Goal: Task Accomplishment & Management: Complete application form

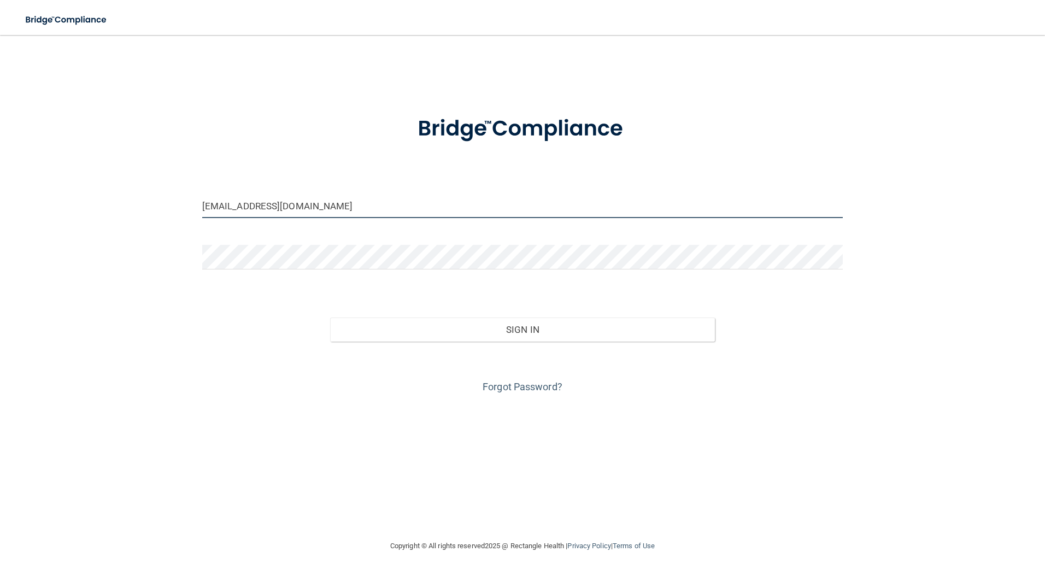
click at [210, 200] on input "[EMAIL_ADDRESS][DOMAIN_NAME]" at bounding box center [522, 205] width 641 height 25
click at [237, 213] on input "madison@midamericaoms.com" at bounding box center [522, 205] width 641 height 25
drag, startPoint x: 238, startPoint y: 208, endPoint x: 109, endPoint y: 248, distance: 135.3
click at [109, 248] on div "madison@midamericaoms.com Invalid email/password. You don't have permission to …" at bounding box center [522, 287] width 1001 height 482
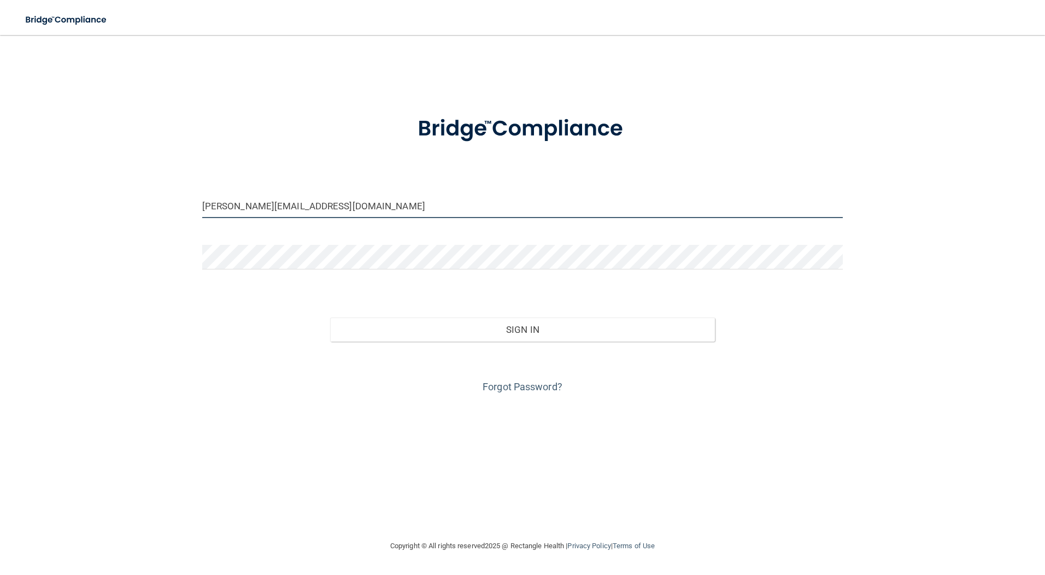
type input "[PERSON_NAME][EMAIL_ADDRESS][DOMAIN_NAME]"
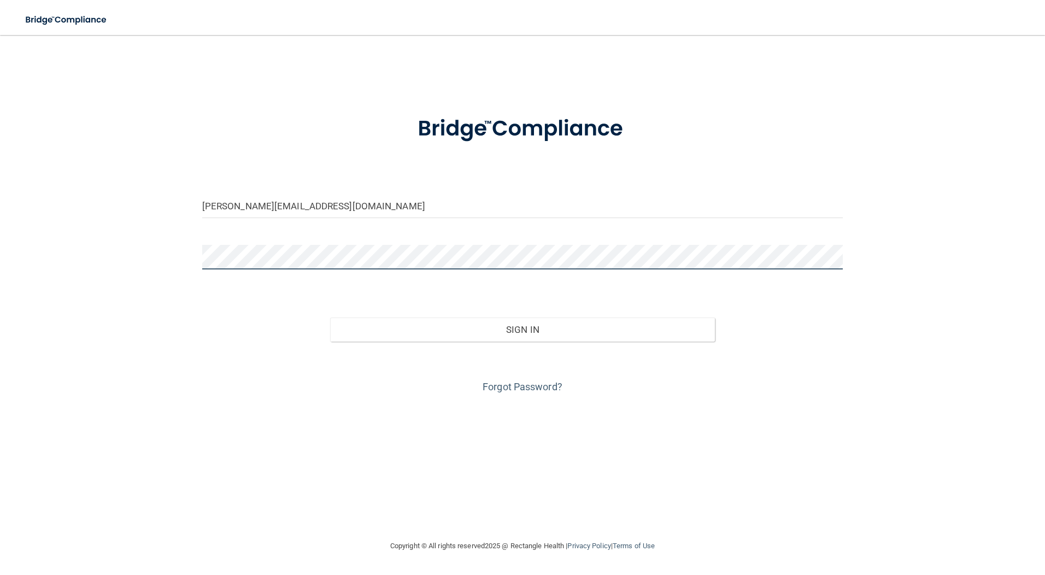
click at [330, 317] on button "Sign In" at bounding box center [522, 329] width 385 height 24
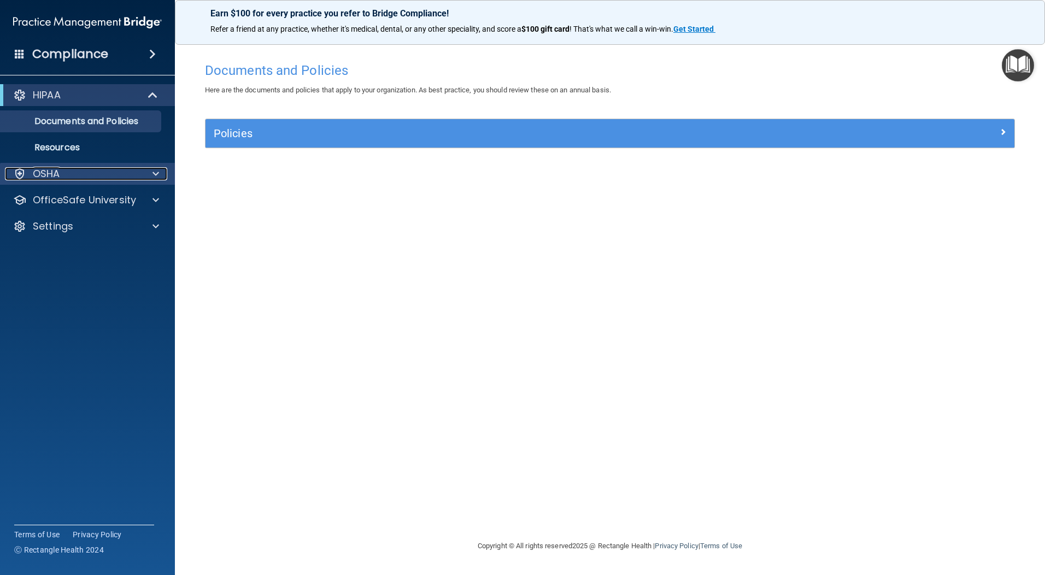
click at [41, 169] on p "OSHA" at bounding box center [46, 173] width 27 height 13
click at [53, 164] on div "OSHA" at bounding box center [87, 174] width 175 height 22
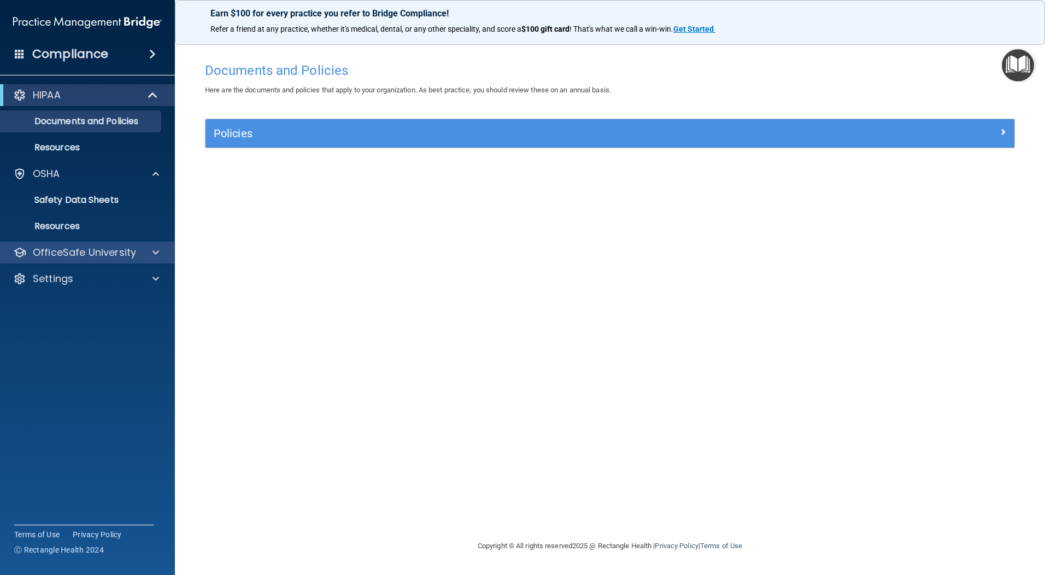
click at [55, 243] on div "OfficeSafe University" at bounding box center [87, 252] width 175 height 22
click at [50, 250] on p "OfficeSafe University" at bounding box center [84, 252] width 103 height 13
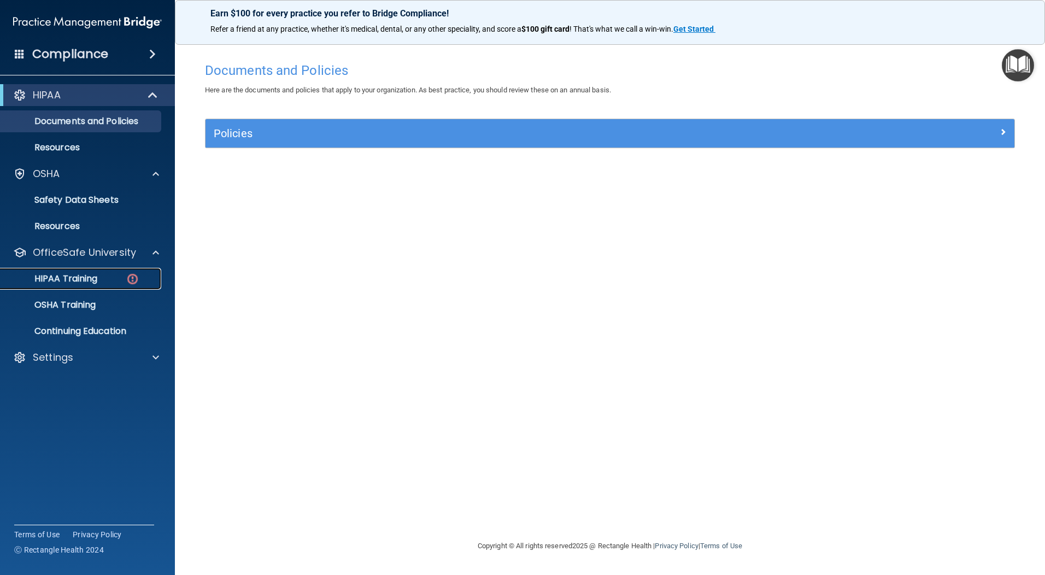
click at [70, 285] on link "HIPAA Training" at bounding box center [75, 279] width 172 height 22
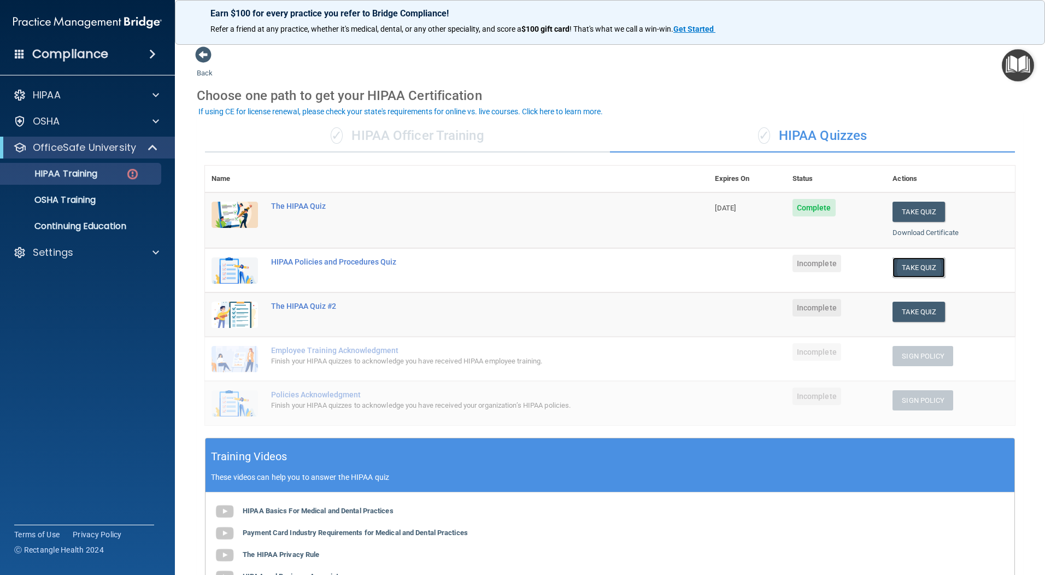
click at [892, 259] on button "Take Quiz" at bounding box center [918, 267] width 52 height 20
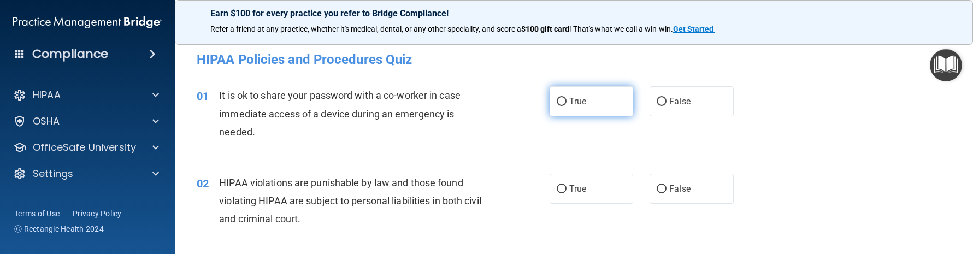
click at [597, 108] on label "True" at bounding box center [592, 101] width 84 height 30
click at [567, 106] on input "True" at bounding box center [562, 102] width 10 height 8
radio input "true"
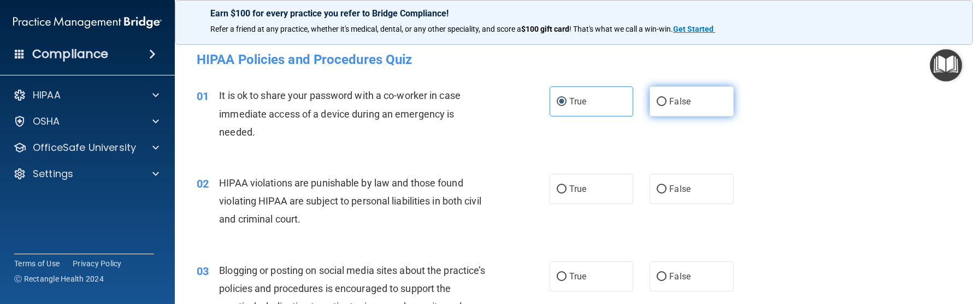
click at [719, 96] on label "False" at bounding box center [692, 101] width 84 height 30
click at [667, 98] on input "False" at bounding box center [662, 102] width 10 height 8
radio input "true"
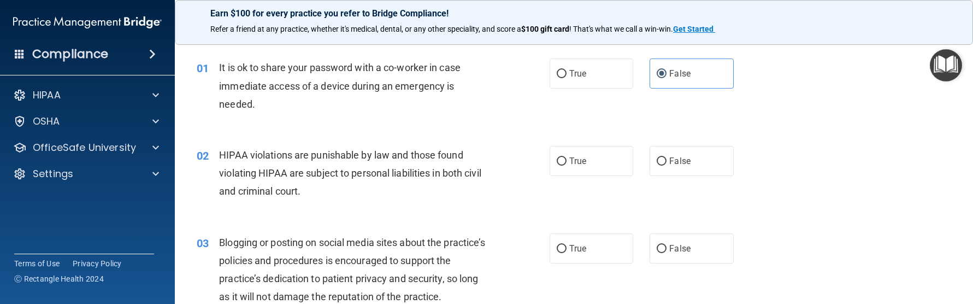
scroll to position [55, 0]
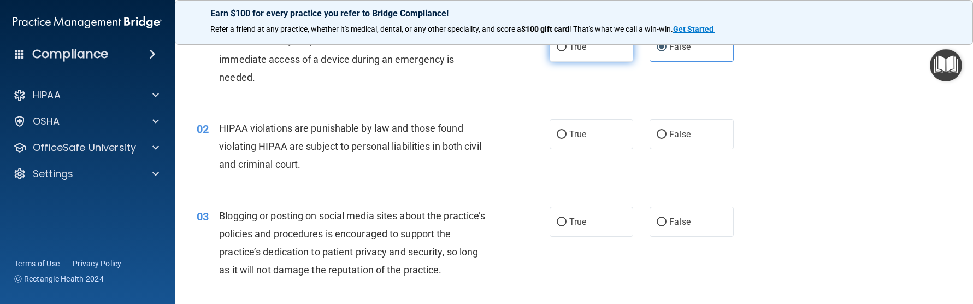
click at [572, 51] on span "True" at bounding box center [577, 47] width 17 height 10
click at [567, 51] on input "True" at bounding box center [562, 47] width 10 height 8
radio input "true"
radio input "false"
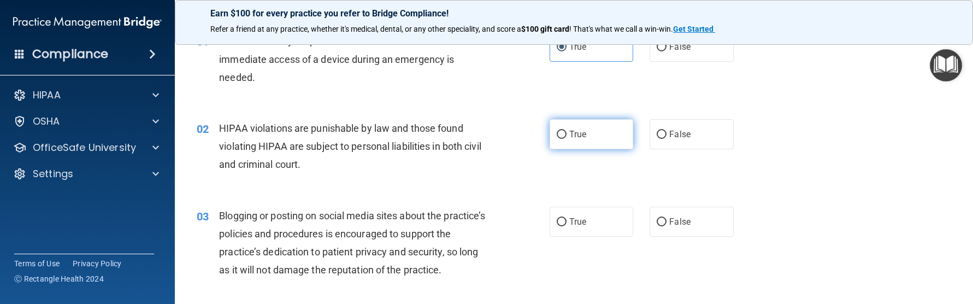
click at [574, 137] on span "True" at bounding box center [577, 134] width 17 height 10
click at [567, 137] on input "True" at bounding box center [562, 135] width 10 height 8
radio input "true"
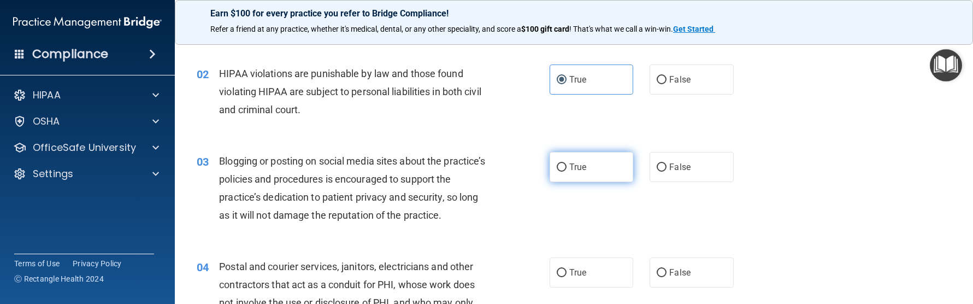
click at [552, 157] on label "True" at bounding box center [592, 167] width 84 height 30
click at [557, 163] on input "True" at bounding box center [562, 167] width 10 height 8
radio input "true"
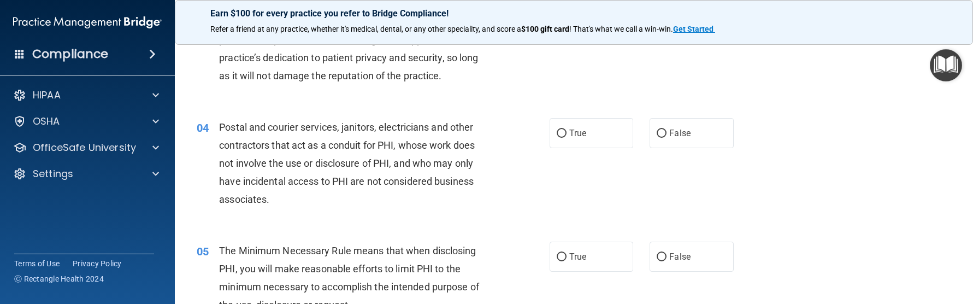
scroll to position [273, 0]
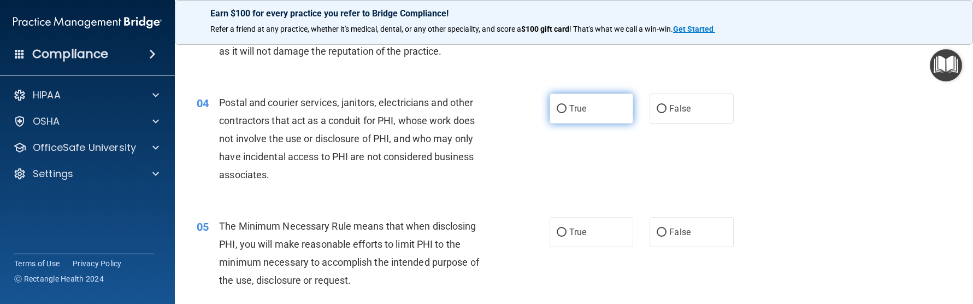
click at [574, 112] on span "True" at bounding box center [577, 108] width 17 height 10
click at [567, 112] on input "True" at bounding box center [562, 109] width 10 height 8
radio input "true"
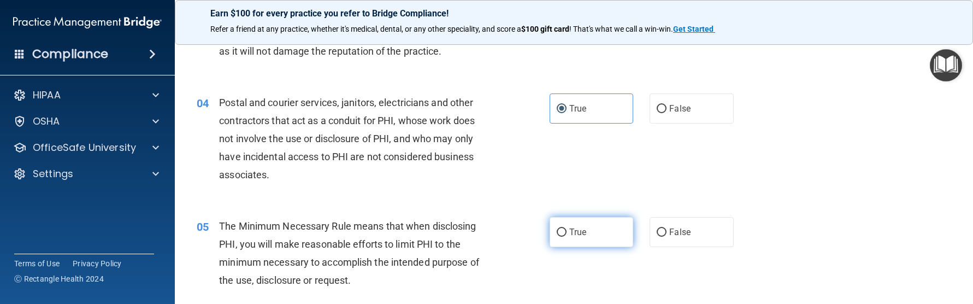
click at [585, 221] on label "True" at bounding box center [592, 232] width 84 height 30
click at [567, 228] on input "True" at bounding box center [562, 232] width 10 height 8
radio input "true"
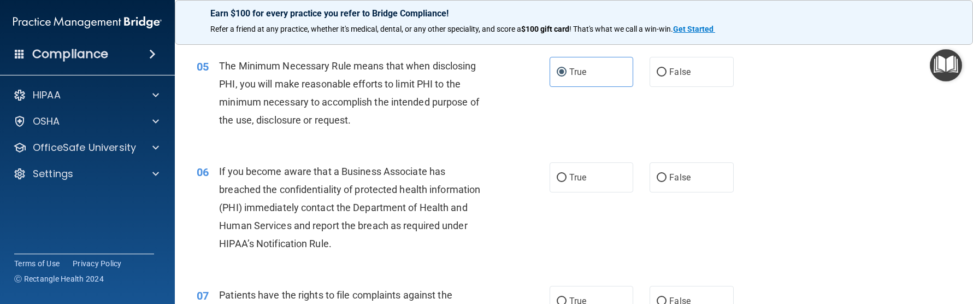
scroll to position [437, 0]
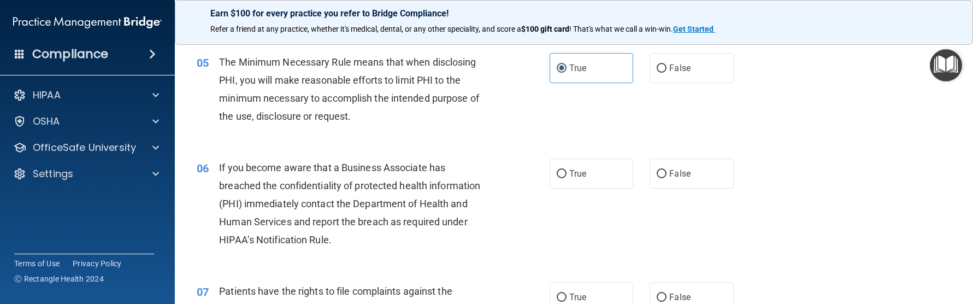
click at [704, 151] on div "06 If you become aware that a Business Associate has breached the confidentiali…" at bounding box center [573, 206] width 771 height 123
click at [688, 177] on label "False" at bounding box center [692, 173] width 84 height 30
click at [667, 177] on input "False" at bounding box center [662, 174] width 10 height 8
radio input "true"
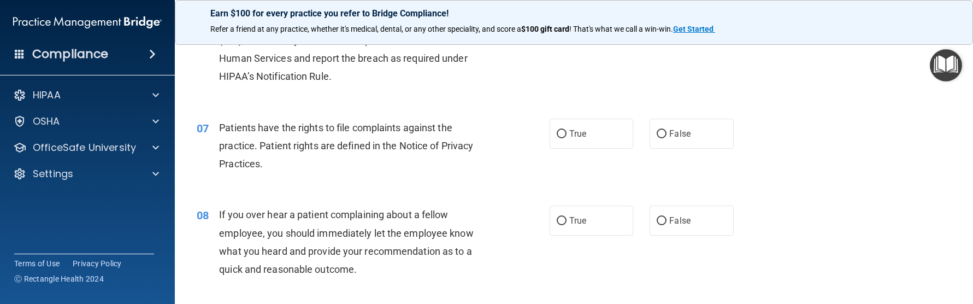
scroll to position [601, 0]
click at [589, 140] on label "True" at bounding box center [592, 133] width 84 height 30
click at [567, 138] on input "True" at bounding box center [562, 133] width 10 height 8
radio input "true"
click at [572, 246] on div "08 If you over hear a patient complaining about a fellow employee, you should i…" at bounding box center [573, 243] width 771 height 105
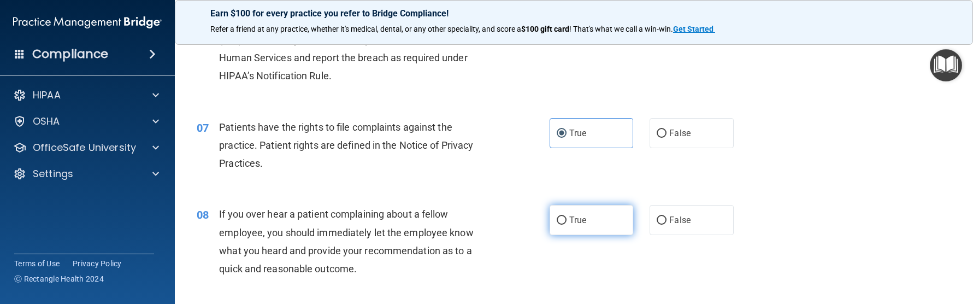
click at [575, 225] on label "True" at bounding box center [592, 220] width 84 height 30
click at [567, 225] on input "True" at bounding box center [562, 220] width 10 height 8
radio input "true"
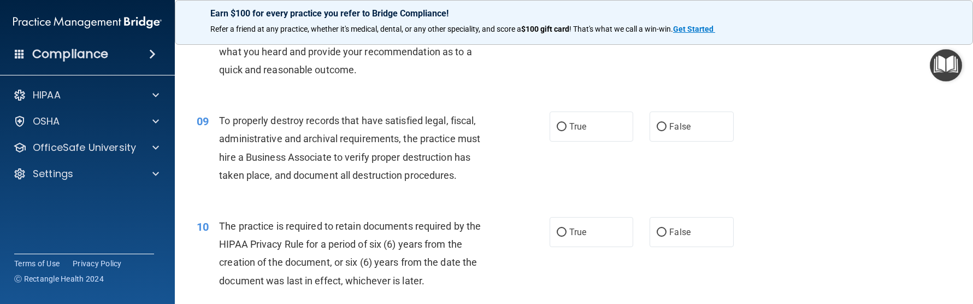
scroll to position [820, 0]
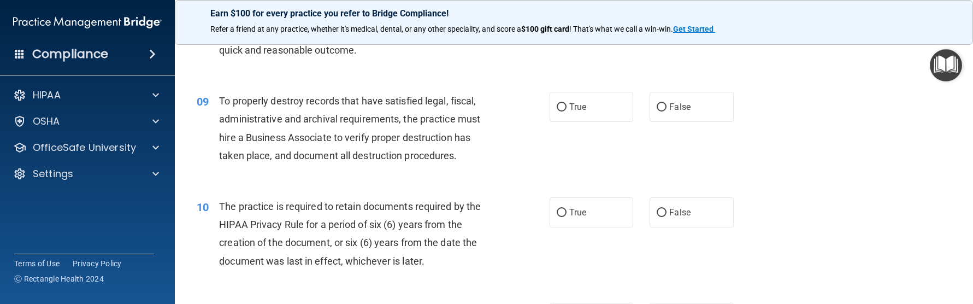
click at [669, 86] on div "09 To properly destroy records that have satisfied legal, fiscal, administrativ…" at bounding box center [573, 130] width 771 height 105
click at [669, 110] on span "False" at bounding box center [679, 107] width 21 height 10
click at [667, 110] on input "False" at bounding box center [662, 107] width 10 height 8
radio input "true"
click at [570, 225] on label "True" at bounding box center [592, 212] width 84 height 30
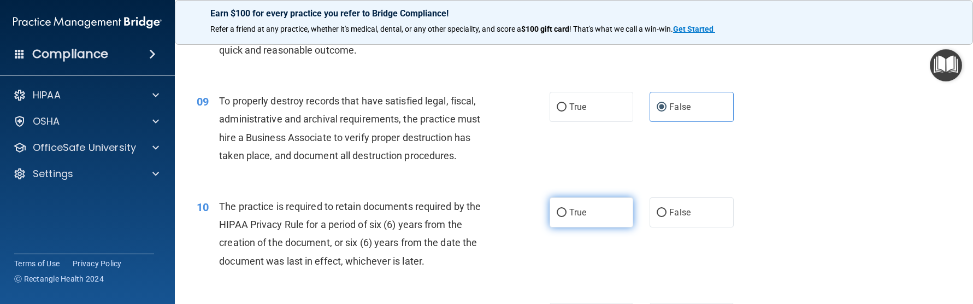
click at [567, 217] on input "True" at bounding box center [562, 213] width 10 height 8
radio input "true"
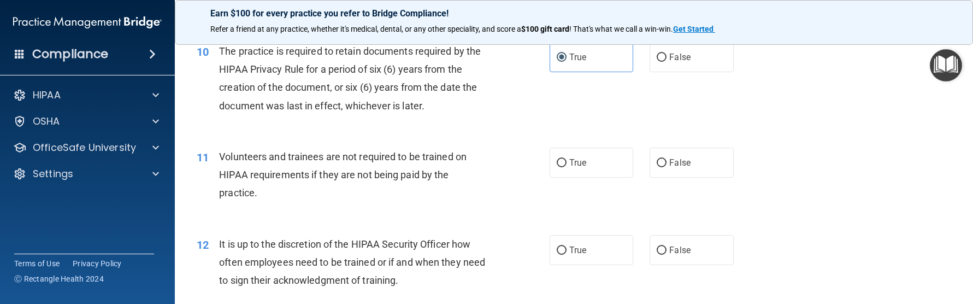
scroll to position [983, 0]
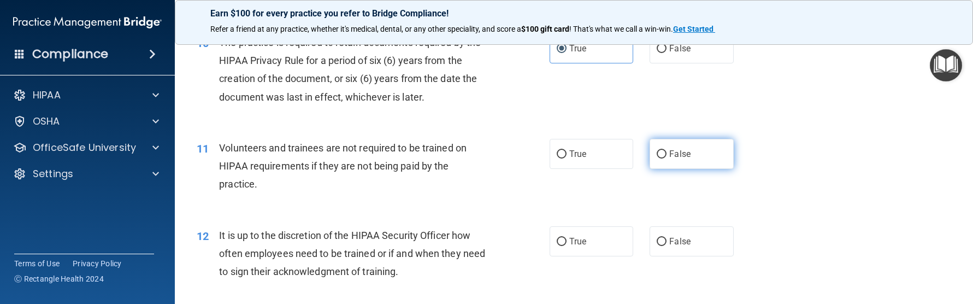
click at [685, 149] on label "False" at bounding box center [692, 154] width 84 height 30
click at [667, 150] on input "False" at bounding box center [662, 154] width 10 height 8
radio input "true"
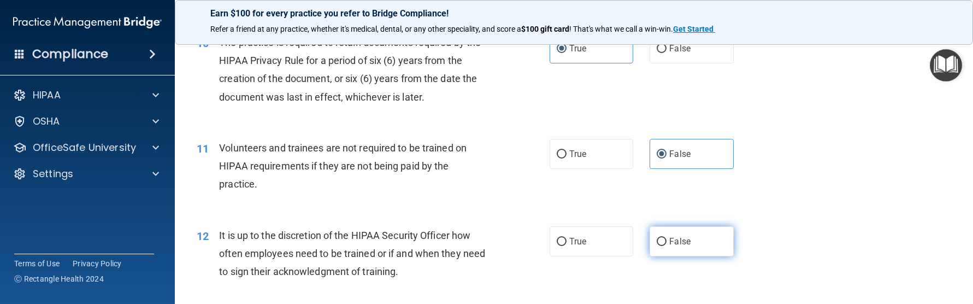
click at [680, 243] on span "False" at bounding box center [679, 241] width 21 height 10
click at [667, 243] on input "False" at bounding box center [662, 242] width 10 height 8
radio input "true"
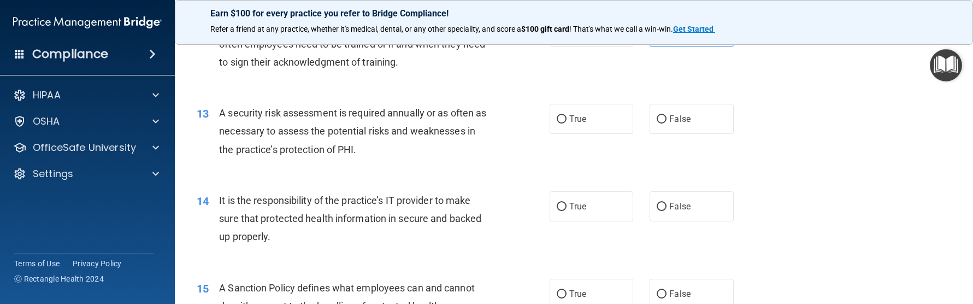
scroll to position [1202, 0]
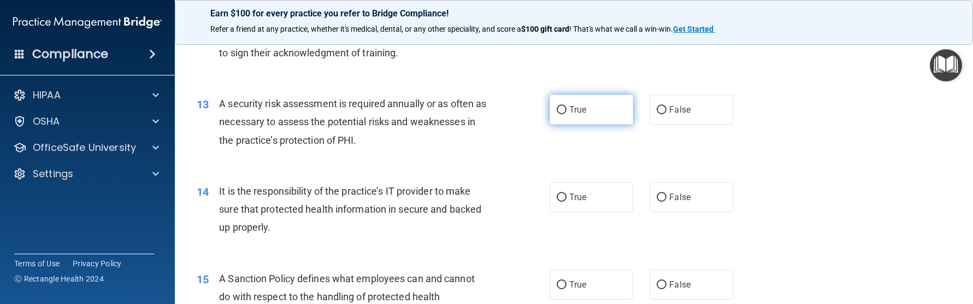
drag, startPoint x: 617, startPoint y: 105, endPoint x: 613, endPoint y: 119, distance: 14.3
click at [617, 106] on label "True" at bounding box center [592, 110] width 84 height 30
click at [567, 106] on input "True" at bounding box center [562, 110] width 10 height 8
radio input "true"
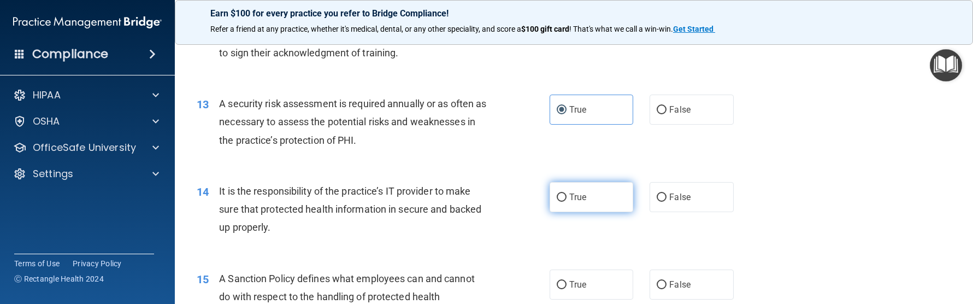
click at [575, 205] on label "True" at bounding box center [592, 197] width 84 height 30
click at [567, 202] on input "True" at bounding box center [562, 197] width 10 height 8
radio input "true"
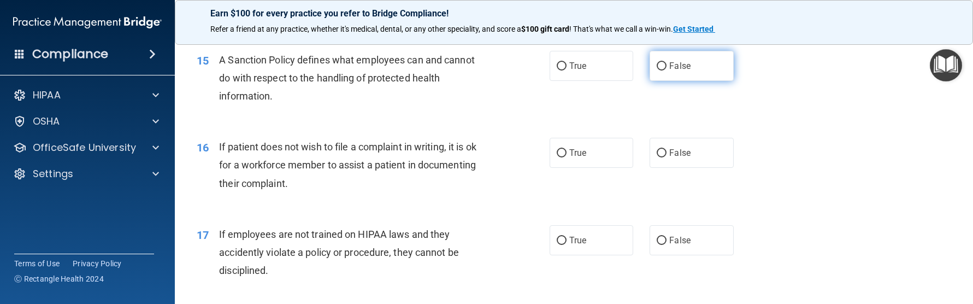
click at [696, 53] on label "False" at bounding box center [692, 66] width 84 height 30
click at [667, 62] on input "False" at bounding box center [662, 66] width 10 height 8
radio input "true"
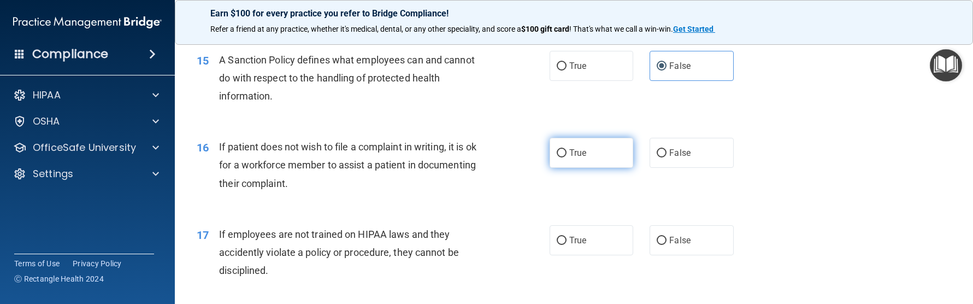
click at [573, 158] on label "True" at bounding box center [592, 153] width 84 height 30
click at [567, 157] on input "True" at bounding box center [562, 153] width 10 height 8
radio input "true"
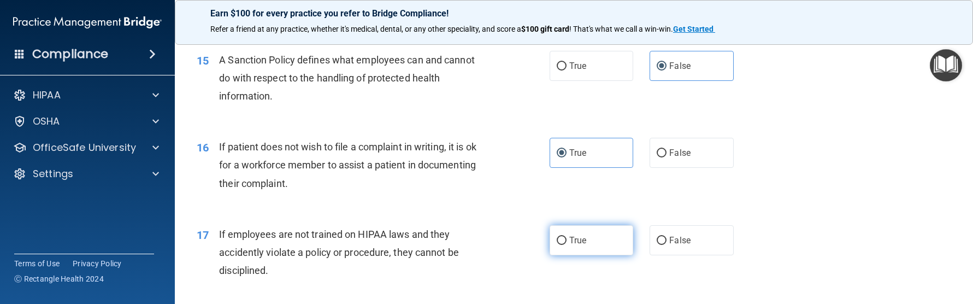
click at [568, 249] on label "True" at bounding box center [592, 240] width 84 height 30
click at [567, 245] on input "True" at bounding box center [562, 241] width 10 height 8
radio input "true"
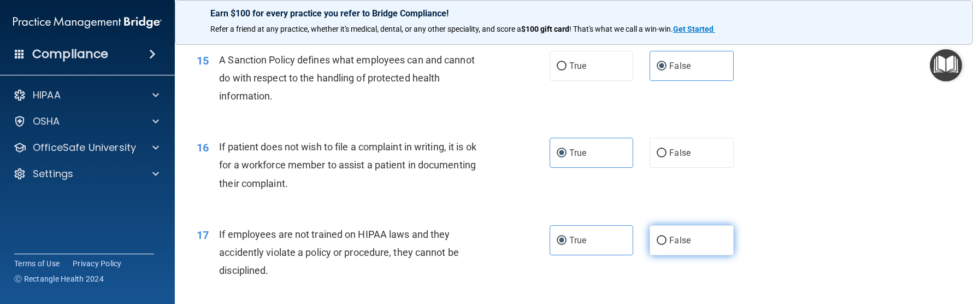
click at [660, 245] on label "False" at bounding box center [692, 240] width 84 height 30
click at [660, 245] on input "False" at bounding box center [662, 241] width 10 height 8
radio input "true"
radio input "false"
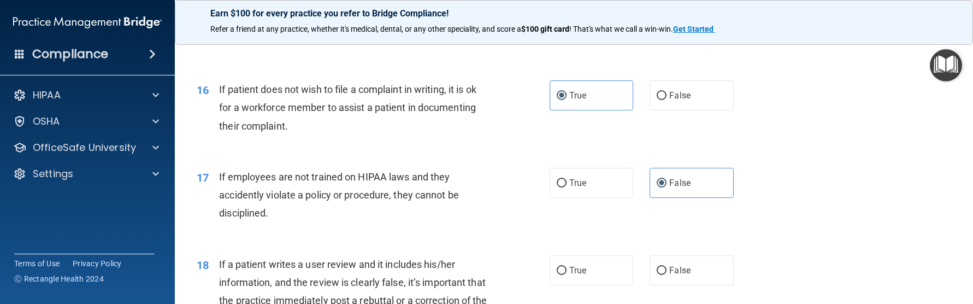
scroll to position [1639, 0]
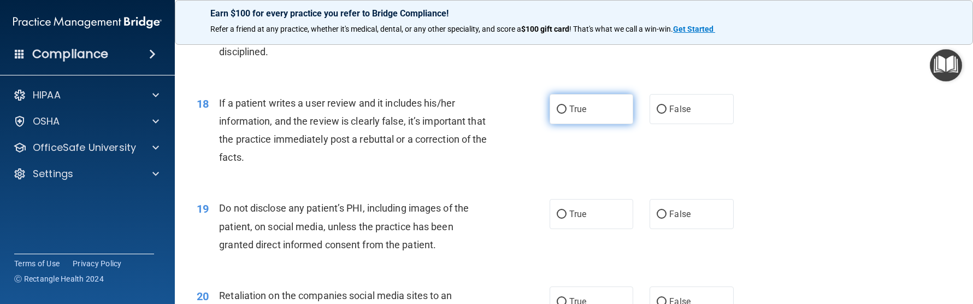
click at [605, 108] on label "True" at bounding box center [592, 109] width 84 height 30
click at [567, 108] on input "True" at bounding box center [562, 109] width 10 height 8
radio input "true"
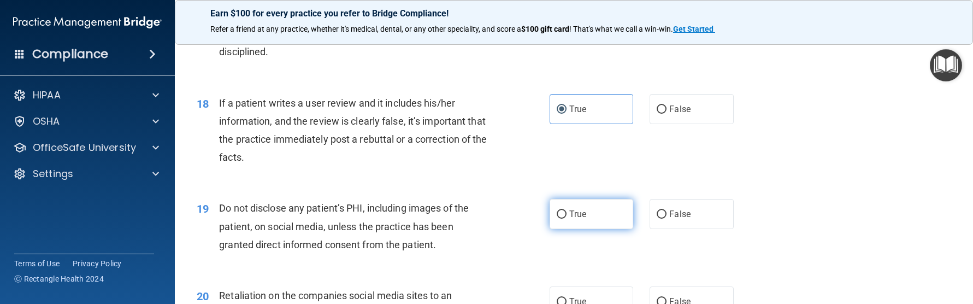
click at [592, 217] on label "True" at bounding box center [592, 214] width 84 height 30
click at [567, 217] on input "True" at bounding box center [562, 214] width 10 height 8
radio input "true"
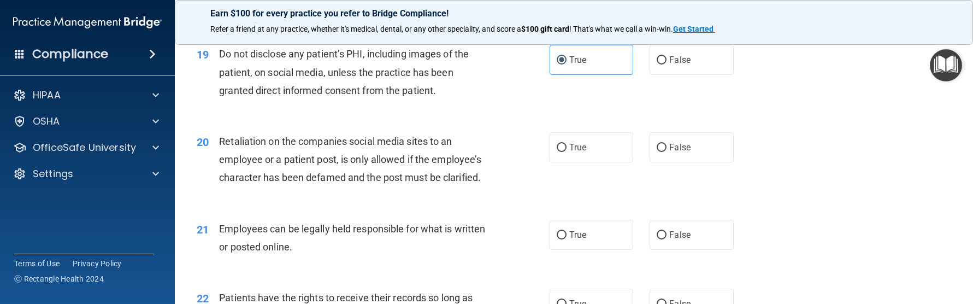
scroll to position [1803, 0]
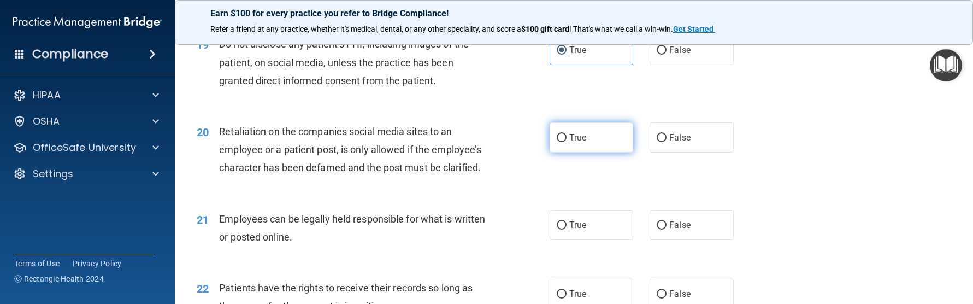
click at [604, 126] on label "True" at bounding box center [592, 137] width 84 height 30
click at [567, 134] on input "True" at bounding box center [562, 138] width 10 height 8
radio input "true"
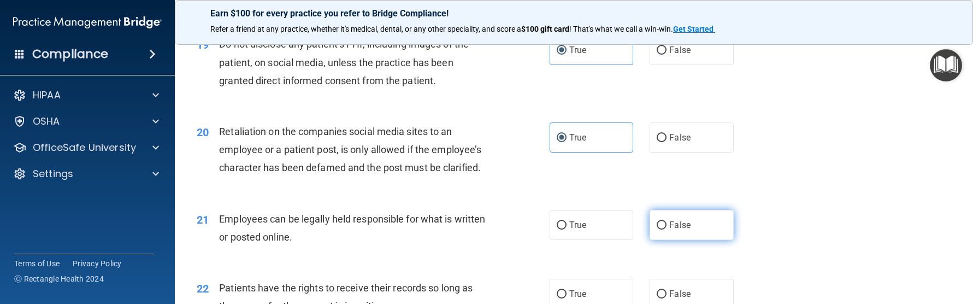
click at [671, 230] on label "False" at bounding box center [692, 225] width 84 height 30
click at [667, 229] on input "False" at bounding box center [662, 225] width 10 height 8
radio input "true"
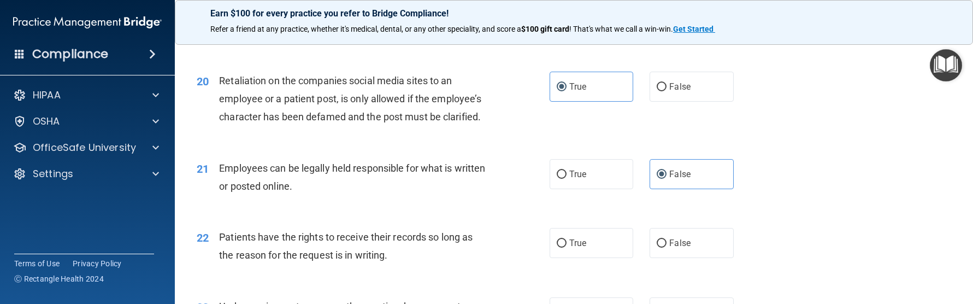
scroll to position [1967, 0]
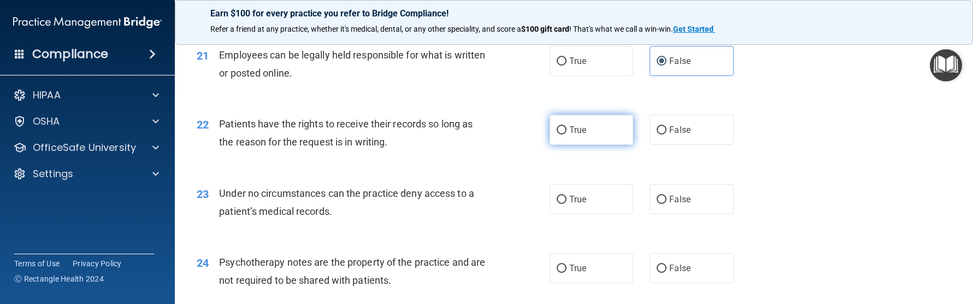
click at [622, 142] on label "True" at bounding box center [592, 130] width 84 height 30
click at [567, 134] on input "True" at bounding box center [562, 130] width 10 height 8
radio input "true"
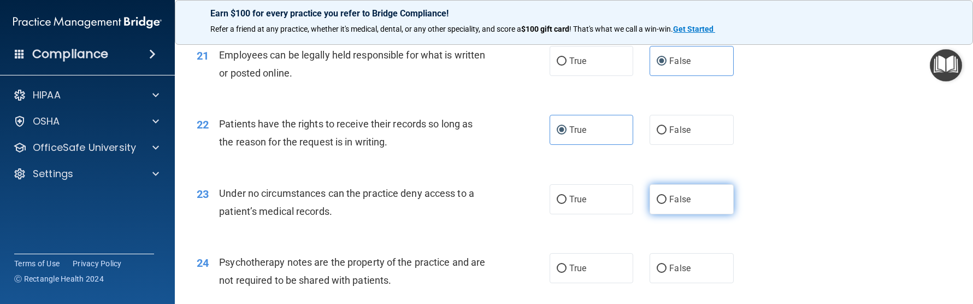
click at [664, 201] on label "False" at bounding box center [692, 199] width 84 height 30
click at [664, 201] on input "False" at bounding box center [662, 200] width 10 height 8
radio input "true"
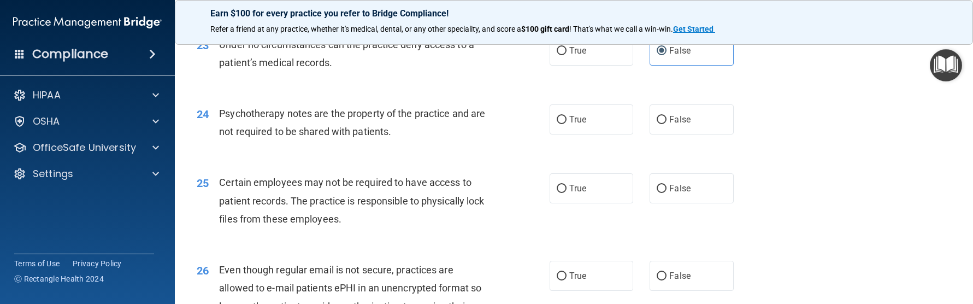
scroll to position [2131, 0]
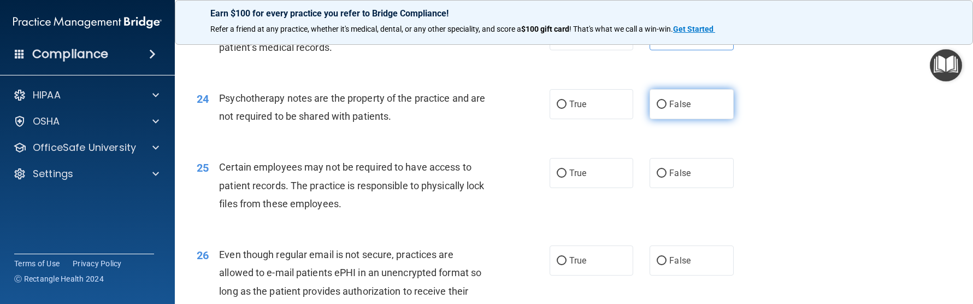
click at [689, 98] on label "False" at bounding box center [692, 104] width 84 height 30
click at [667, 101] on input "False" at bounding box center [662, 105] width 10 height 8
radio input "true"
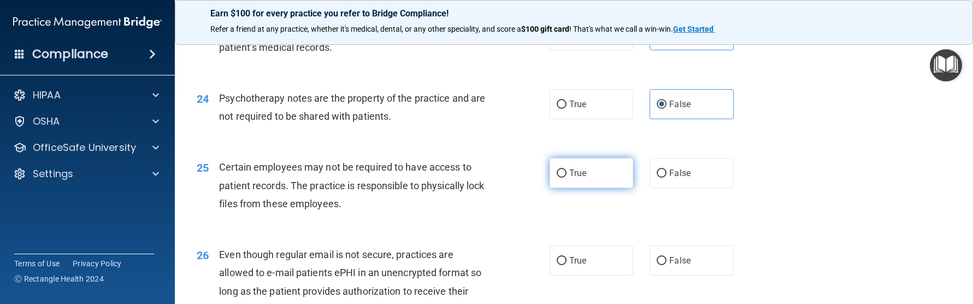
click at [603, 180] on label "True" at bounding box center [592, 173] width 84 height 30
click at [567, 178] on input "True" at bounding box center [562, 173] width 10 height 8
radio input "true"
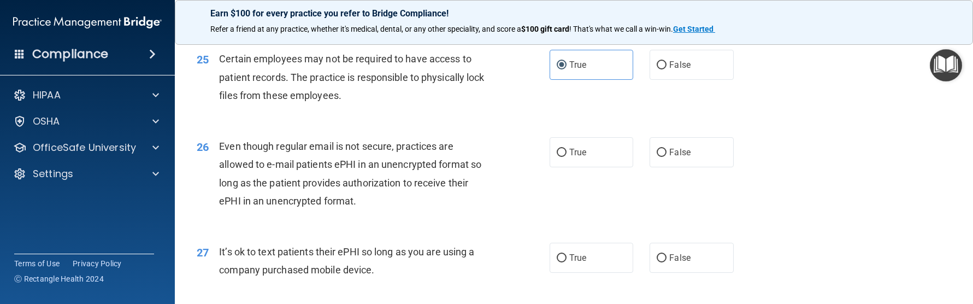
scroll to position [2240, 0]
click at [669, 150] on span "False" at bounding box center [679, 151] width 21 height 10
click at [667, 150] on input "False" at bounding box center [662, 152] width 10 height 8
radio input "true"
click at [600, 270] on label "True" at bounding box center [592, 256] width 84 height 30
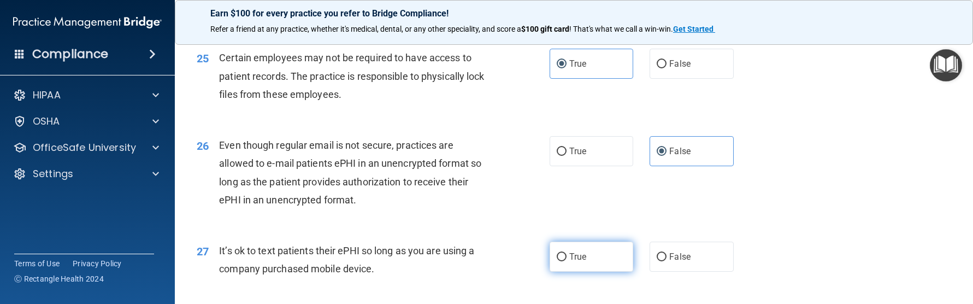
click at [567, 261] on input "True" at bounding box center [562, 257] width 10 height 8
radio input "true"
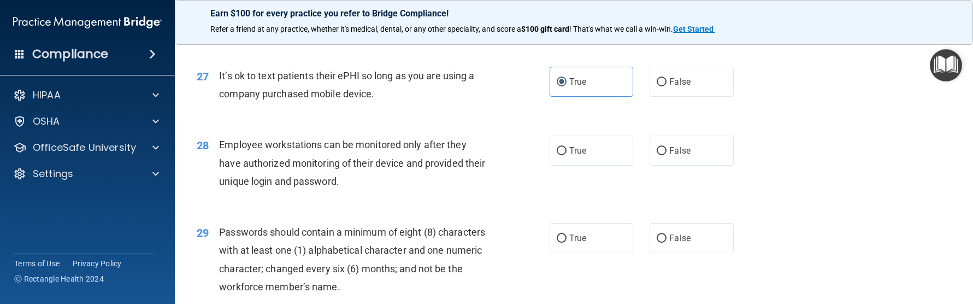
scroll to position [2404, 0]
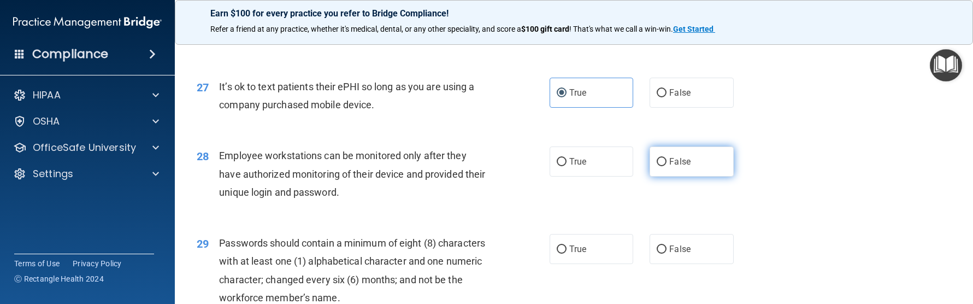
click at [650, 163] on label "False" at bounding box center [692, 161] width 84 height 30
click at [657, 163] on input "False" at bounding box center [662, 162] width 10 height 8
radio input "true"
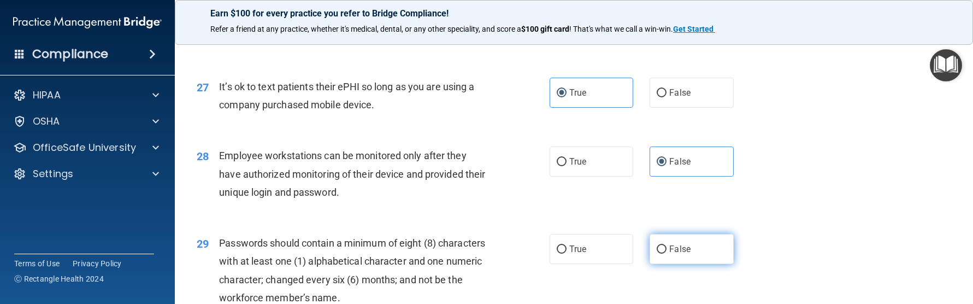
click at [669, 248] on span "False" at bounding box center [679, 249] width 21 height 10
click at [666, 248] on input "False" at bounding box center [662, 249] width 10 height 8
radio input "true"
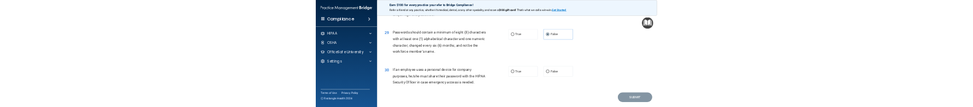
scroll to position [2568, 0]
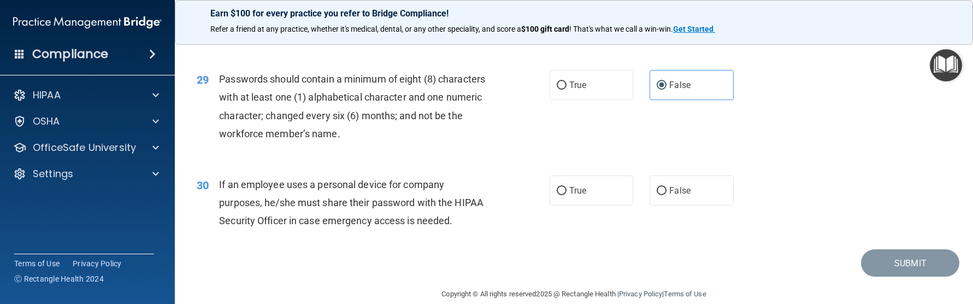
drag, startPoint x: 634, startPoint y: 182, endPoint x: 625, endPoint y: 186, distance: 9.5
click at [633, 182] on div "True False" at bounding box center [650, 190] width 201 height 30
click at [625, 186] on label "True" at bounding box center [592, 190] width 84 height 30
click at [567, 187] on input "True" at bounding box center [562, 191] width 10 height 8
radio input "true"
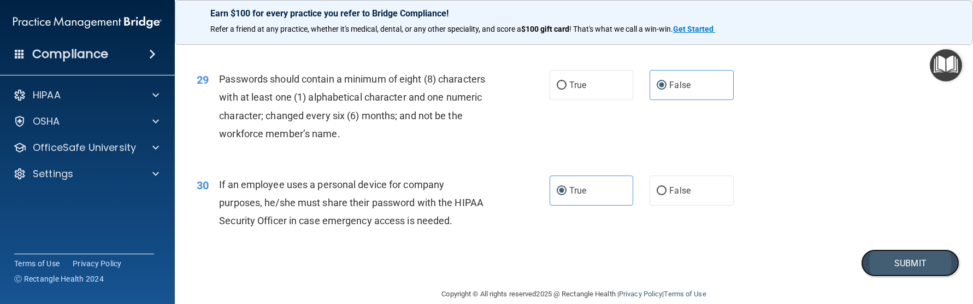
click at [892, 267] on button "Submit" at bounding box center [910, 263] width 98 height 28
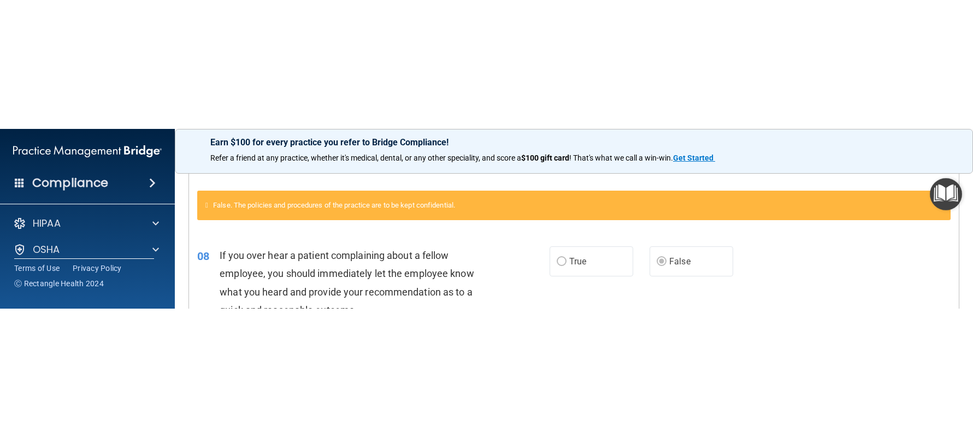
scroll to position [101, 0]
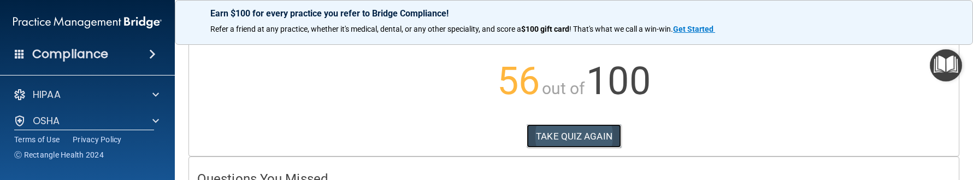
click at [546, 129] on button "TAKE QUIZ AGAIN" at bounding box center [574, 136] width 95 height 24
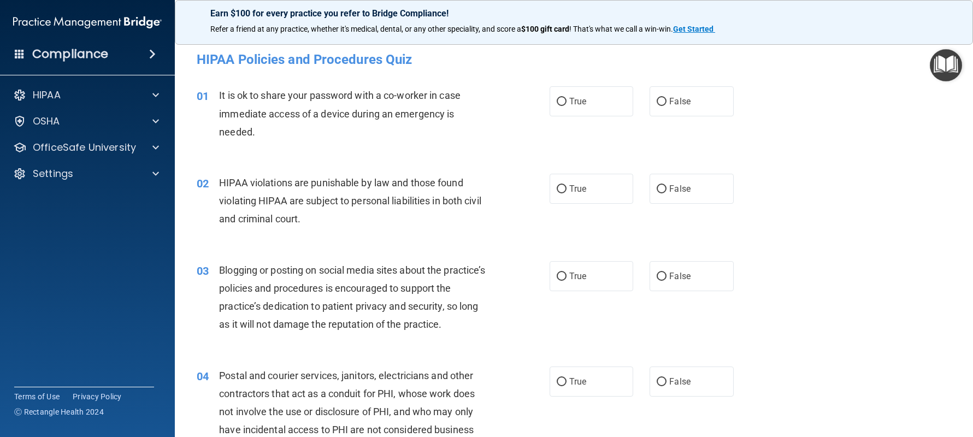
click at [651, 81] on div "01 It is ok to share your password with a co-worker in case immediate access of…" at bounding box center [573, 116] width 771 height 87
click at [662, 101] on label "False" at bounding box center [692, 101] width 84 height 30
click at [662, 101] on input "False" at bounding box center [662, 102] width 10 height 8
radio input "true"
click at [558, 186] on input "True" at bounding box center [562, 189] width 10 height 8
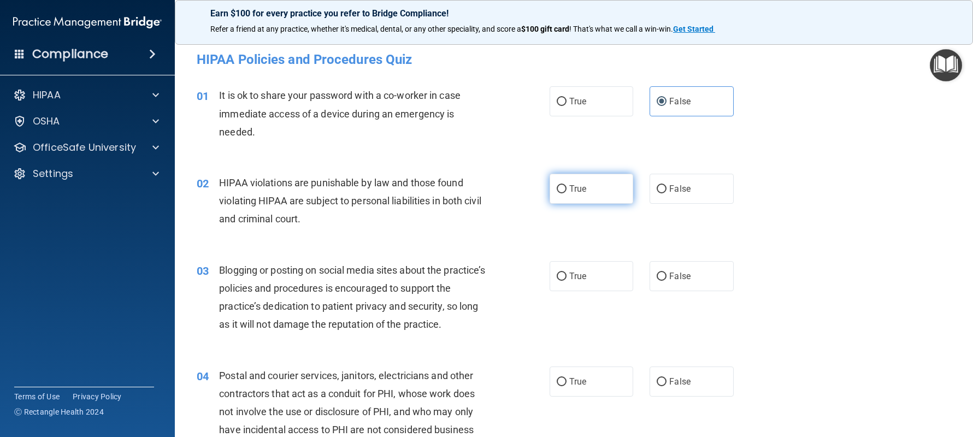
radio input "true"
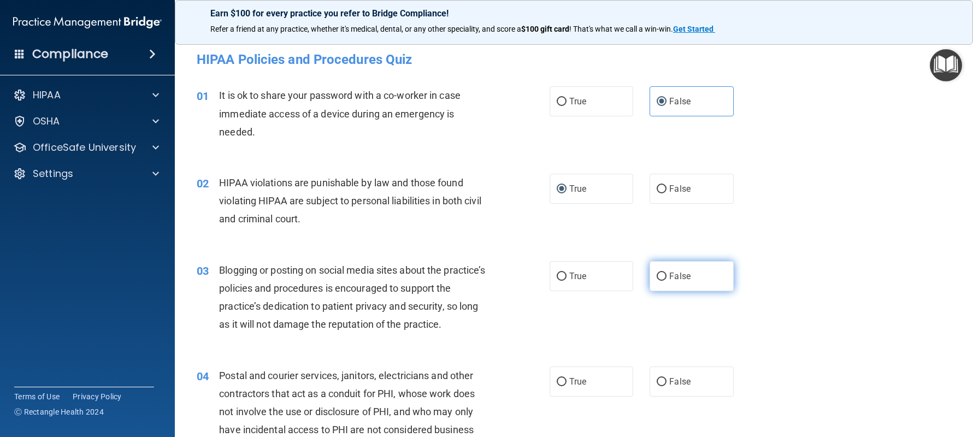
click at [710, 288] on label "False" at bounding box center [692, 276] width 84 height 30
click at [667, 281] on input "False" at bounding box center [662, 277] width 10 height 8
radio input "true"
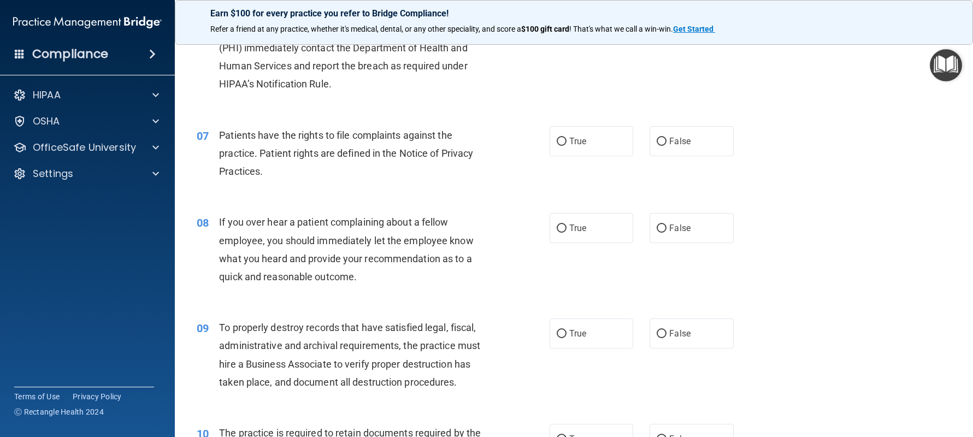
scroll to position [601, 0]
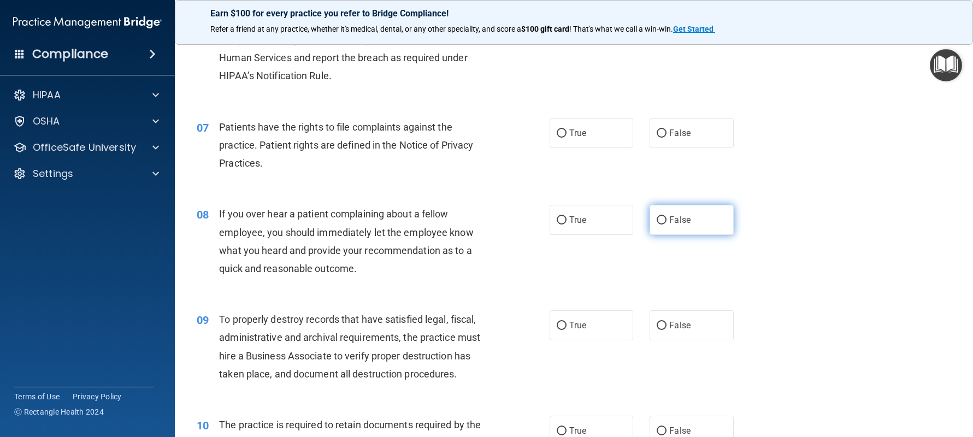
click at [702, 211] on label "False" at bounding box center [692, 220] width 84 height 30
click at [667, 216] on input "False" at bounding box center [662, 220] width 10 height 8
radio input "true"
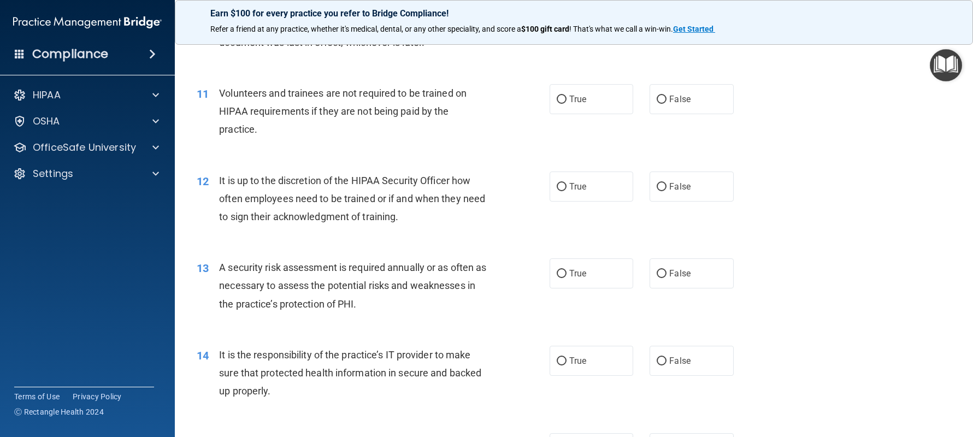
scroll to position [1093, 0]
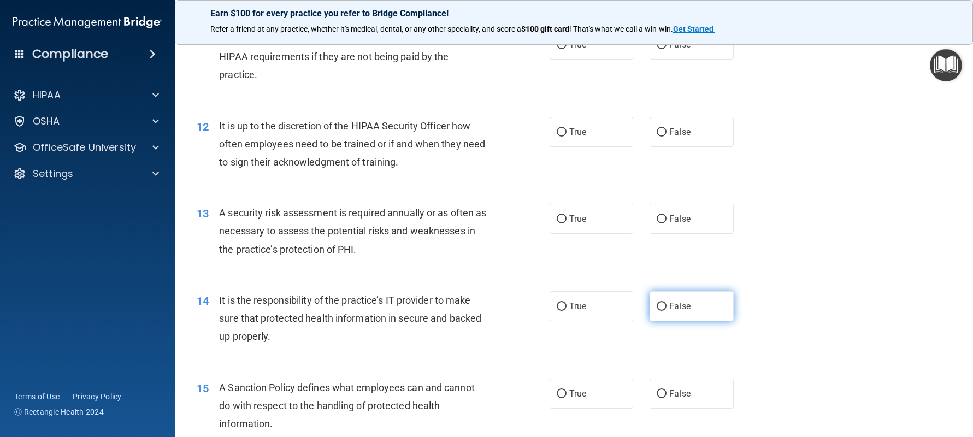
click at [697, 307] on label "False" at bounding box center [692, 306] width 84 height 30
click at [667, 307] on input "False" at bounding box center [662, 307] width 10 height 8
radio input "true"
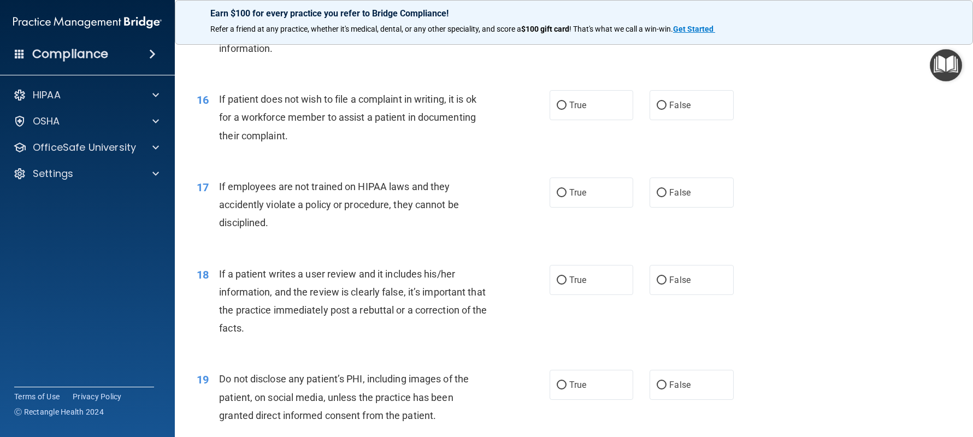
scroll to position [1475, 0]
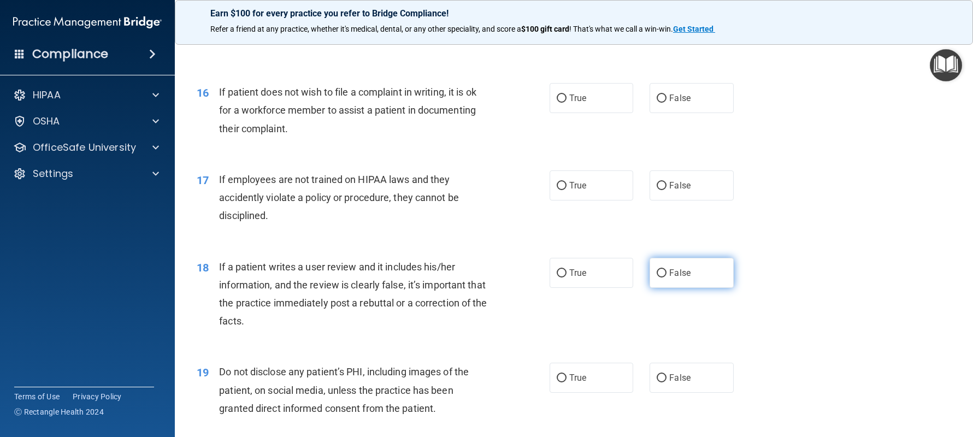
click at [722, 263] on label "False" at bounding box center [692, 273] width 84 height 30
click at [667, 269] on input "False" at bounding box center [662, 273] width 10 height 8
radio input "true"
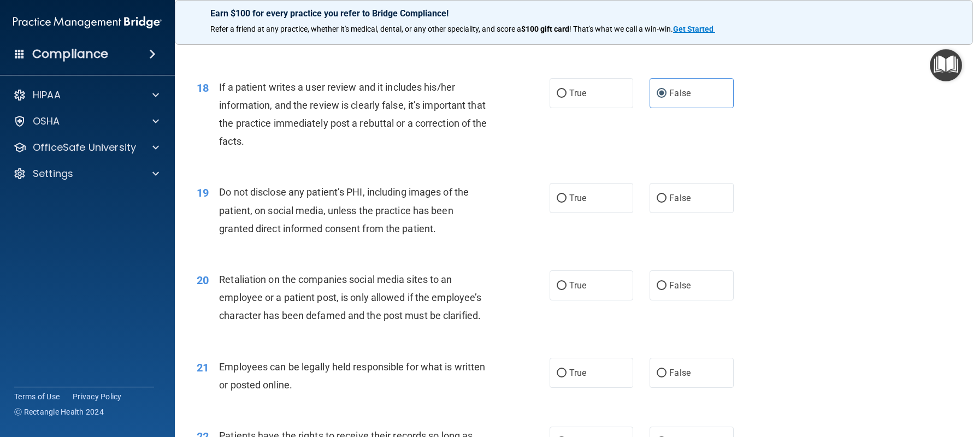
scroll to position [1694, 0]
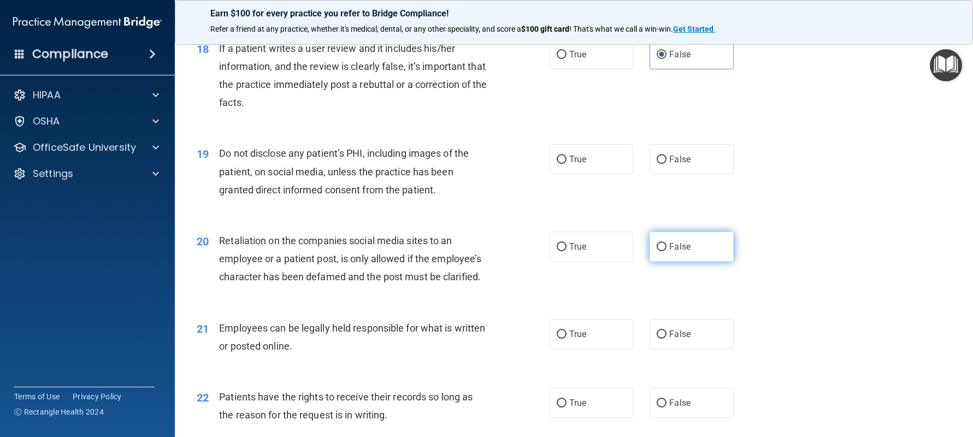
click at [680, 241] on label "False" at bounding box center [692, 247] width 84 height 30
click at [667, 243] on input "False" at bounding box center [662, 247] width 10 height 8
radio input "true"
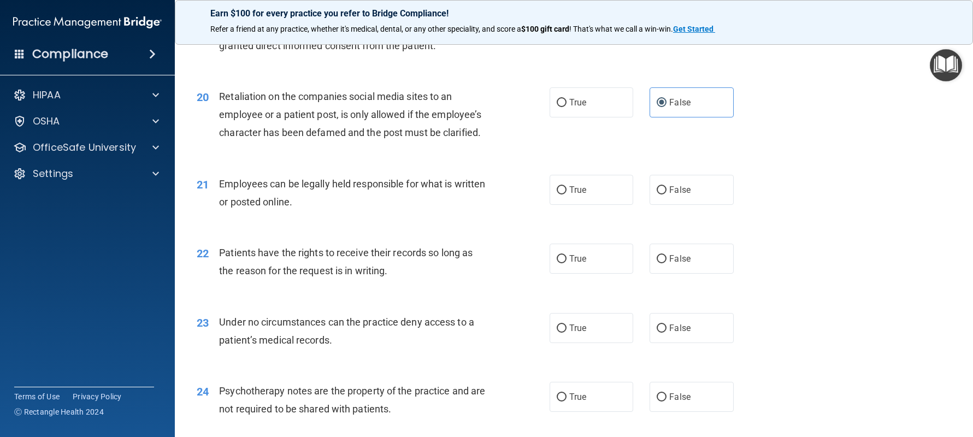
scroll to position [1858, 0]
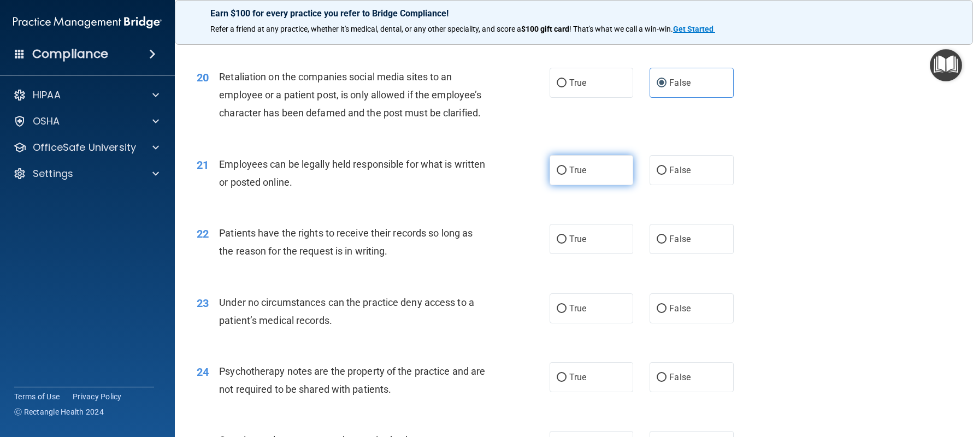
click at [593, 169] on label "True" at bounding box center [592, 170] width 84 height 30
click at [567, 169] on input "True" at bounding box center [562, 171] width 10 height 8
radio input "true"
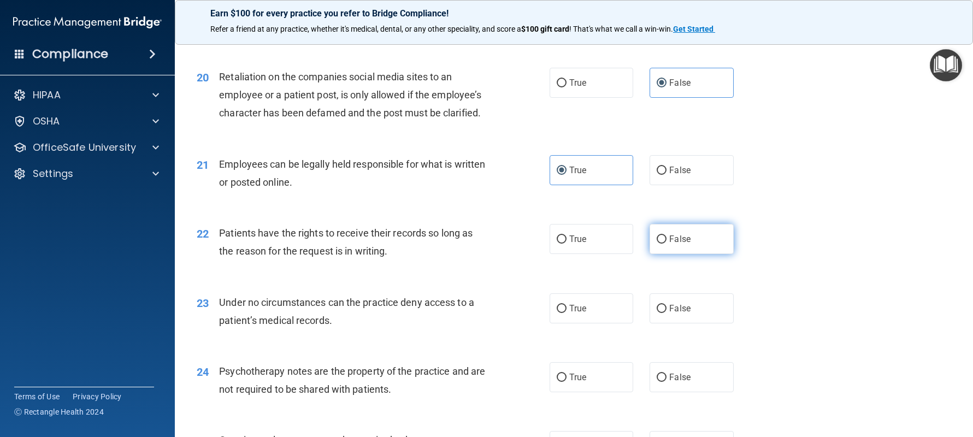
click at [696, 225] on label "False" at bounding box center [692, 239] width 84 height 30
click at [667, 235] on input "False" at bounding box center [662, 239] width 10 height 8
radio input "true"
click at [570, 368] on label "True" at bounding box center [592, 377] width 84 height 30
click at [567, 374] on input "True" at bounding box center [562, 378] width 10 height 8
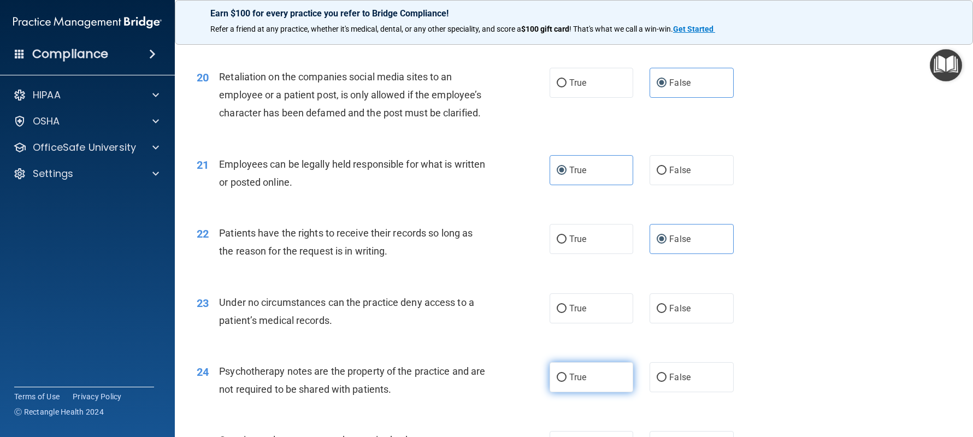
radio input "true"
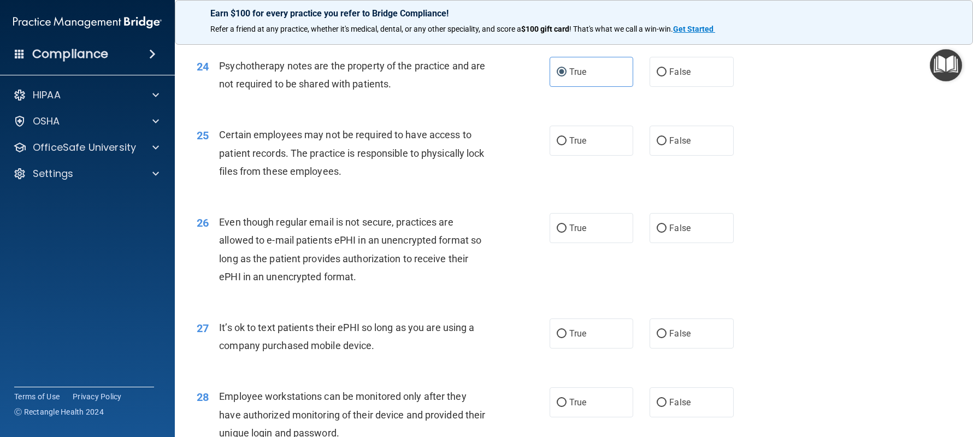
scroll to position [2185, 0]
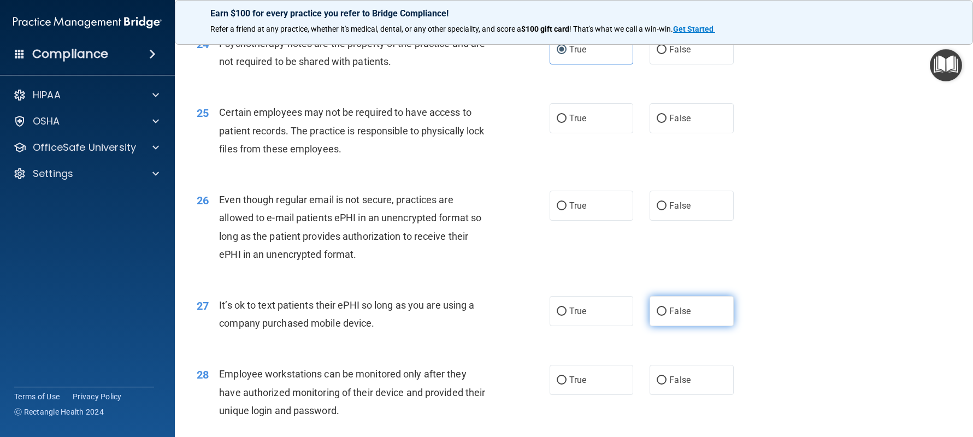
click at [683, 319] on label "False" at bounding box center [692, 311] width 84 height 30
click at [667, 316] on input "False" at bounding box center [662, 312] width 10 height 8
radio input "true"
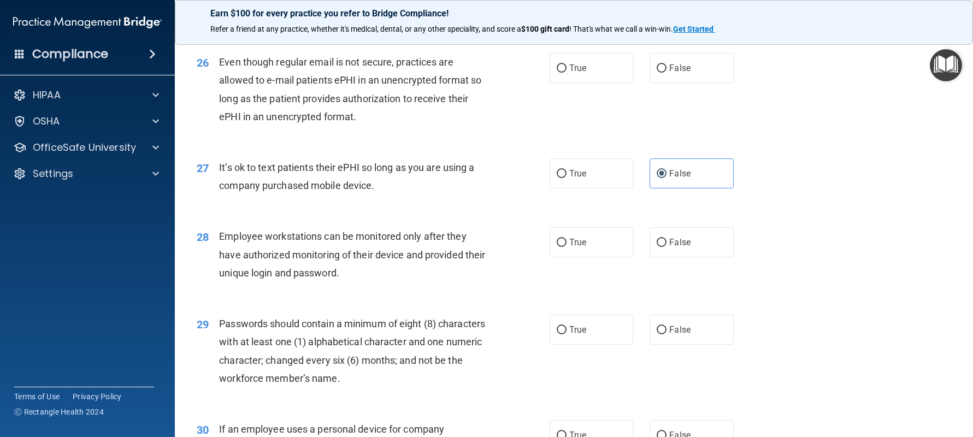
scroll to position [2349, 0]
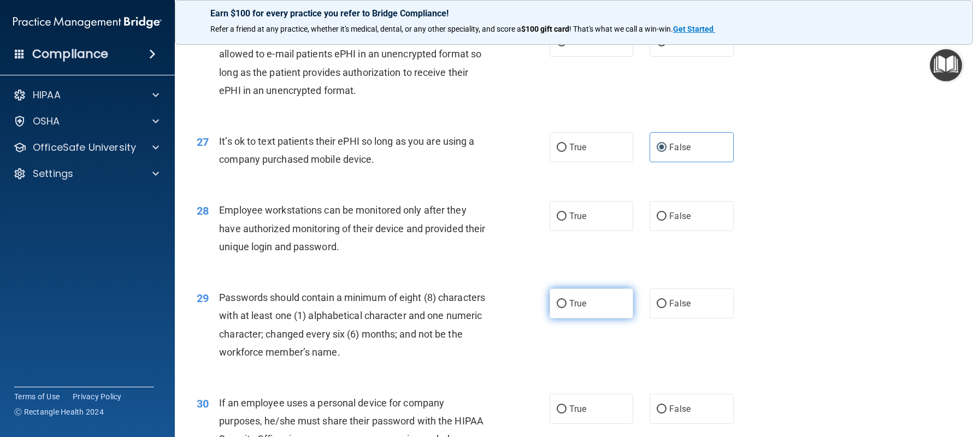
click at [617, 300] on label "True" at bounding box center [592, 303] width 84 height 30
click at [567, 300] on input "True" at bounding box center [562, 304] width 10 height 8
radio input "true"
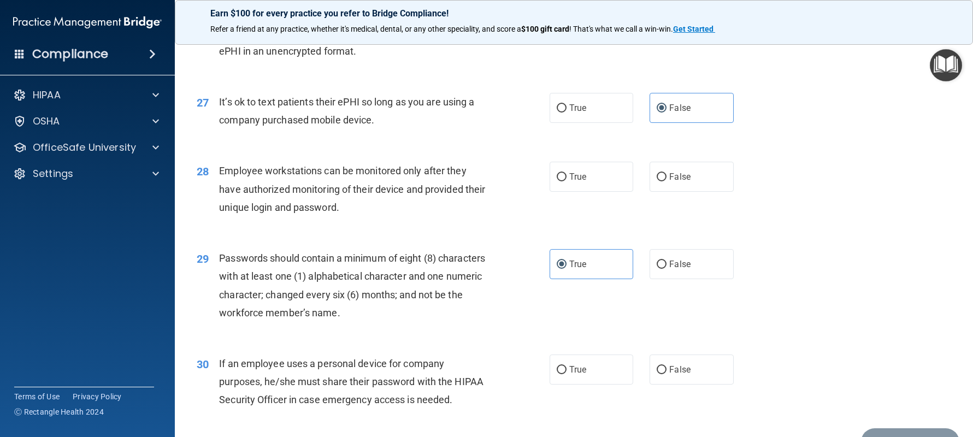
scroll to position [2451, 0]
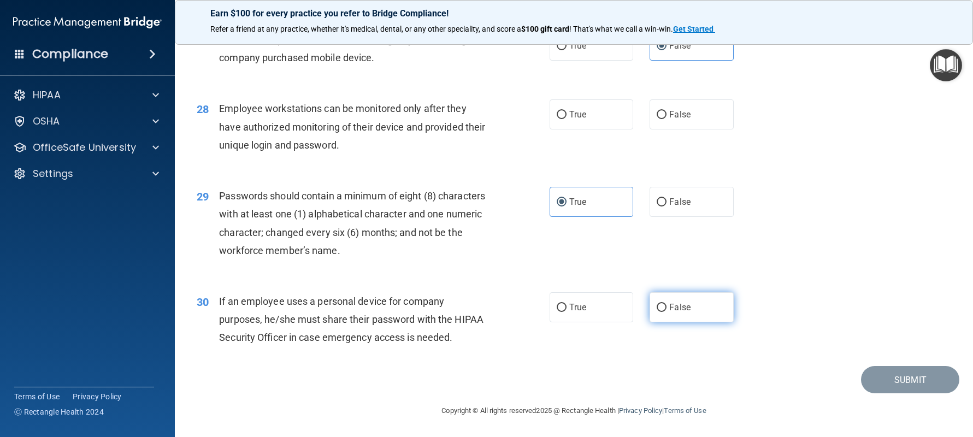
click at [696, 308] on label "False" at bounding box center [692, 307] width 84 height 30
click at [667, 308] on input "False" at bounding box center [662, 308] width 10 height 8
radio input "true"
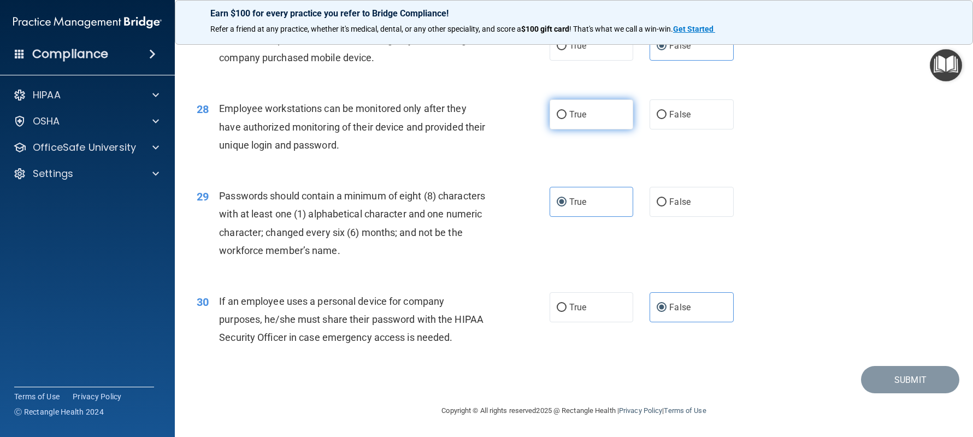
click at [586, 116] on label "True" at bounding box center [592, 114] width 84 height 30
click at [567, 116] on input "True" at bounding box center [562, 115] width 10 height 8
radio input "true"
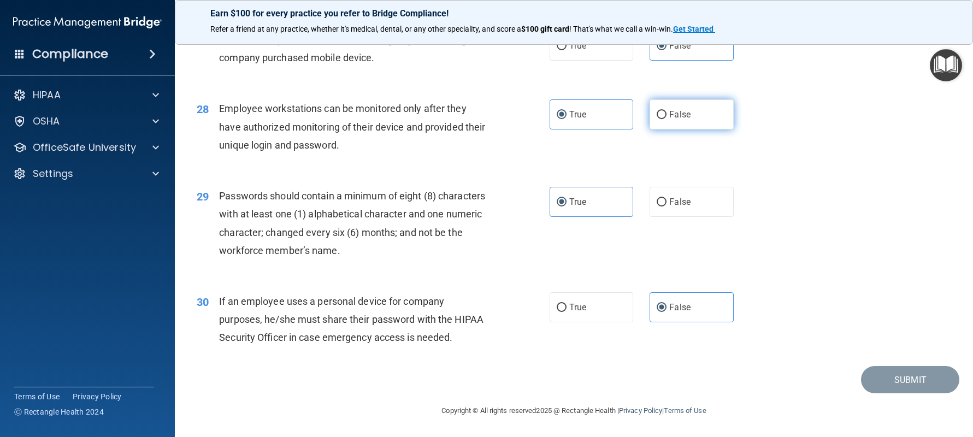
click at [679, 122] on label "False" at bounding box center [692, 114] width 84 height 30
click at [667, 119] on input "False" at bounding box center [662, 115] width 10 height 8
radio input "true"
click at [585, 119] on label "True" at bounding box center [592, 114] width 84 height 30
click at [567, 119] on input "True" at bounding box center [562, 115] width 10 height 8
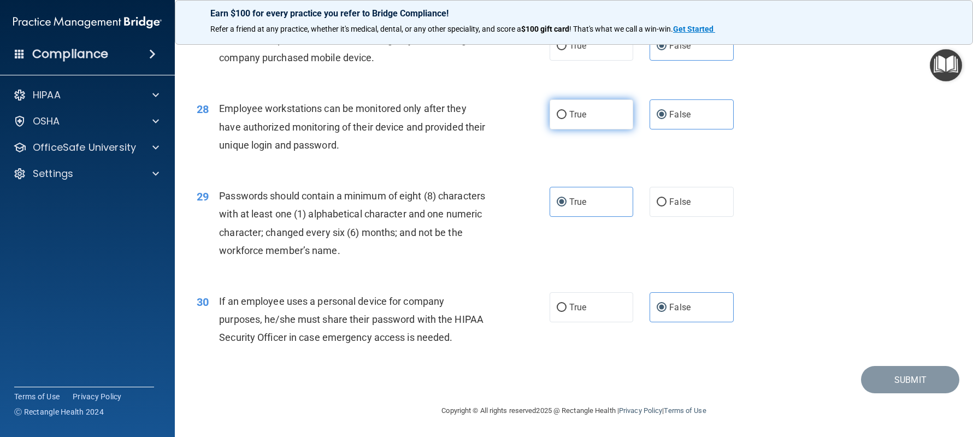
radio input "true"
radio input "false"
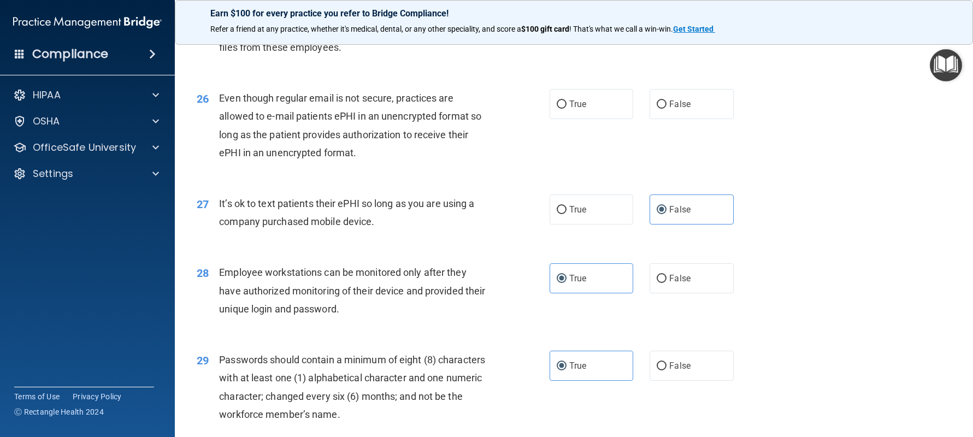
scroll to position [2232, 0]
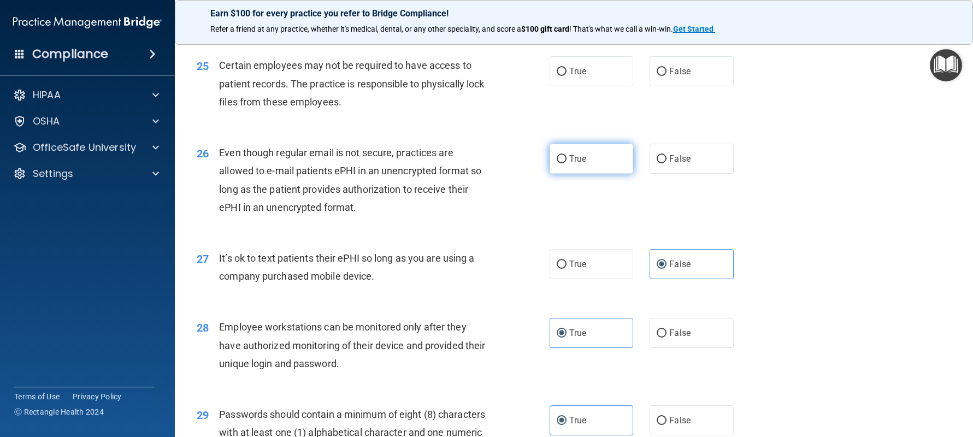
click at [615, 160] on label "True" at bounding box center [592, 159] width 84 height 30
click at [567, 160] on input "True" at bounding box center [562, 159] width 10 height 8
radio input "true"
click at [602, 67] on label "True" at bounding box center [592, 71] width 84 height 30
click at [567, 68] on input "True" at bounding box center [562, 72] width 10 height 8
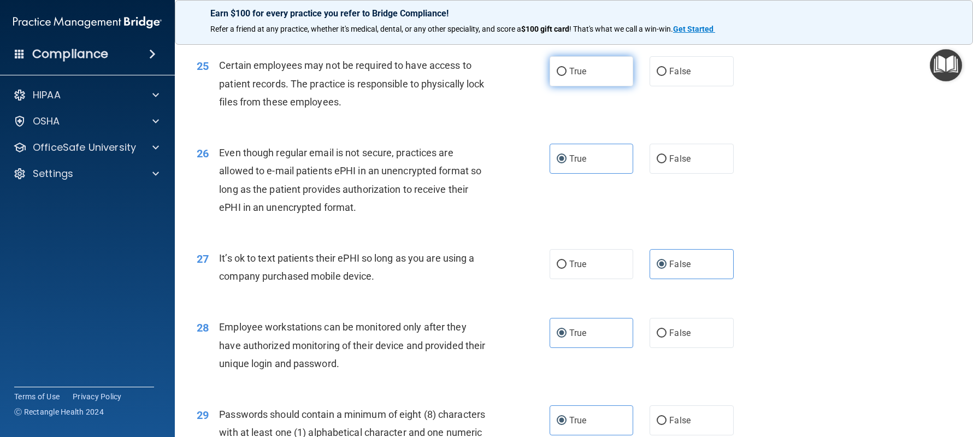
radio input "true"
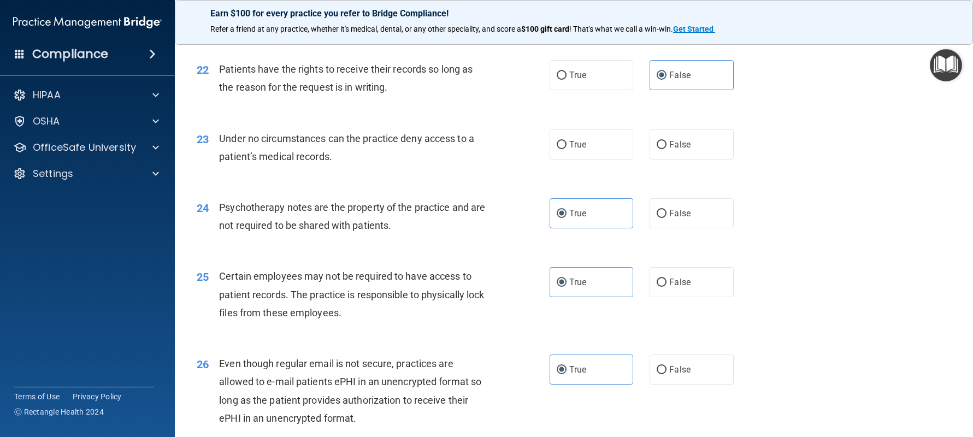
scroll to position [2014, 0]
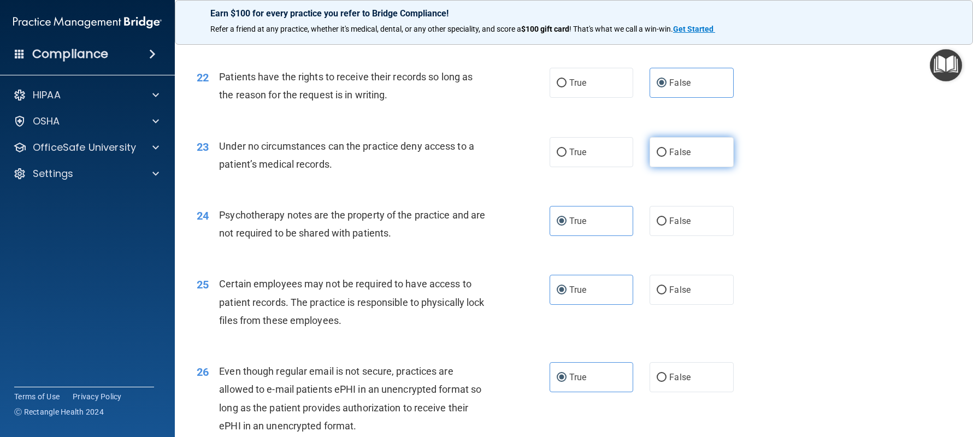
click at [697, 158] on label "False" at bounding box center [692, 152] width 84 height 30
click at [667, 157] on input "False" at bounding box center [662, 153] width 10 height 8
radio input "true"
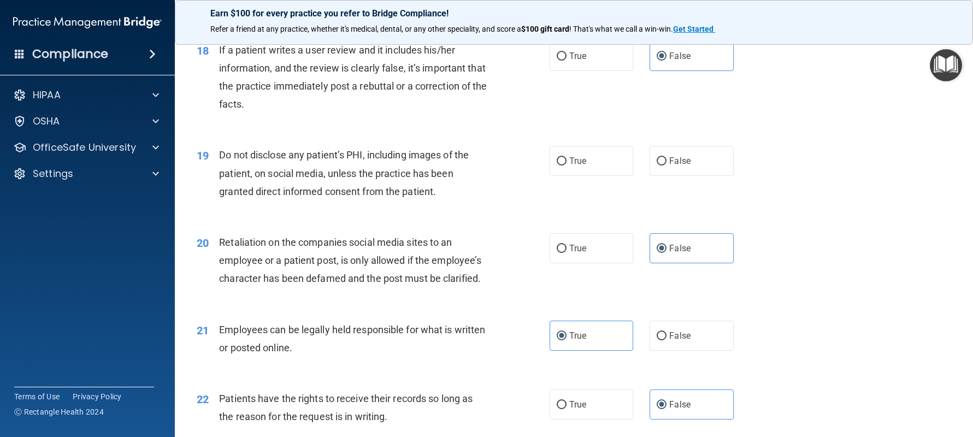
scroll to position [1631, 0]
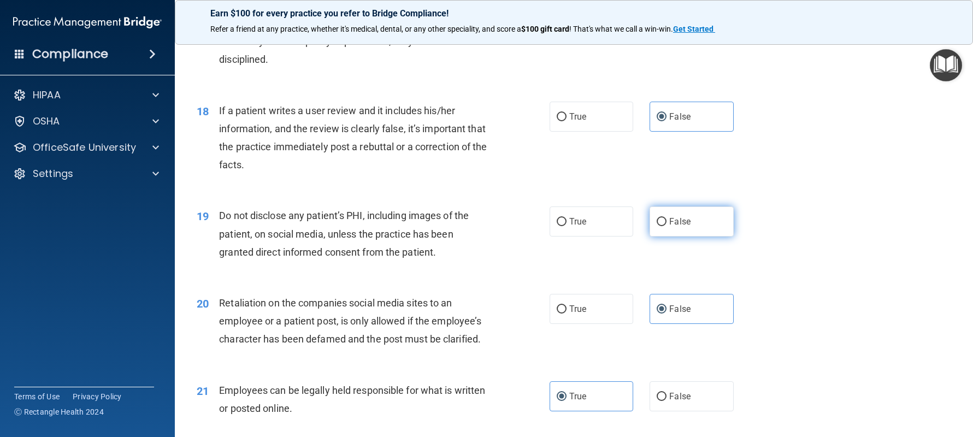
click at [655, 207] on label "False" at bounding box center [692, 222] width 84 height 30
click at [657, 218] on input "False" at bounding box center [662, 222] width 10 height 8
radio input "true"
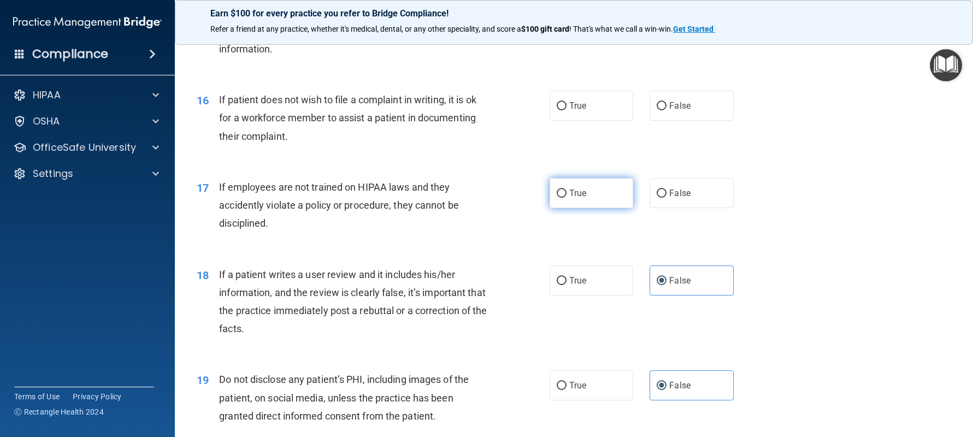
click at [612, 204] on label "True" at bounding box center [592, 193] width 84 height 30
click at [567, 198] on input "True" at bounding box center [562, 194] width 10 height 8
radio input "true"
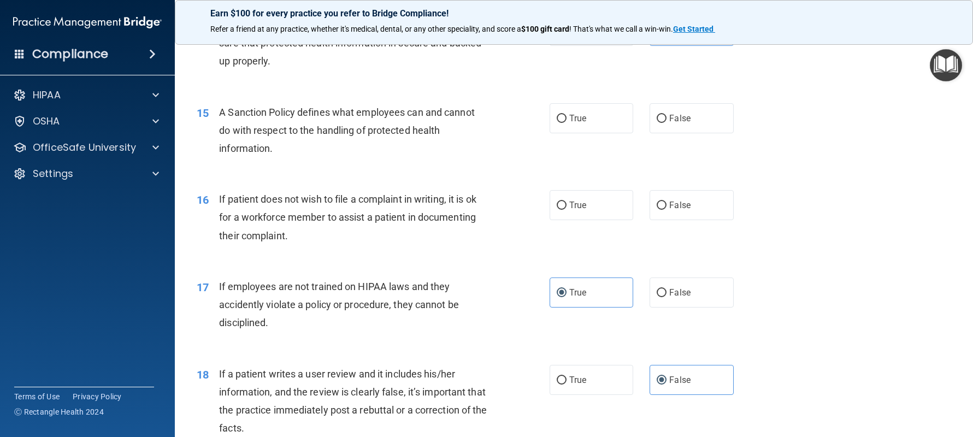
scroll to position [1358, 0]
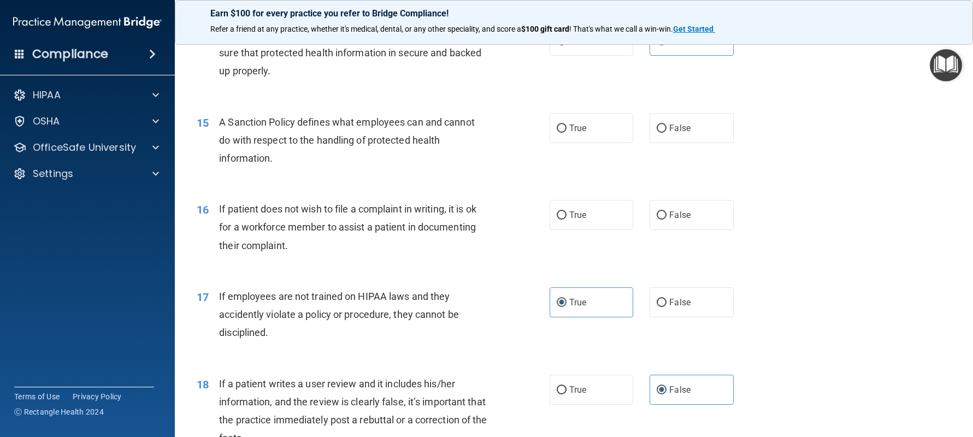
click at [678, 198] on div "16 If patient does not wish to file a complaint in writing, it is ok for a work…" at bounding box center [573, 229] width 771 height 87
click at [675, 214] on span "False" at bounding box center [679, 215] width 21 height 10
click at [667, 214] on input "False" at bounding box center [662, 215] width 10 height 8
radio input "true"
click at [571, 127] on span "True" at bounding box center [577, 128] width 17 height 10
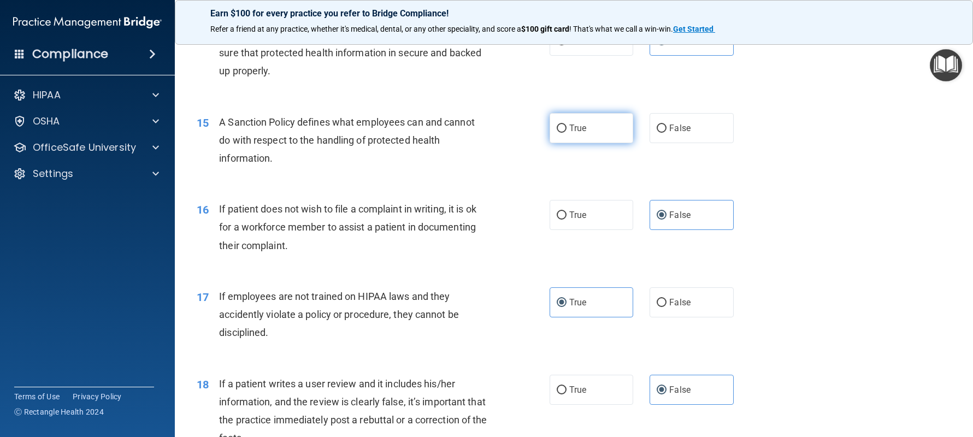
click at [567, 127] on input "True" at bounding box center [562, 129] width 10 height 8
radio input "true"
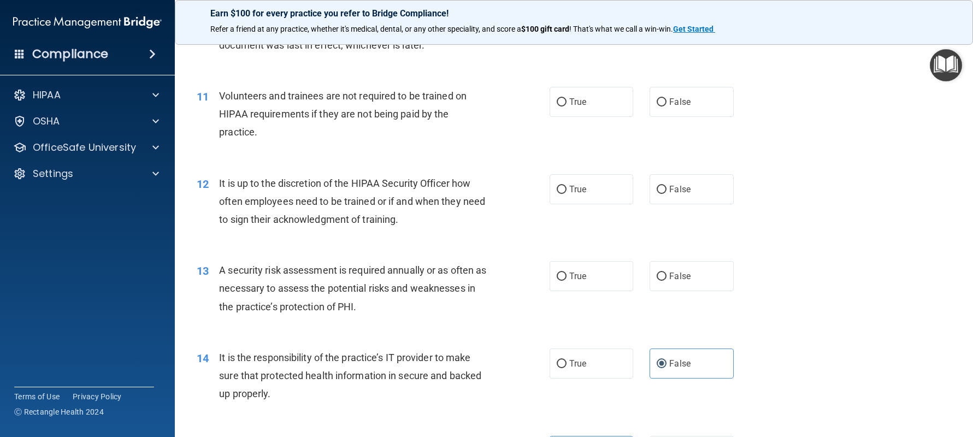
scroll to position [1030, 0]
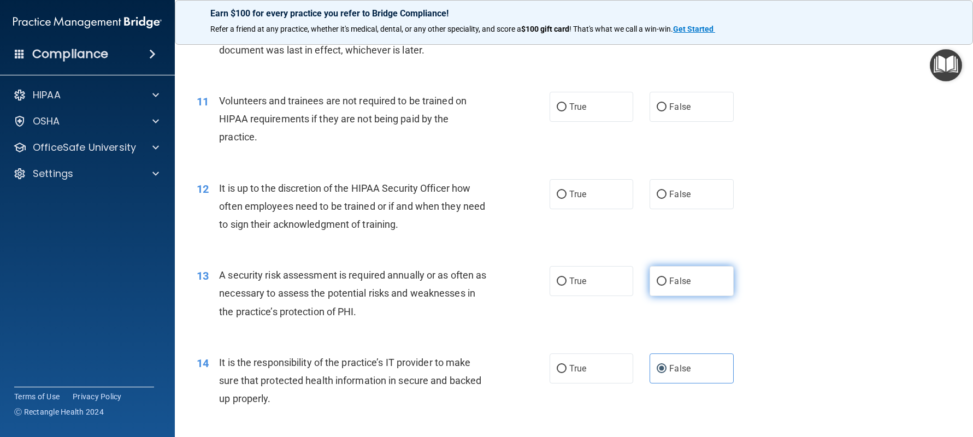
click at [667, 267] on label "False" at bounding box center [692, 281] width 84 height 30
click at [667, 278] on input "False" at bounding box center [662, 282] width 10 height 8
radio input "true"
click at [587, 180] on label "True" at bounding box center [592, 194] width 84 height 30
click at [567, 191] on input "True" at bounding box center [562, 195] width 10 height 8
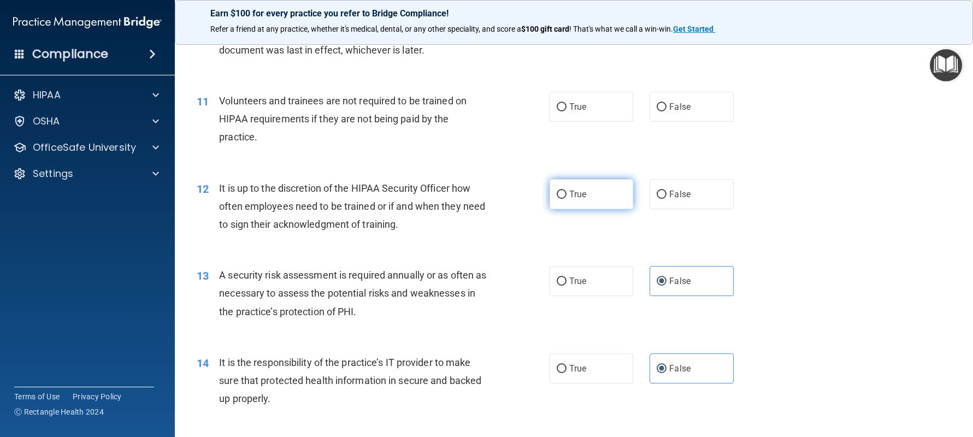
radio input "true"
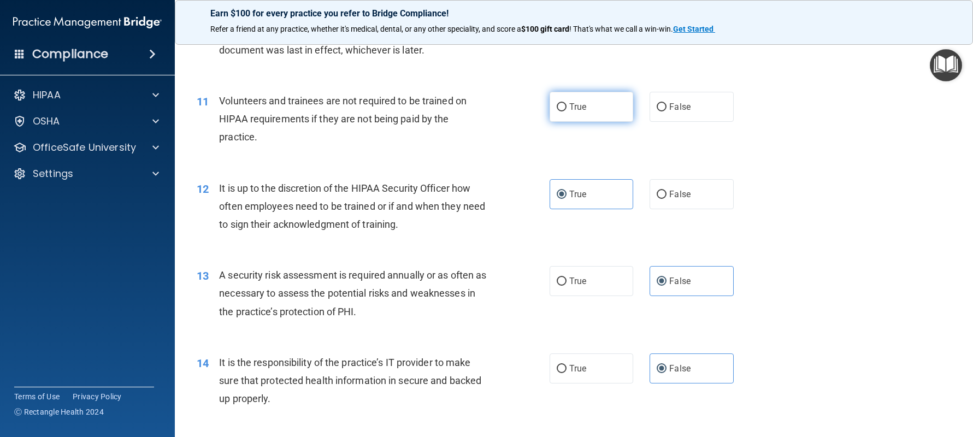
click at [600, 113] on label "True" at bounding box center [592, 107] width 84 height 30
click at [567, 111] on input "True" at bounding box center [562, 107] width 10 height 8
radio input "true"
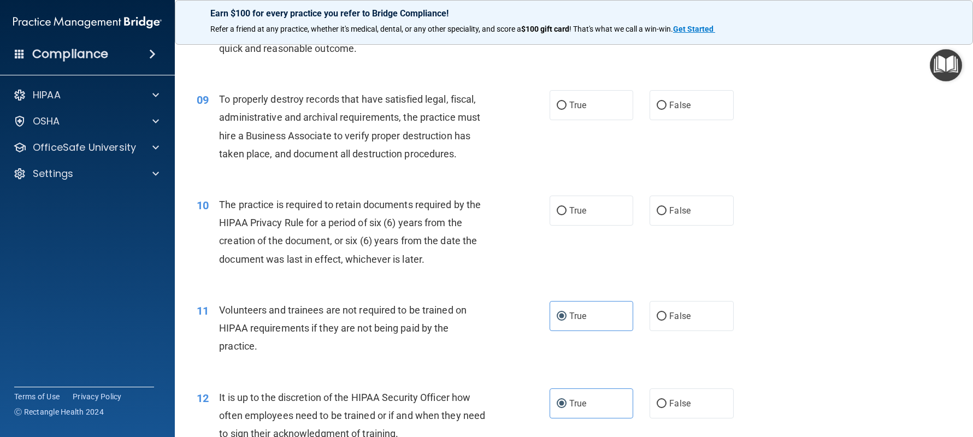
scroll to position [812, 0]
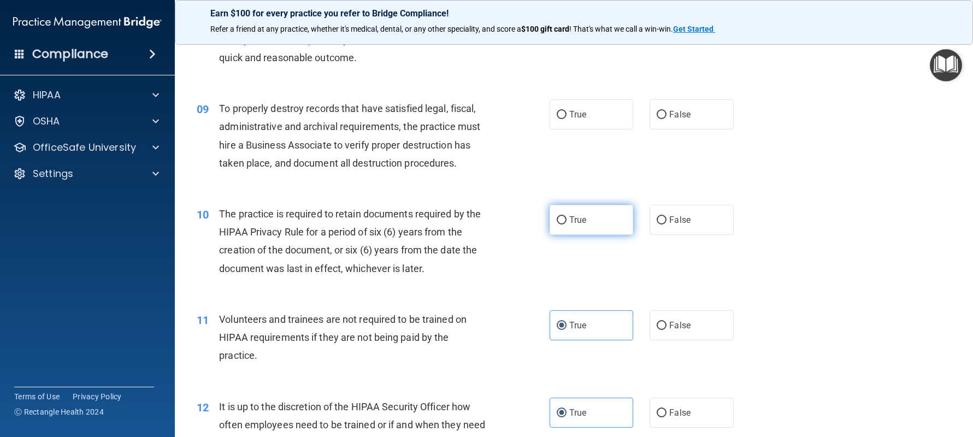
click at [600, 225] on label "True" at bounding box center [592, 220] width 84 height 30
click at [567, 225] on input "True" at bounding box center [562, 220] width 10 height 8
radio input "true"
click at [650, 126] on label "False" at bounding box center [692, 114] width 84 height 30
click at [657, 119] on input "False" at bounding box center [662, 115] width 10 height 8
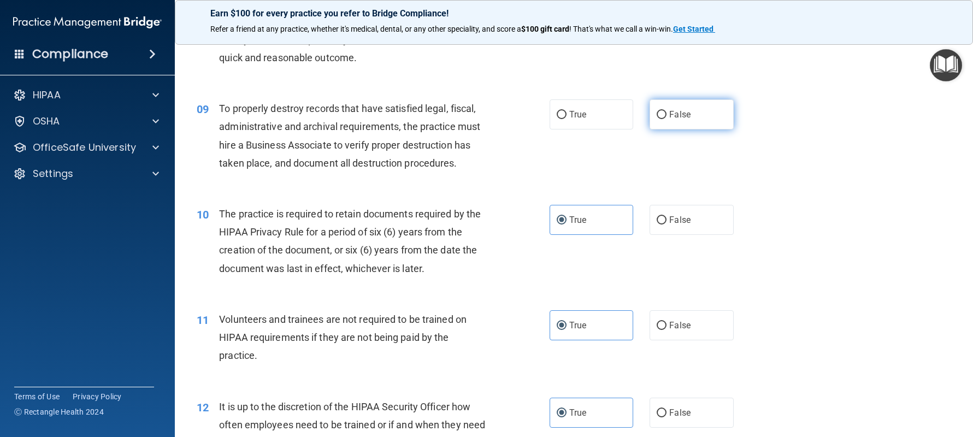
radio input "true"
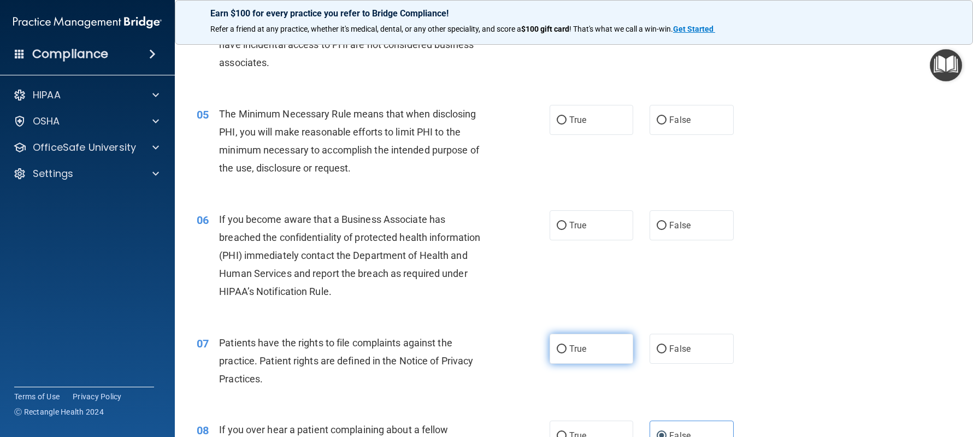
scroll to position [375, 0]
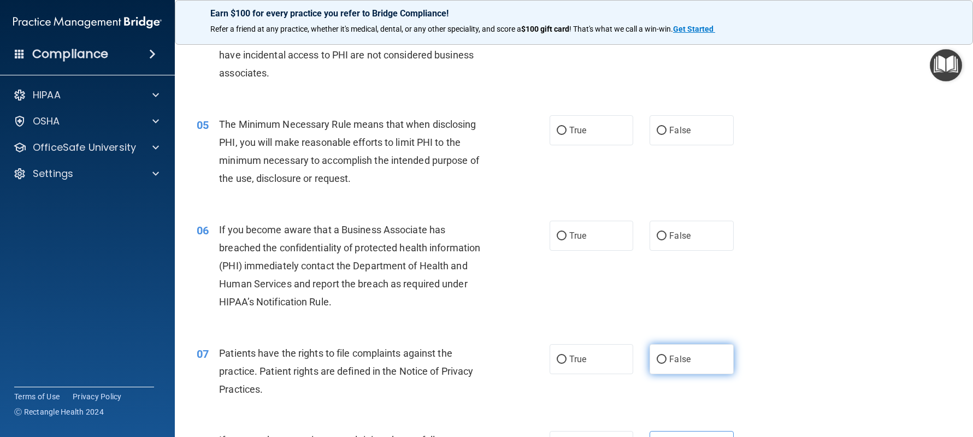
click at [657, 360] on input "False" at bounding box center [662, 360] width 10 height 8
radio input "true"
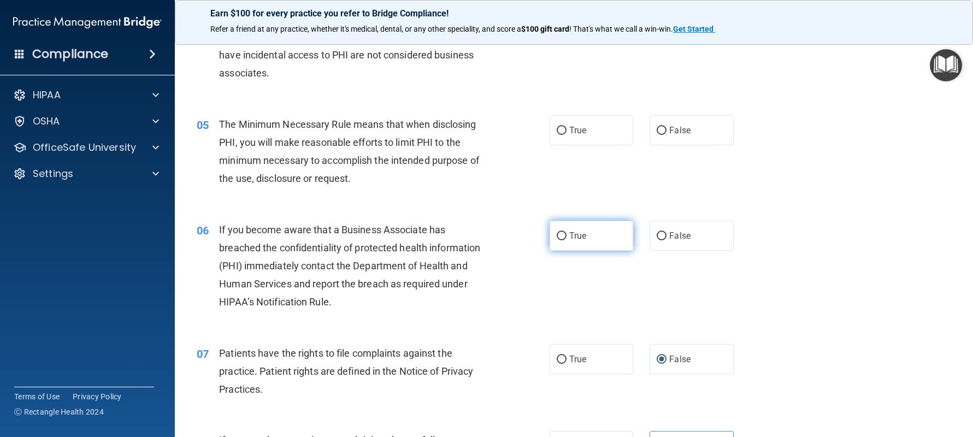
click at [551, 227] on label "True" at bounding box center [592, 236] width 84 height 30
click at [557, 232] on input "True" at bounding box center [562, 236] width 10 height 8
radio input "true"
click at [658, 122] on label "False" at bounding box center [692, 130] width 84 height 30
click at [658, 127] on input "False" at bounding box center [662, 131] width 10 height 8
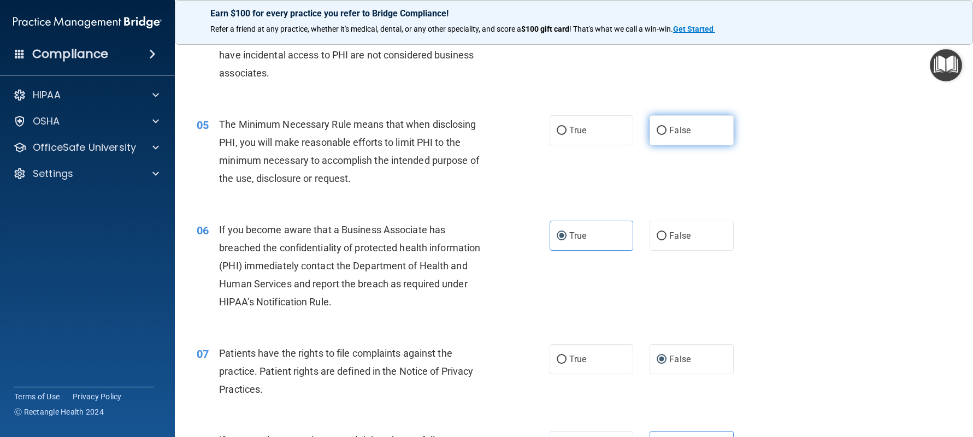
radio input "true"
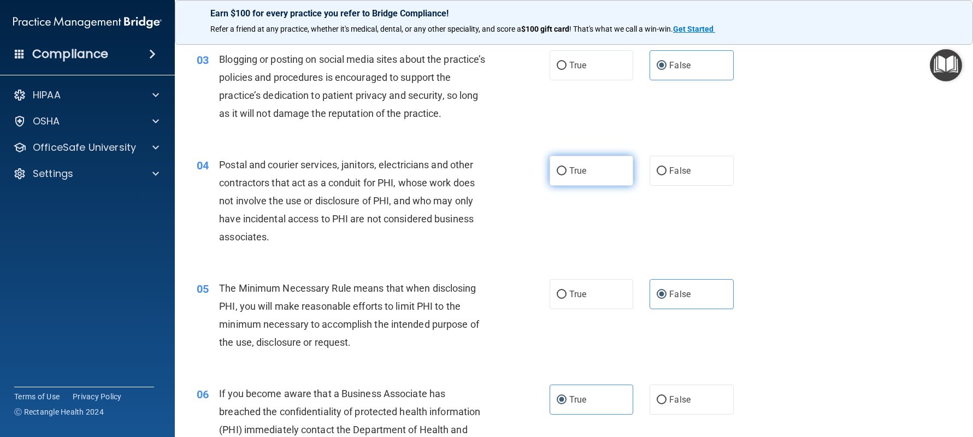
click at [598, 170] on label "True" at bounding box center [592, 171] width 84 height 30
click at [567, 170] on input "True" at bounding box center [562, 171] width 10 height 8
radio input "true"
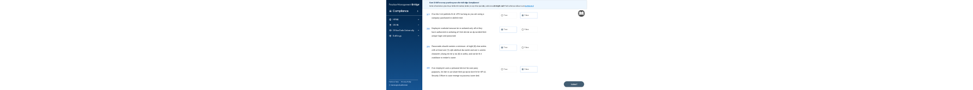
scroll to position [2451, 0]
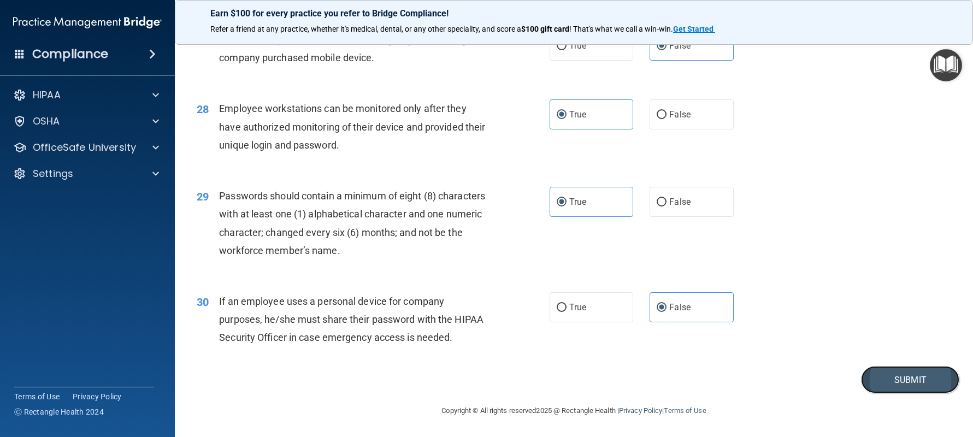
click at [908, 380] on button "Submit" at bounding box center [910, 380] width 98 height 28
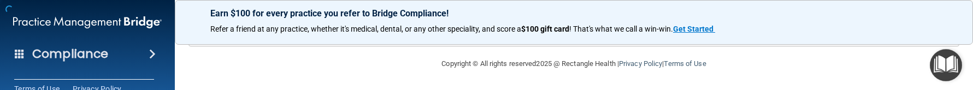
scroll to position [57, 0]
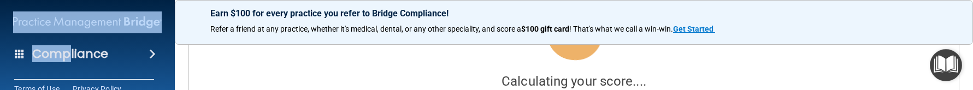
drag, startPoint x: 70, startPoint y: 53, endPoint x: 68, endPoint y: 73, distance: 19.8
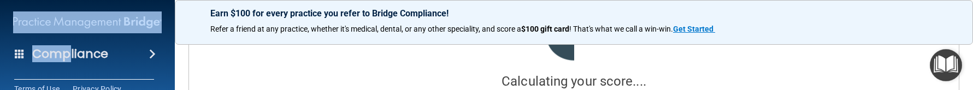
click at [68, 72] on div "Compliance HIPAA Documents and Policies Report an Incident Business Associates …" at bounding box center [87, 45] width 175 height 90
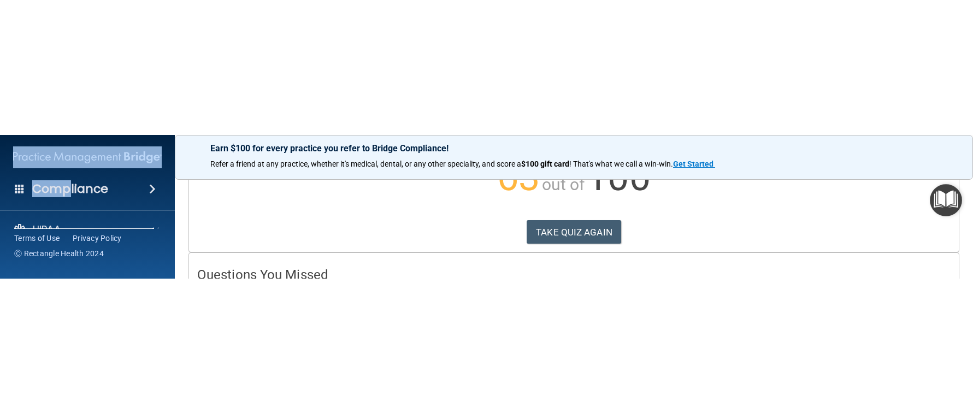
scroll to position [164, 0]
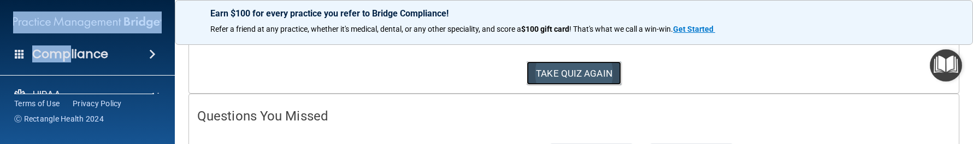
click at [569, 79] on button "TAKE QUIZ AGAIN" at bounding box center [574, 73] width 95 height 24
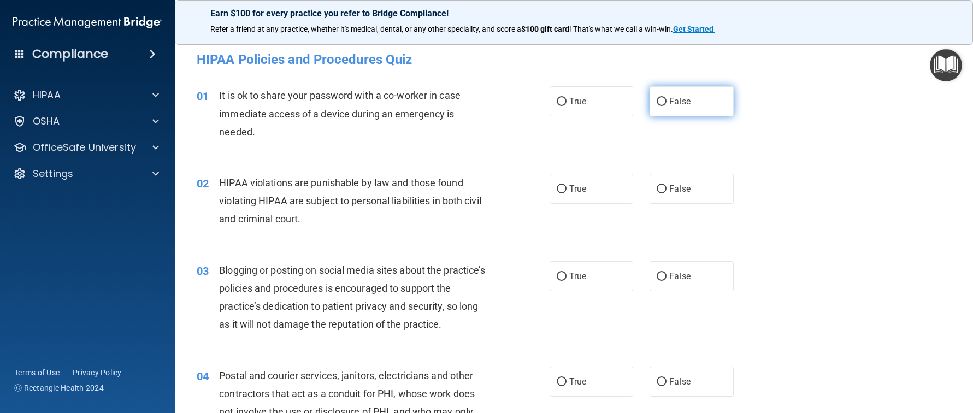
click at [652, 108] on label "False" at bounding box center [692, 101] width 84 height 30
click at [657, 106] on input "False" at bounding box center [662, 102] width 10 height 8
radio input "true"
click at [560, 188] on input "True" at bounding box center [562, 189] width 10 height 8
radio input "true"
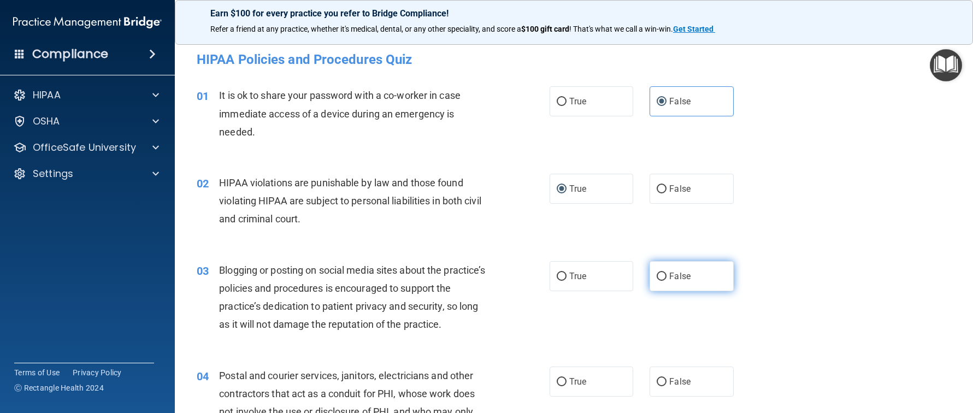
click at [665, 282] on label "False" at bounding box center [692, 276] width 84 height 30
click at [665, 281] on input "False" at bounding box center [662, 277] width 10 height 8
radio input "true"
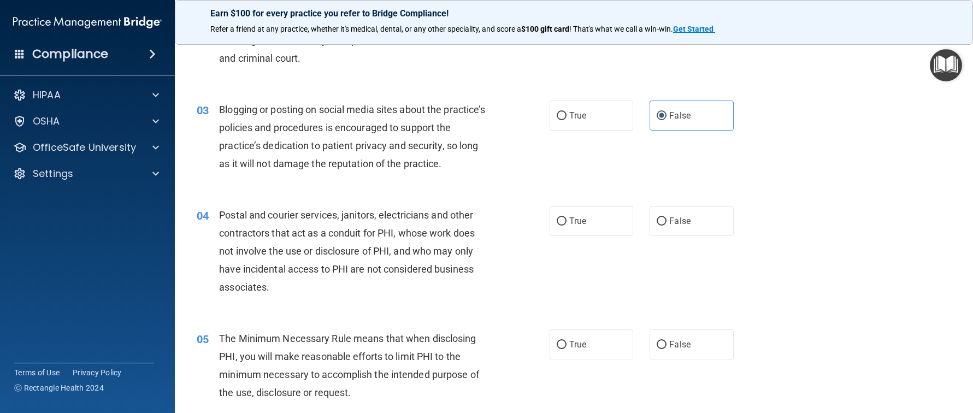
scroll to position [164, 0]
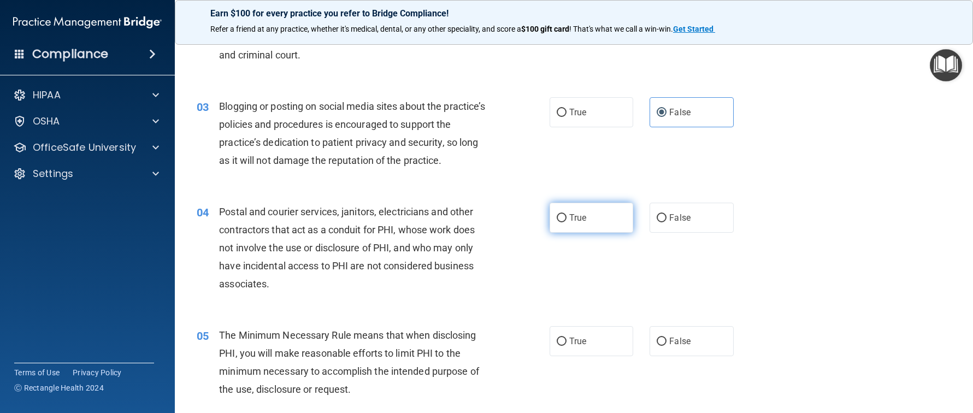
click at [582, 225] on label "True" at bounding box center [592, 218] width 84 height 30
click at [567, 222] on input "True" at bounding box center [562, 218] width 10 height 8
radio input "true"
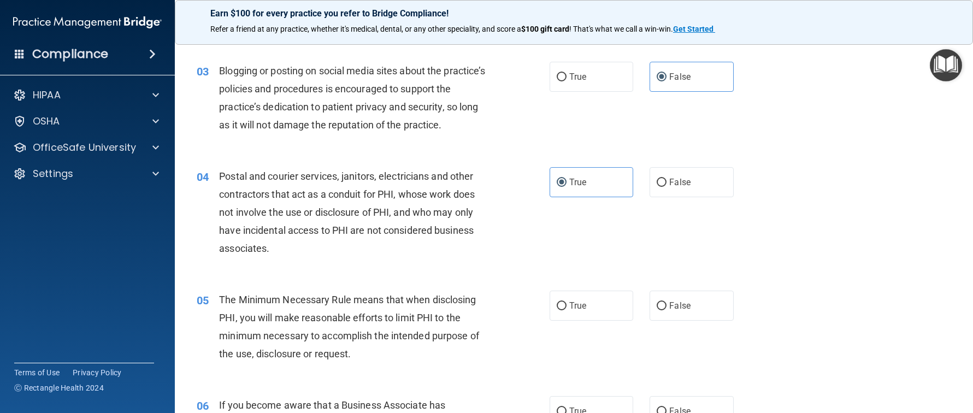
scroll to position [219, 0]
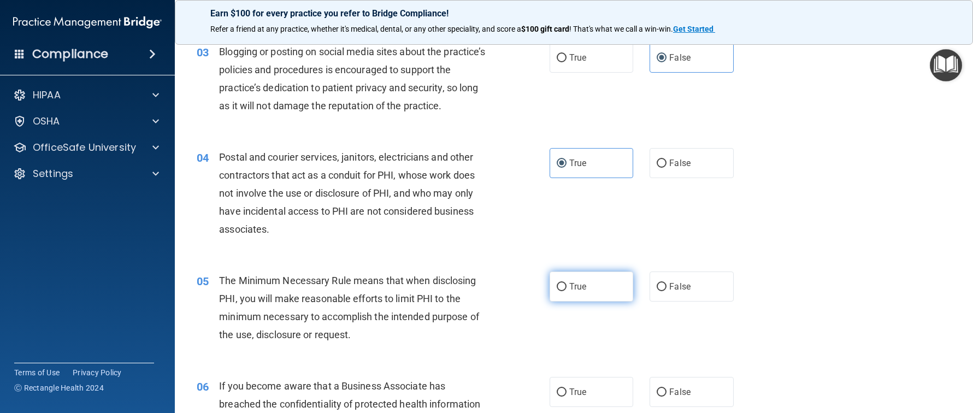
click at [558, 288] on input "True" at bounding box center [562, 287] width 10 height 8
radio input "true"
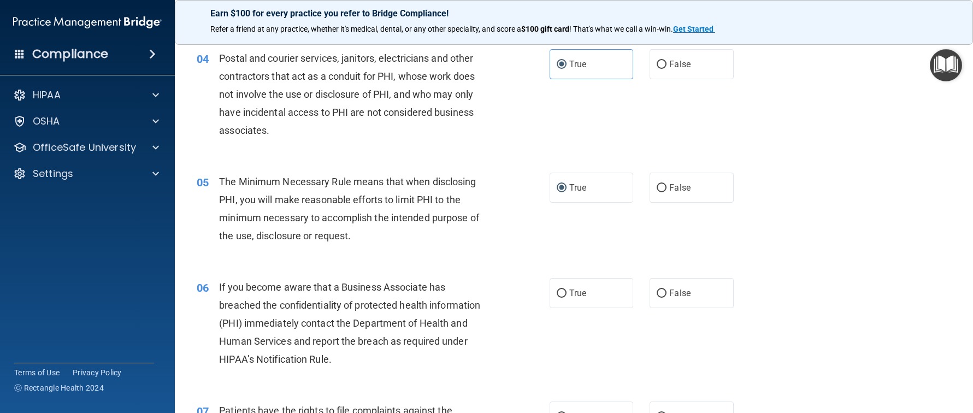
scroll to position [328, 0]
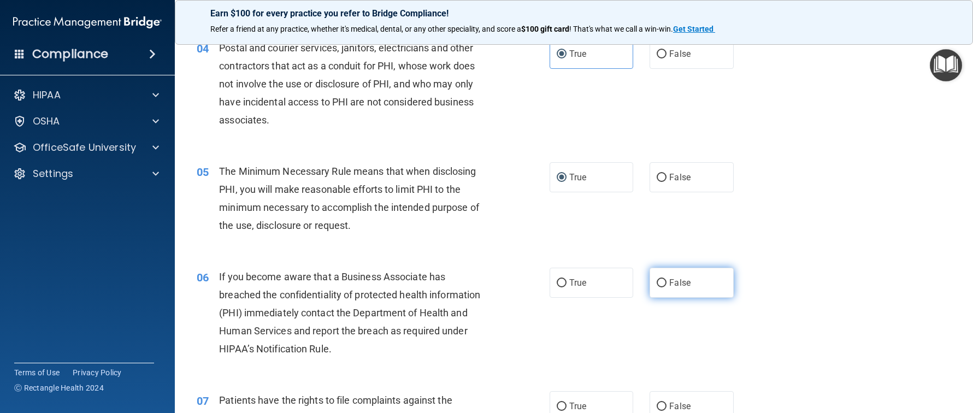
click at [698, 278] on label "False" at bounding box center [692, 283] width 84 height 30
click at [667, 279] on input "False" at bounding box center [662, 283] width 10 height 8
radio input "true"
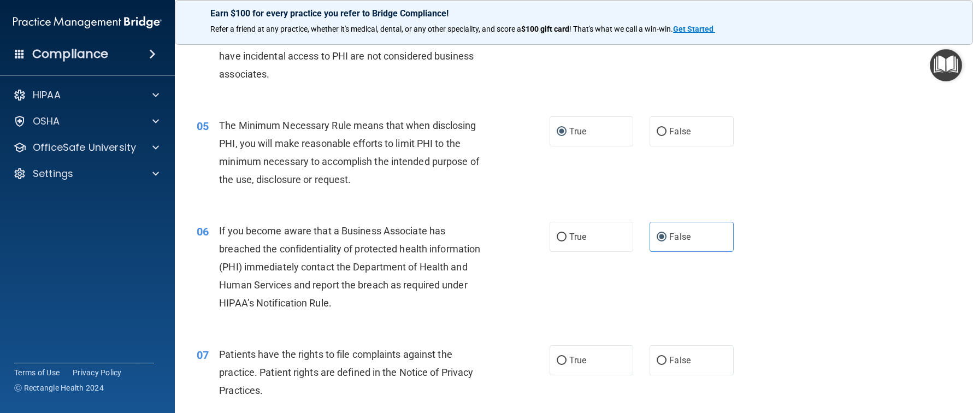
scroll to position [437, 0]
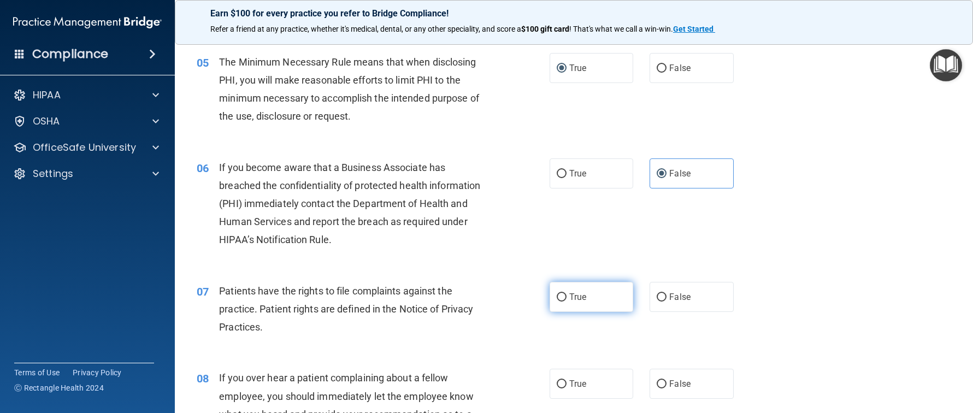
click at [582, 306] on label "True" at bounding box center [592, 297] width 84 height 30
click at [567, 302] on input "True" at bounding box center [562, 297] width 10 height 8
radio input "true"
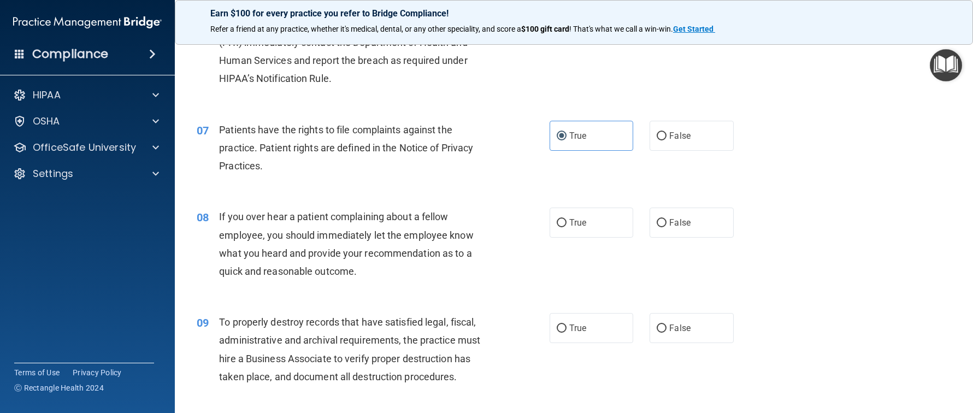
scroll to position [601, 0]
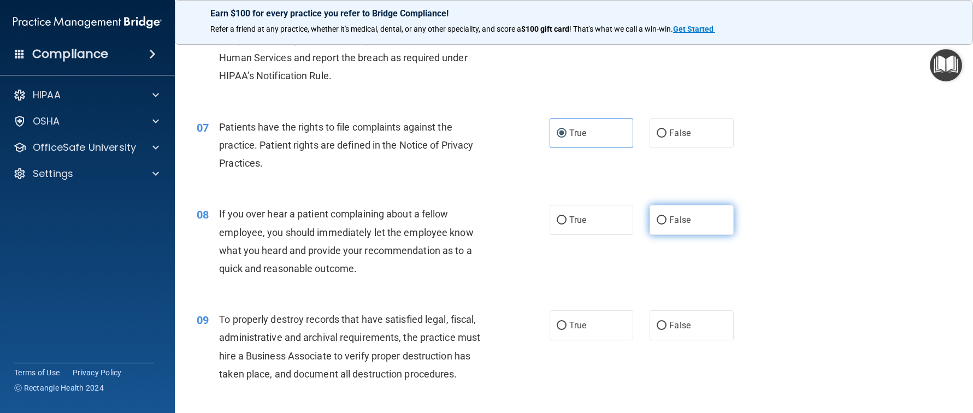
click at [662, 215] on label "False" at bounding box center [692, 220] width 84 height 30
click at [662, 216] on input "False" at bounding box center [662, 220] width 10 height 8
radio input "true"
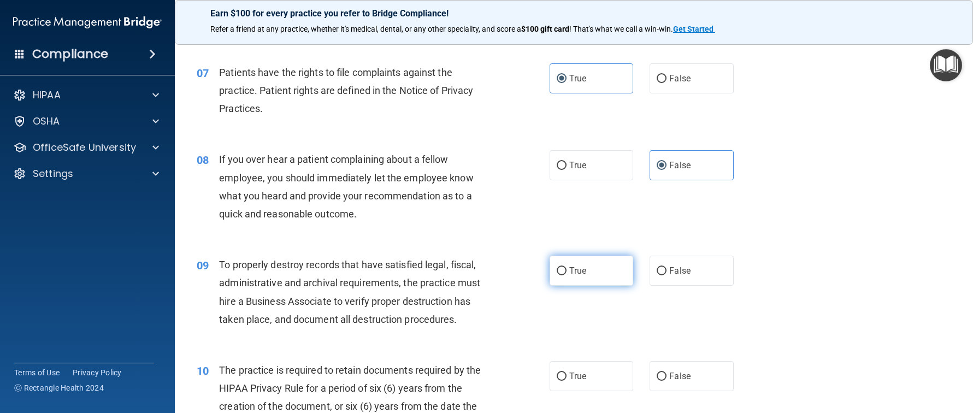
click at [578, 270] on span "True" at bounding box center [577, 271] width 17 height 10
click at [567, 270] on input "True" at bounding box center [562, 271] width 10 height 8
radio input "true"
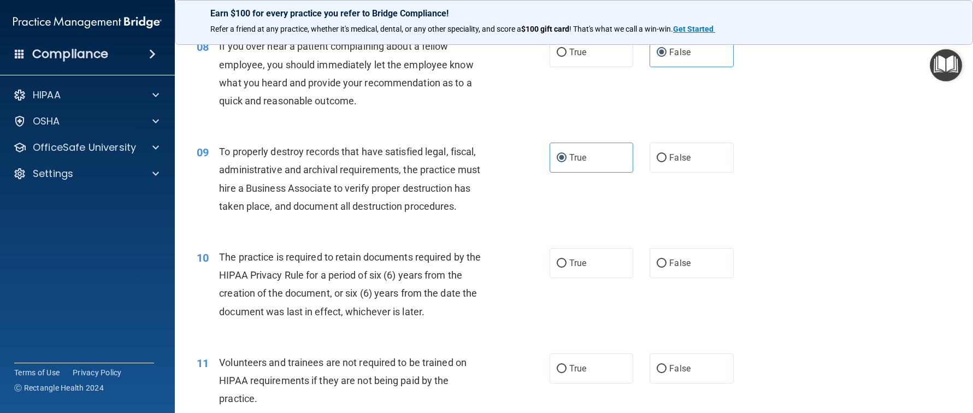
scroll to position [820, 0]
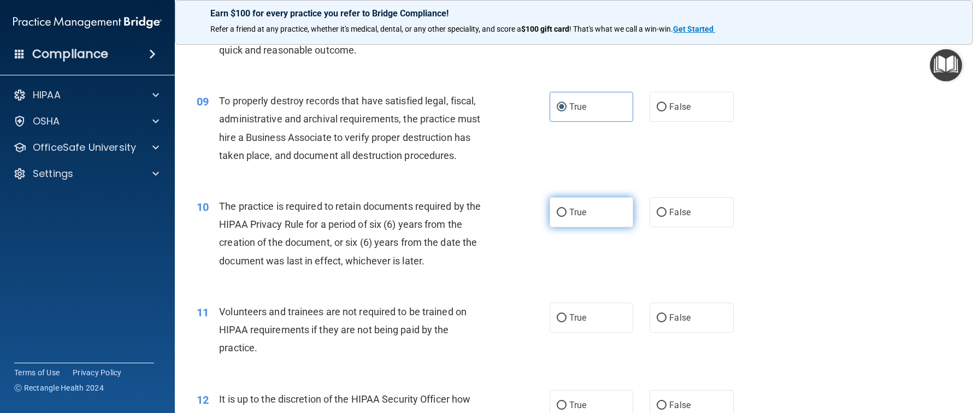
click at [603, 203] on label "True" at bounding box center [592, 212] width 84 height 30
click at [567, 209] on input "True" at bounding box center [562, 213] width 10 height 8
radio input "true"
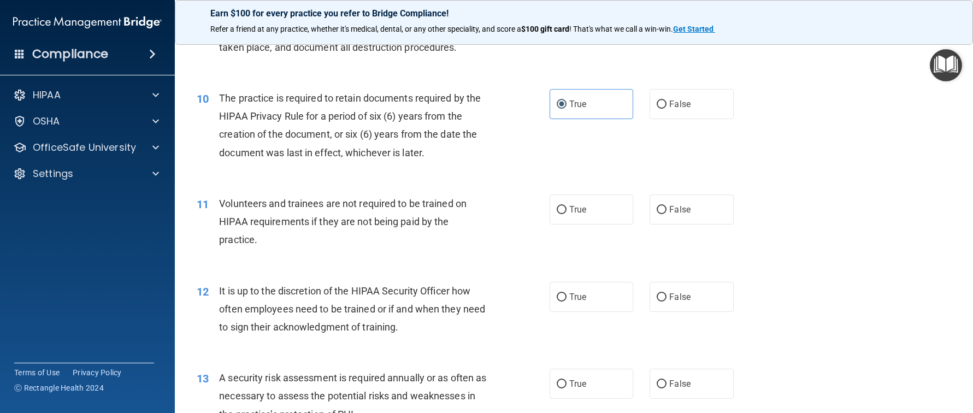
scroll to position [929, 0]
click at [704, 225] on div "11 Volunteers and trainees are not required to be trained on HIPAA requirements…" at bounding box center [573, 223] width 771 height 87
click at [702, 219] on label "False" at bounding box center [692, 208] width 84 height 30
click at [667, 213] on input "False" at bounding box center [662, 209] width 10 height 8
radio input "true"
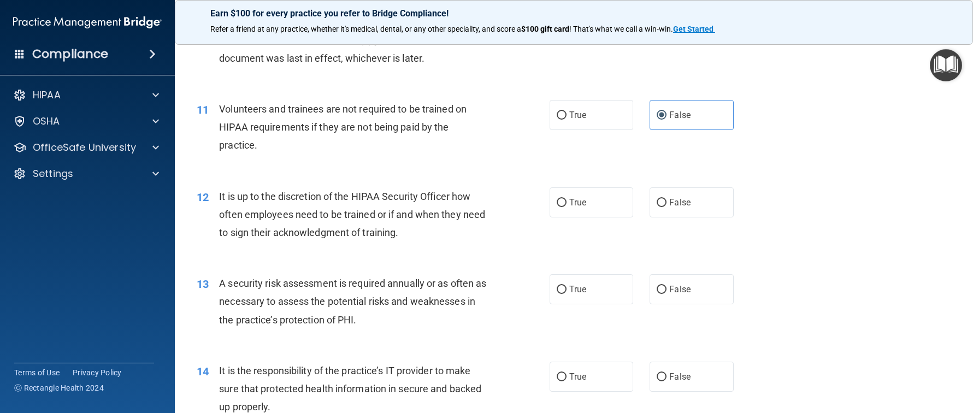
scroll to position [1038, 0]
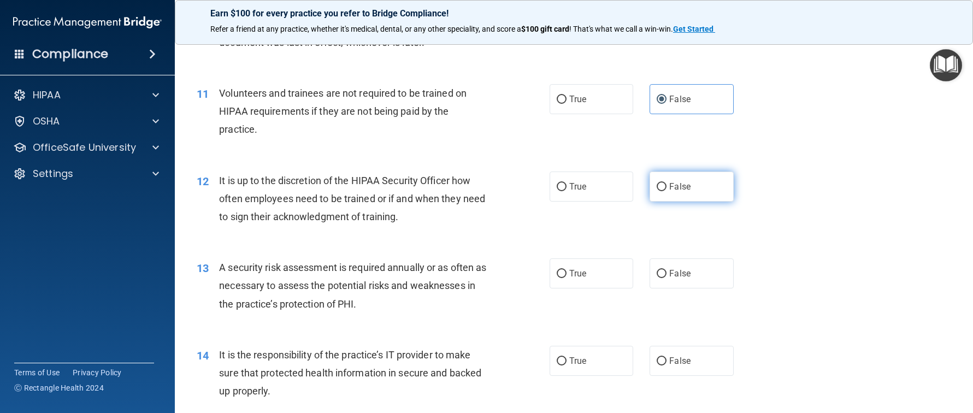
click at [669, 184] on span "False" at bounding box center [679, 186] width 21 height 10
click at [667, 184] on input "False" at bounding box center [662, 187] width 10 height 8
radio input "true"
click at [602, 301] on div "13 A security risk assessment is required annually or as often as necessary to …" at bounding box center [573, 288] width 771 height 87
click at [607, 268] on label "True" at bounding box center [592, 273] width 84 height 30
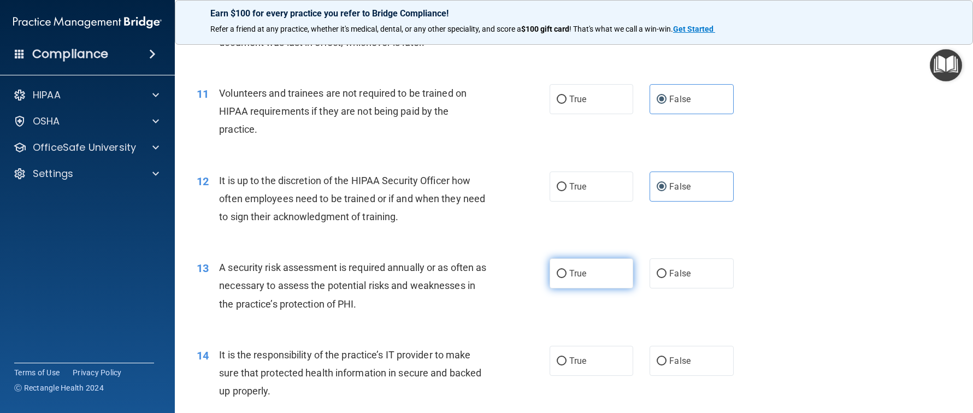
click at [567, 270] on input "True" at bounding box center [562, 274] width 10 height 8
radio input "true"
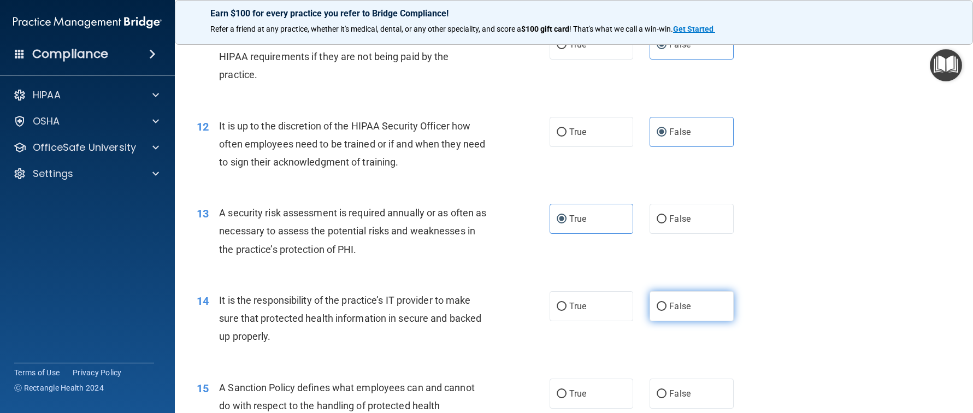
click at [668, 311] on label "False" at bounding box center [692, 306] width 84 height 30
click at [667, 311] on input "False" at bounding box center [662, 307] width 10 height 8
radio input "true"
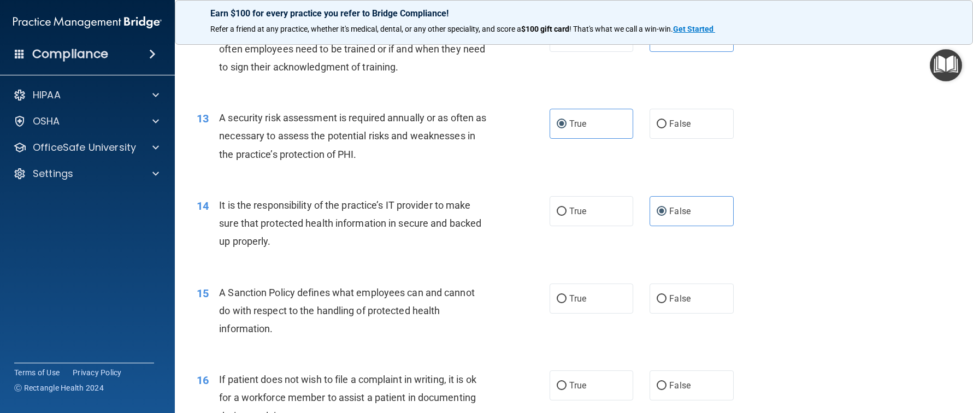
scroll to position [1202, 0]
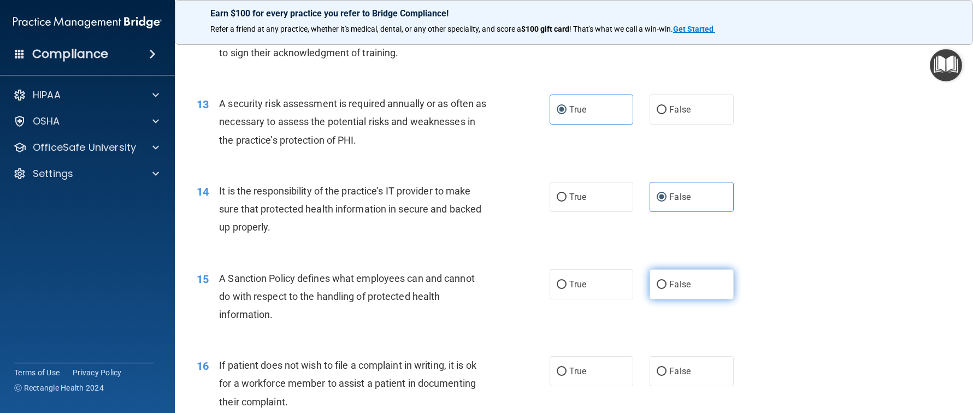
click at [650, 283] on label "False" at bounding box center [692, 284] width 84 height 30
click at [657, 283] on input "False" at bounding box center [662, 285] width 10 height 8
radio input "true"
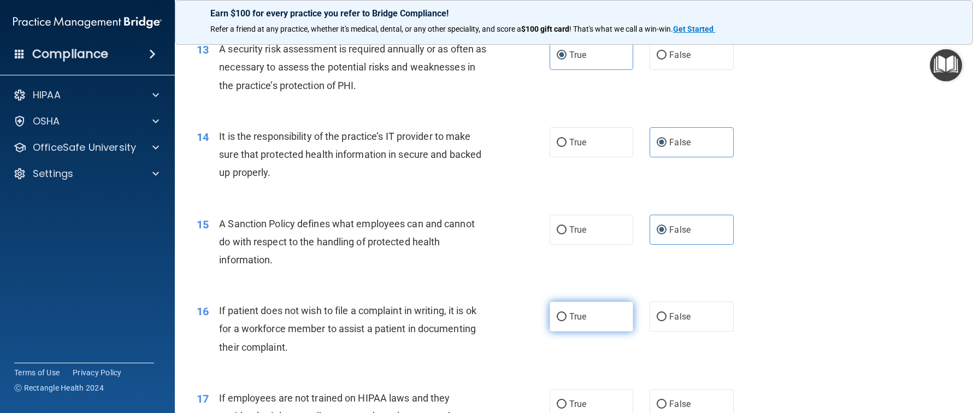
click at [588, 314] on label "True" at bounding box center [592, 317] width 84 height 30
click at [567, 314] on input "True" at bounding box center [562, 317] width 10 height 8
radio input "true"
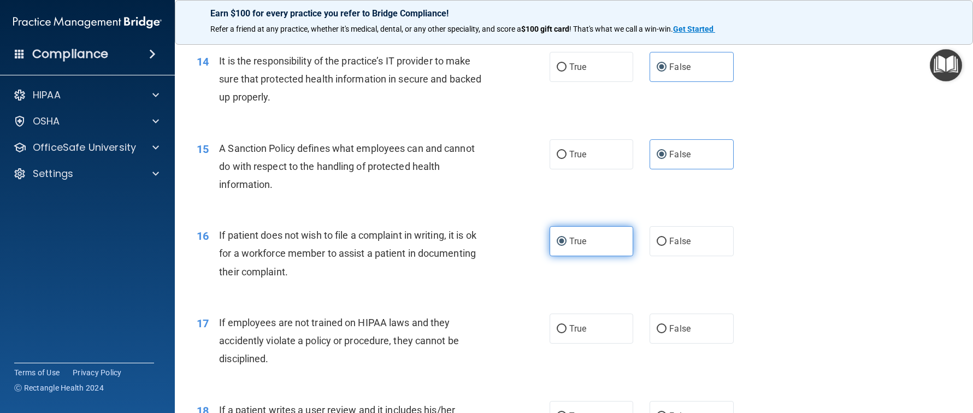
scroll to position [1366, 0]
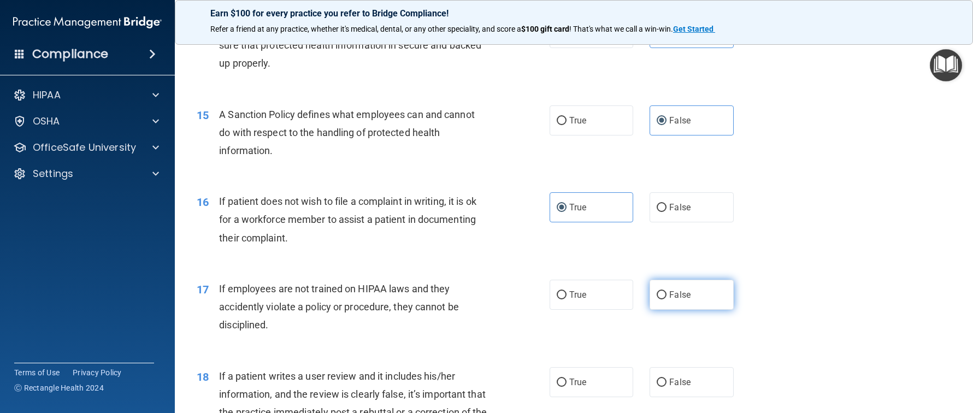
click at [699, 284] on label "False" at bounding box center [692, 295] width 84 height 30
click at [667, 291] on input "False" at bounding box center [662, 295] width 10 height 8
radio input "true"
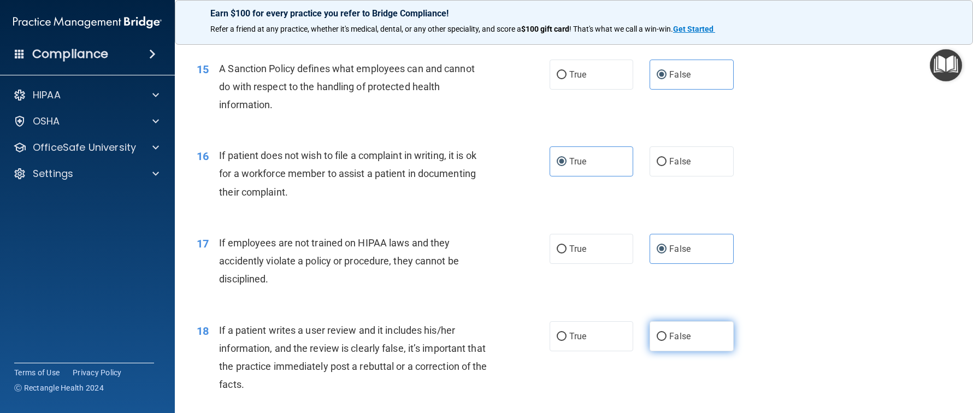
scroll to position [1475, 0]
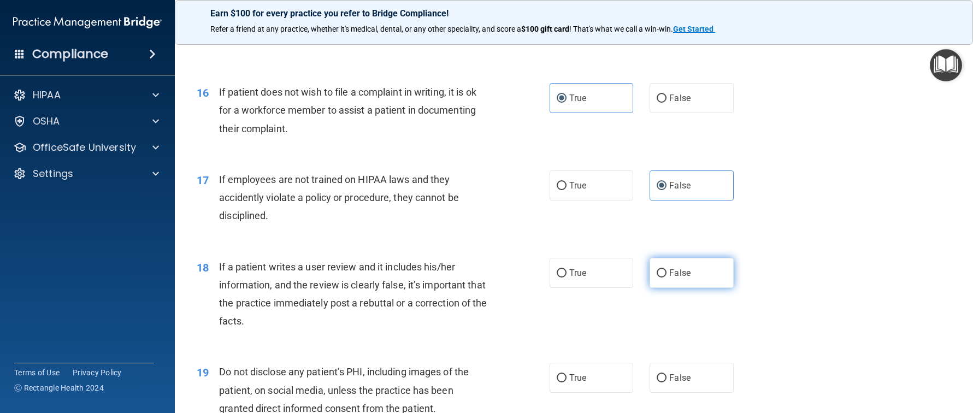
click at [693, 279] on label "False" at bounding box center [692, 273] width 84 height 30
click at [667, 278] on input "False" at bounding box center [662, 273] width 10 height 8
radio input "true"
click at [569, 380] on span "True" at bounding box center [577, 378] width 17 height 10
click at [566, 380] on input "True" at bounding box center [562, 378] width 10 height 8
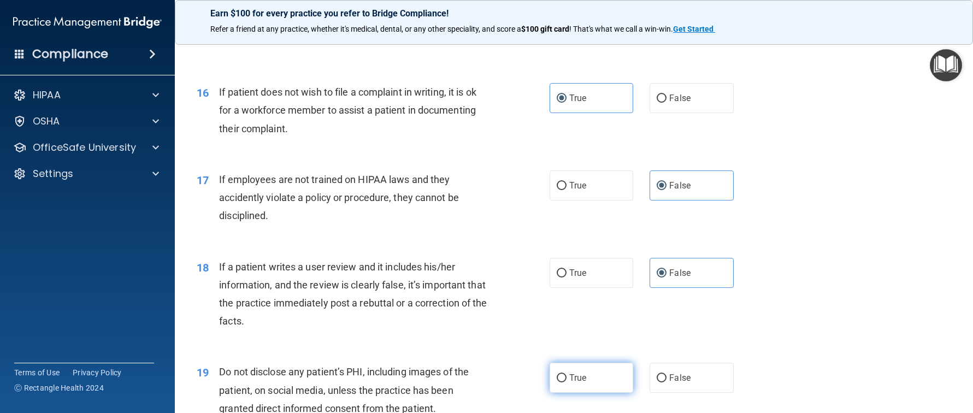
radio input "true"
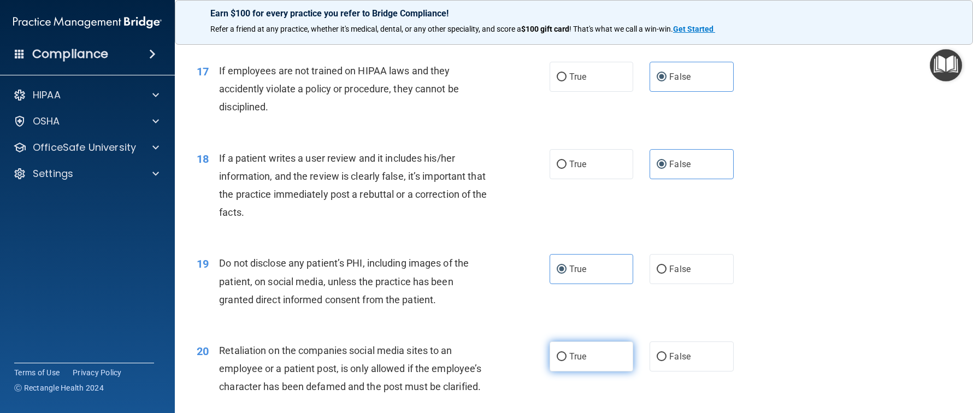
scroll to position [1584, 0]
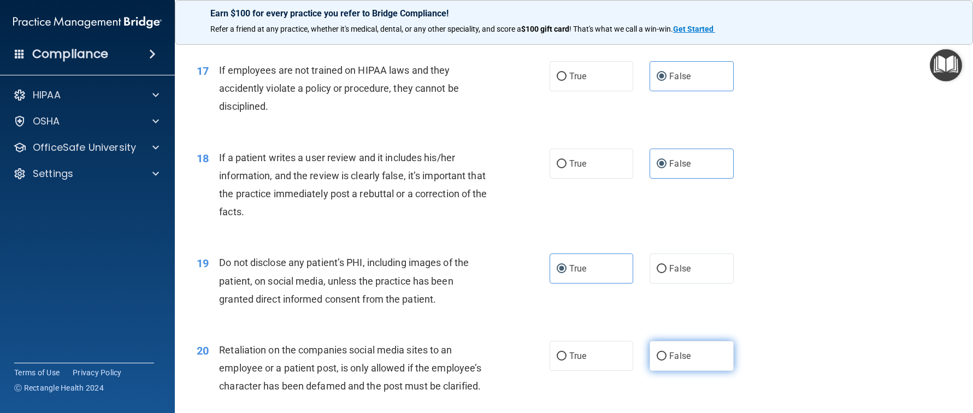
click at [667, 350] on label "False" at bounding box center [692, 356] width 84 height 30
click at [667, 352] on input "False" at bounding box center [662, 356] width 10 height 8
radio input "true"
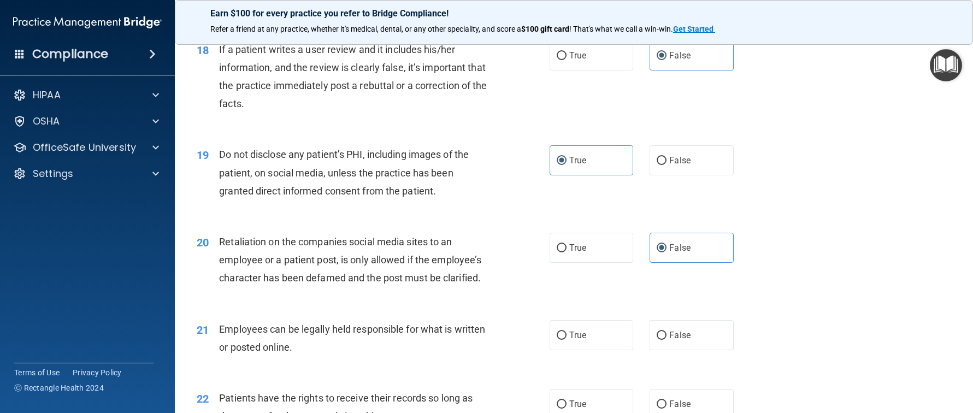
scroll to position [1694, 0]
click at [553, 339] on label "True" at bounding box center [592, 334] width 84 height 30
click at [557, 339] on input "True" at bounding box center [562, 335] width 10 height 8
radio input "true"
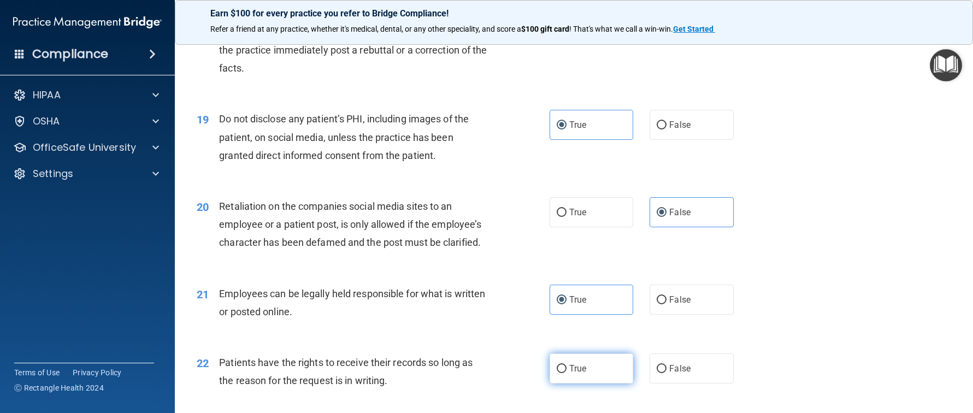
scroll to position [1858, 0]
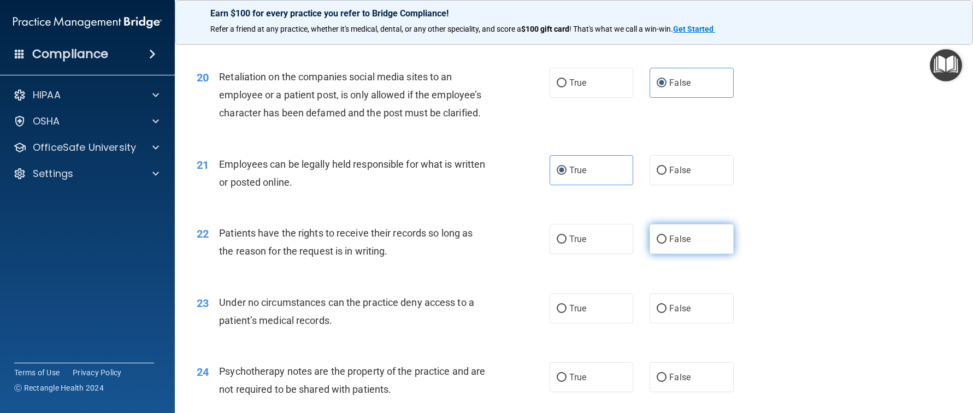
click at [667, 247] on label "False" at bounding box center [692, 239] width 84 height 30
click at [667, 244] on input "False" at bounding box center [662, 239] width 10 height 8
radio input "true"
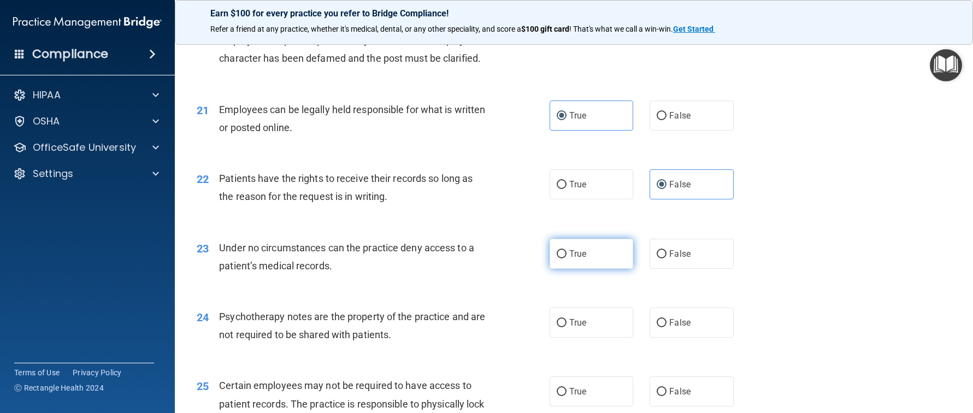
click at [561, 261] on label "True" at bounding box center [592, 254] width 84 height 30
click at [561, 258] on input "True" at bounding box center [562, 254] width 10 height 8
radio input "true"
click at [571, 332] on label "True" at bounding box center [592, 323] width 84 height 30
click at [567, 327] on input "True" at bounding box center [562, 323] width 10 height 8
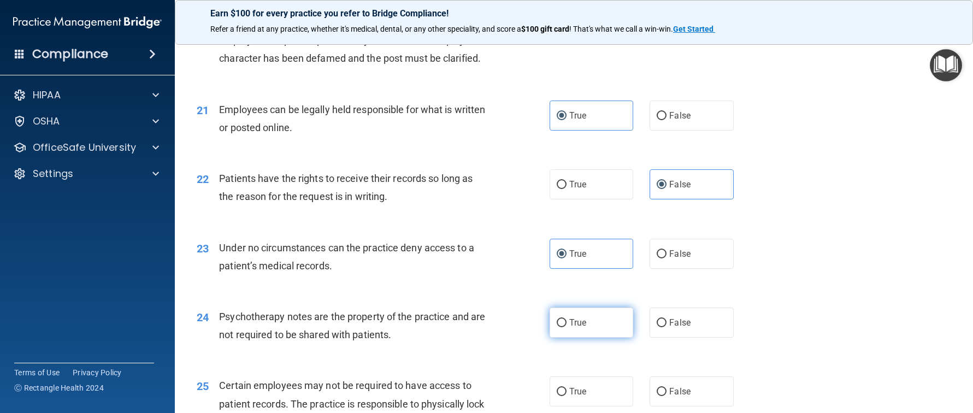
radio input "true"
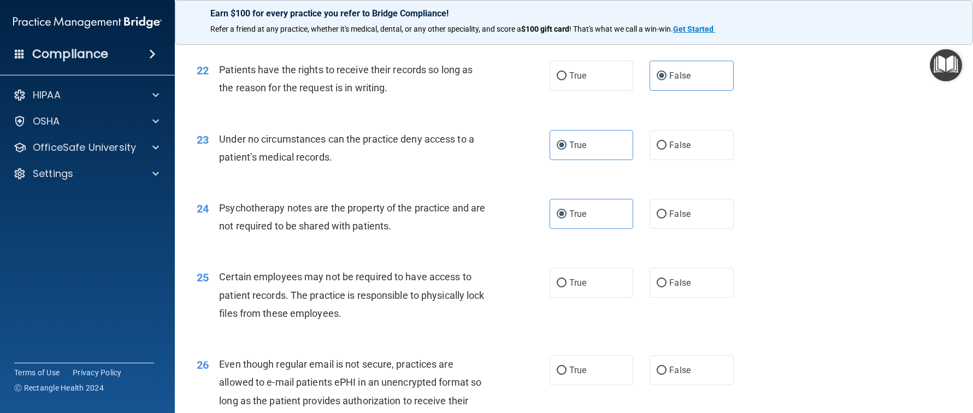
scroll to position [2022, 0]
click at [691, 304] on div "25 Certain employees may not be required to have access to patient records. The…" at bounding box center [573, 297] width 771 height 87
drag, startPoint x: 689, startPoint y: 297, endPoint x: 689, endPoint y: 289, distance: 7.6
click at [689, 296] on label "False" at bounding box center [692, 282] width 84 height 30
click at [667, 287] on input "False" at bounding box center [662, 283] width 10 height 8
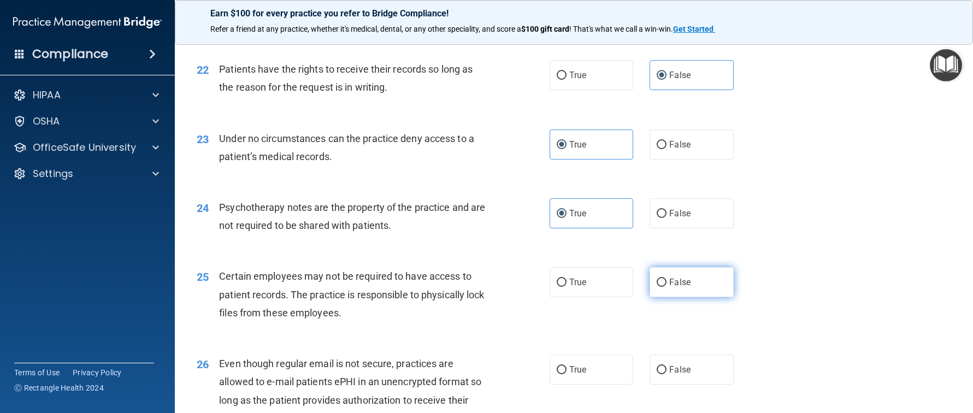
radio input "true"
click at [551, 295] on label "True" at bounding box center [592, 282] width 84 height 30
click at [557, 287] on input "True" at bounding box center [562, 283] width 10 height 8
radio input "true"
radio input "false"
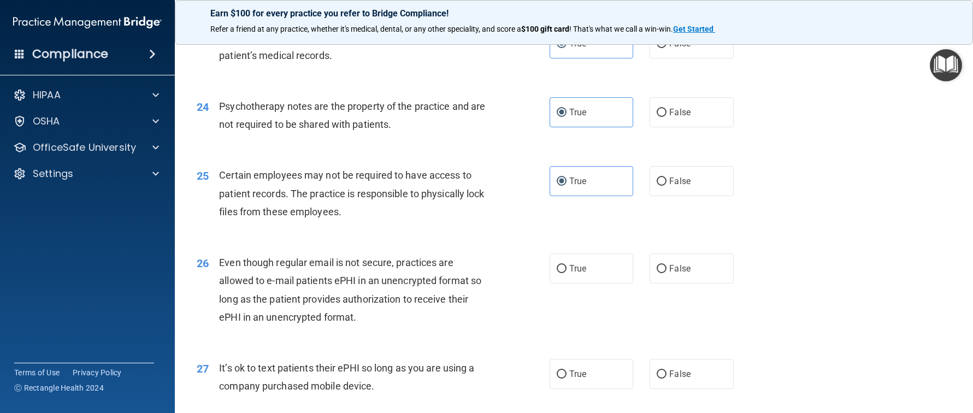
scroll to position [2131, 0]
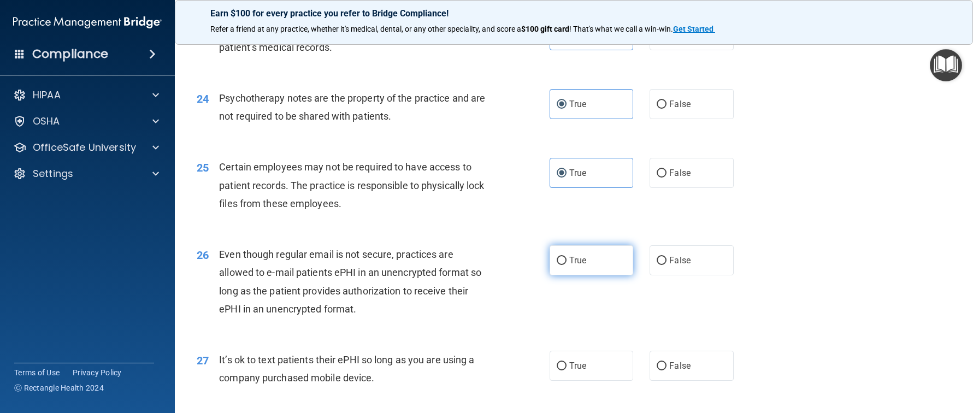
click at [617, 262] on label "True" at bounding box center [592, 260] width 84 height 30
click at [567, 262] on input "True" at bounding box center [562, 261] width 10 height 8
radio input "true"
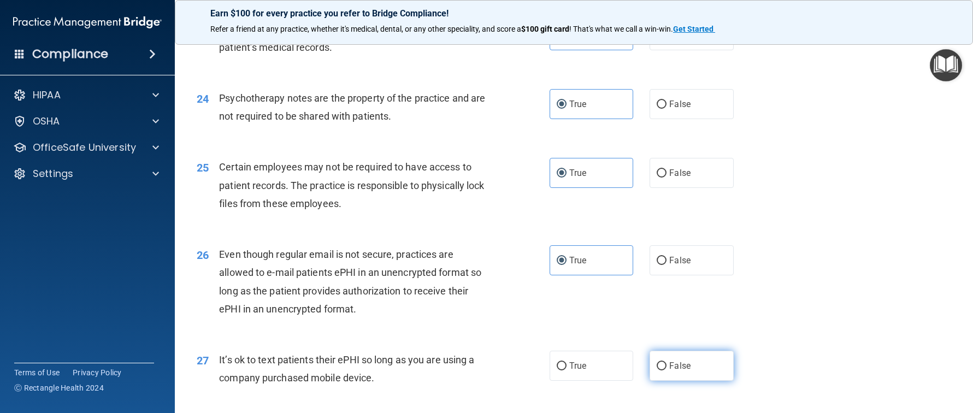
click at [687, 360] on label "False" at bounding box center [692, 366] width 84 height 30
click at [667, 362] on input "False" at bounding box center [662, 366] width 10 height 8
radio input "true"
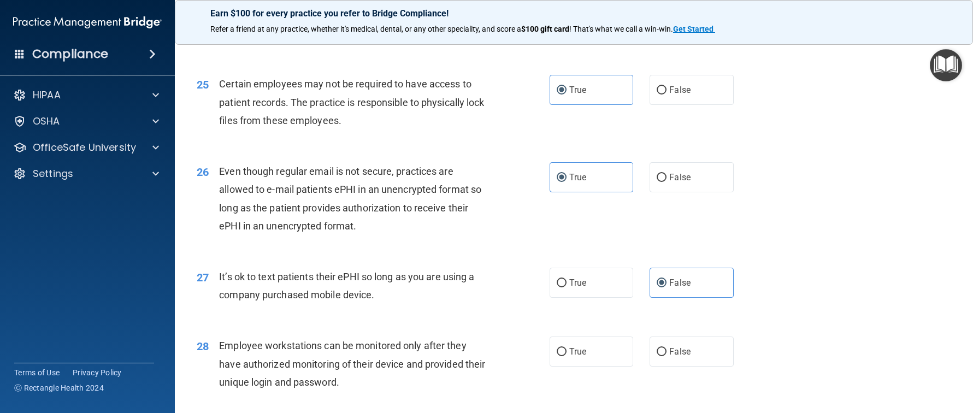
scroll to position [2240, 0]
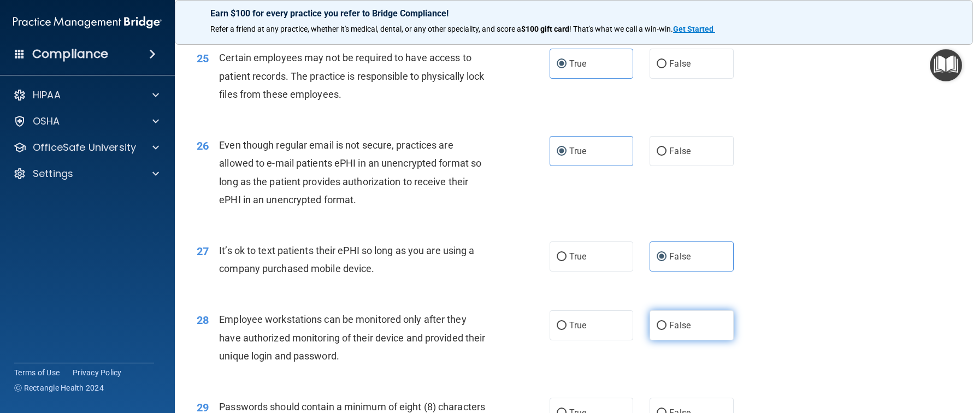
click at [688, 334] on label "False" at bounding box center [692, 325] width 84 height 30
click at [667, 330] on input "False" at bounding box center [662, 326] width 10 height 8
radio input "true"
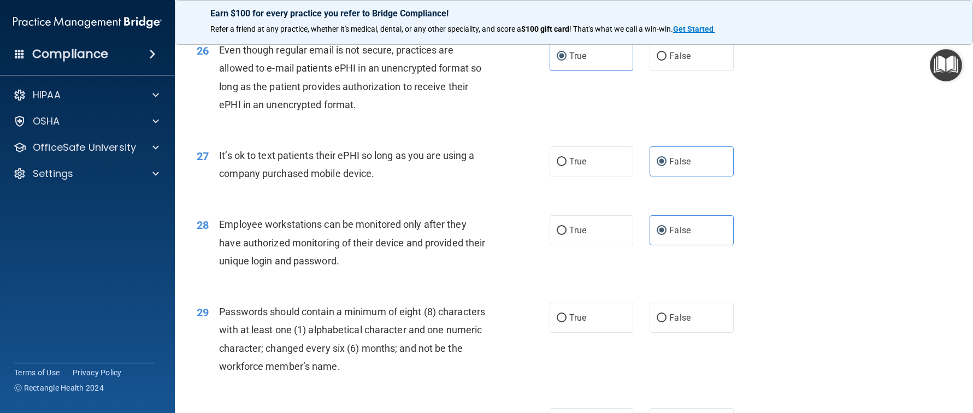
scroll to position [2349, 0]
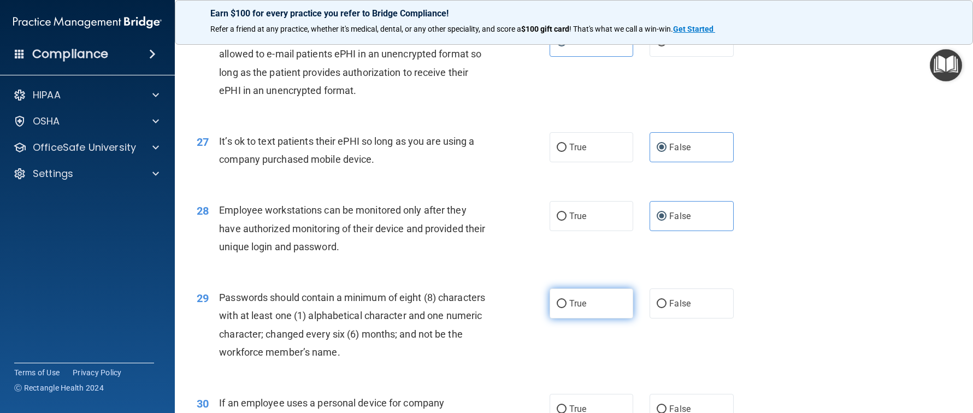
click at [569, 310] on label "True" at bounding box center [592, 303] width 84 height 30
click at [567, 308] on input "True" at bounding box center [562, 304] width 10 height 8
radio input "true"
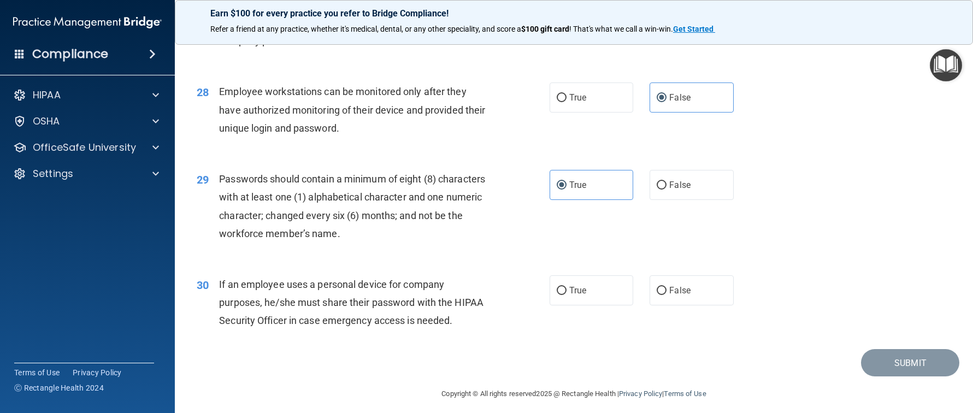
scroll to position [2475, 0]
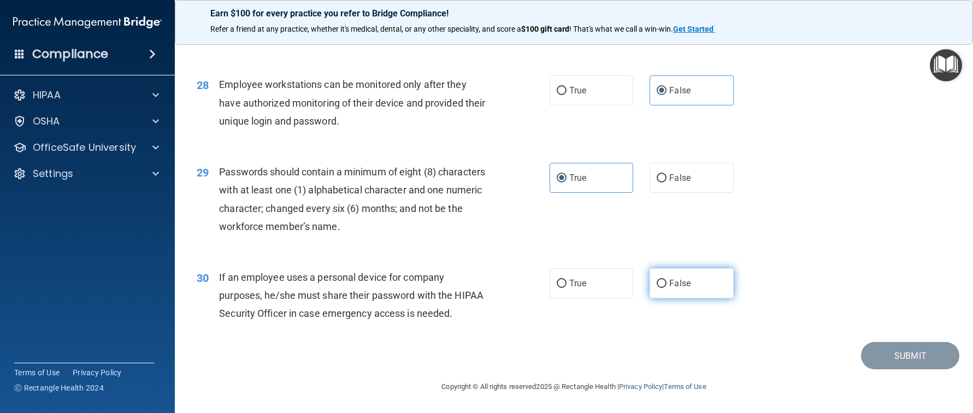
click at [688, 292] on label "False" at bounding box center [692, 283] width 84 height 30
click at [667, 288] on input "False" at bounding box center [662, 284] width 10 height 8
radio input "true"
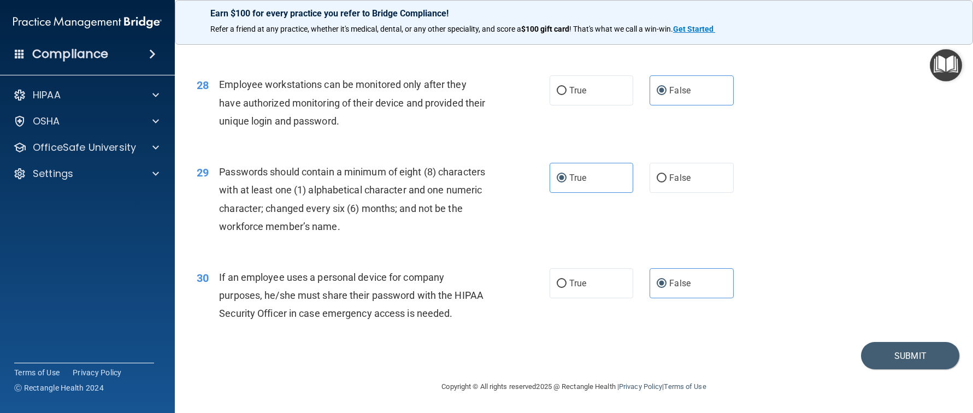
click at [925, 371] on footer "Copyright © All rights reserved 2025 @ Rectangle Health | Privacy Policy | Term…" at bounding box center [574, 385] width 755 height 33
click at [888, 353] on button "Submit" at bounding box center [910, 356] width 98 height 28
click at [884, 349] on button "Submit" at bounding box center [910, 356] width 98 height 28
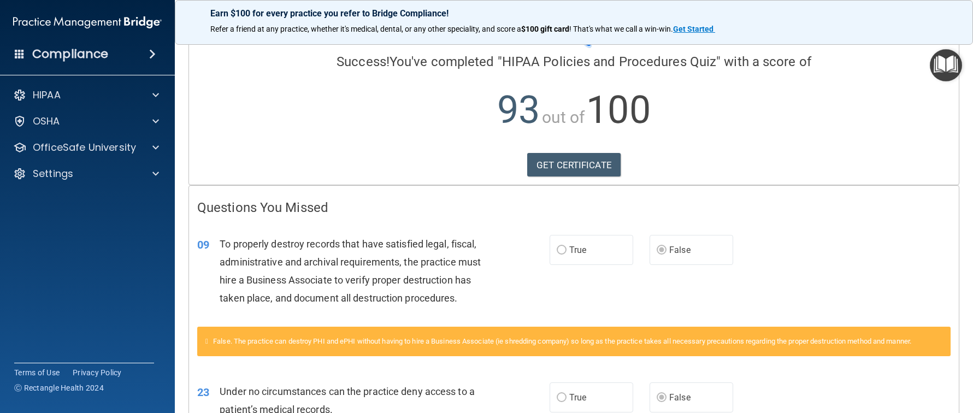
scroll to position [27, 0]
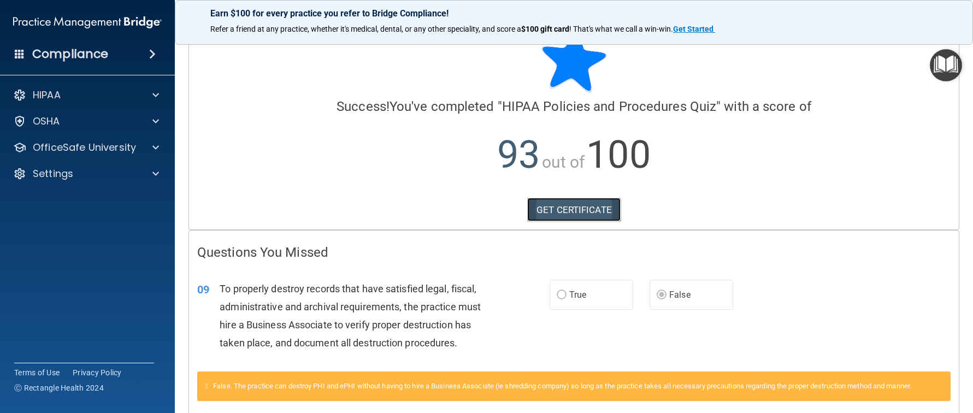
click at [556, 214] on link "GET CERTIFICATE" at bounding box center [573, 210] width 93 height 24
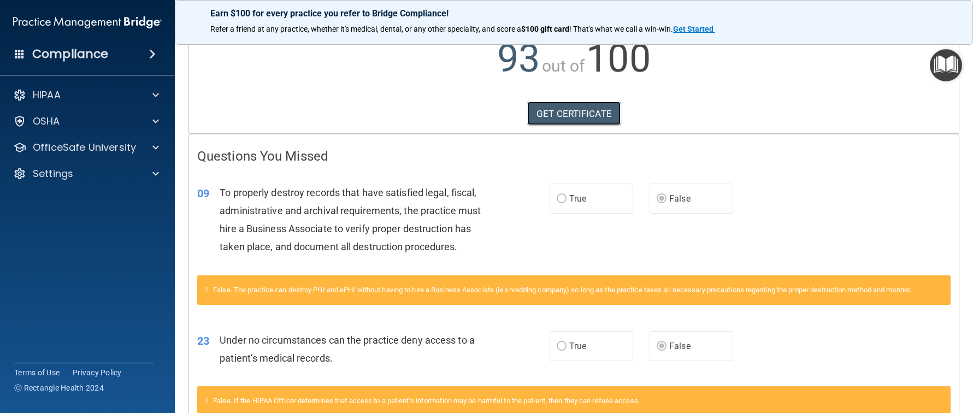
scroll to position [0, 0]
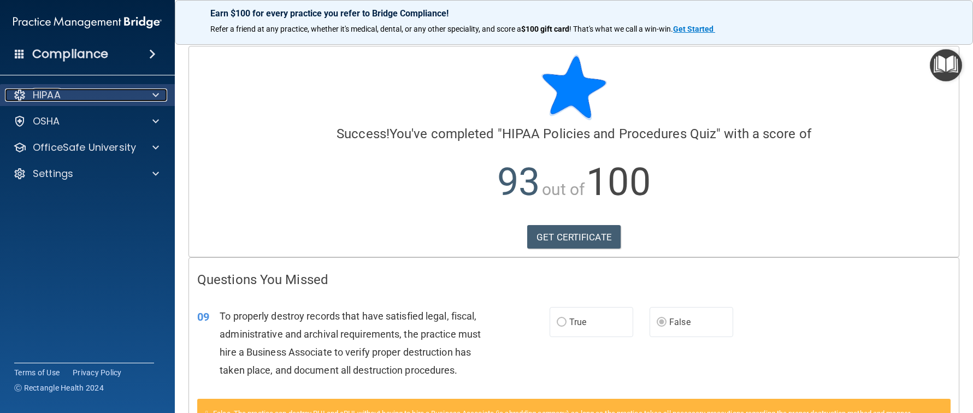
click at [84, 97] on div "HIPAA" at bounding box center [72, 95] width 135 height 13
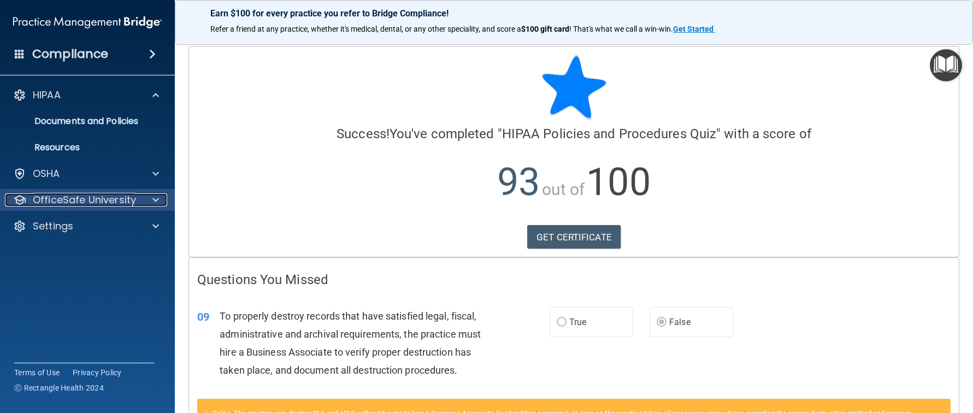
click at [71, 203] on p "OfficeSafe University" at bounding box center [84, 199] width 103 height 13
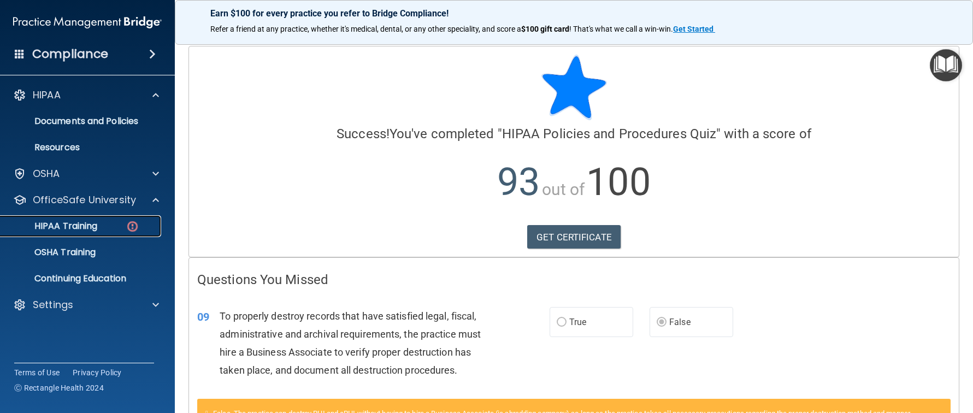
click at [78, 232] on p "HIPAA Training" at bounding box center [52, 226] width 90 height 11
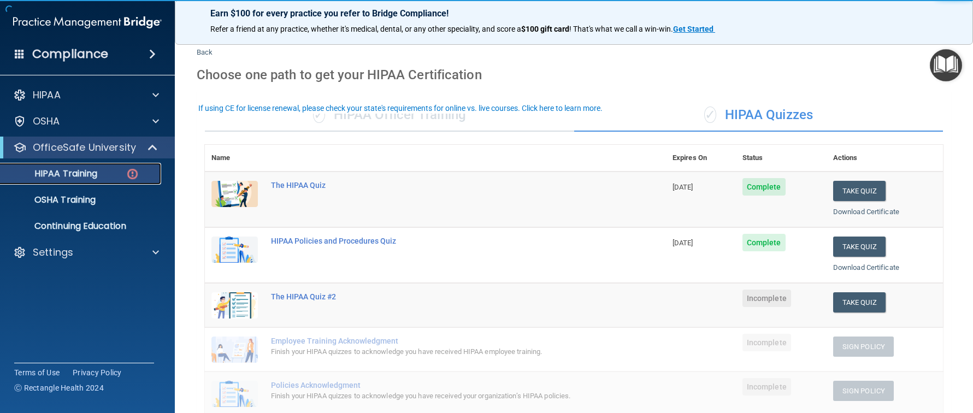
scroll to position [55, 0]
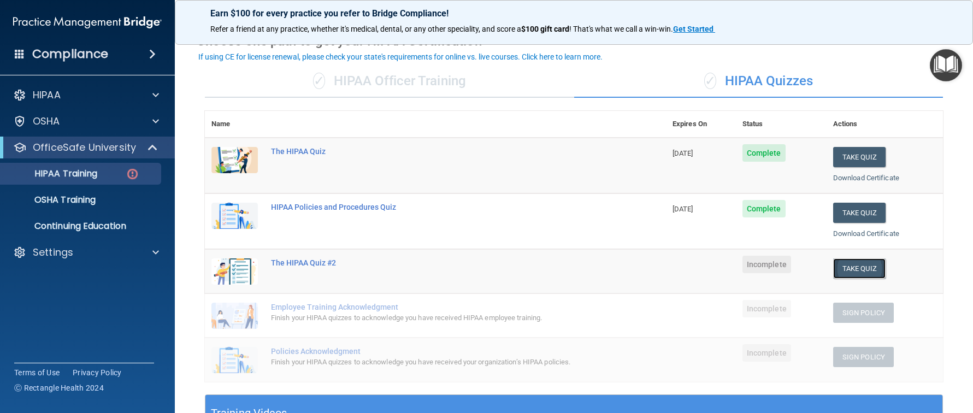
click at [869, 269] on button "Take Quiz" at bounding box center [859, 268] width 52 height 20
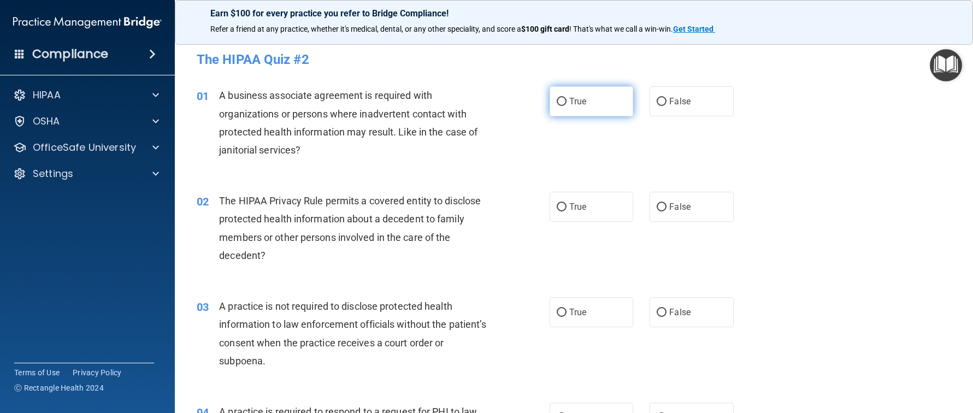
click at [557, 100] on input "True" at bounding box center [562, 102] width 10 height 8
radio input "true"
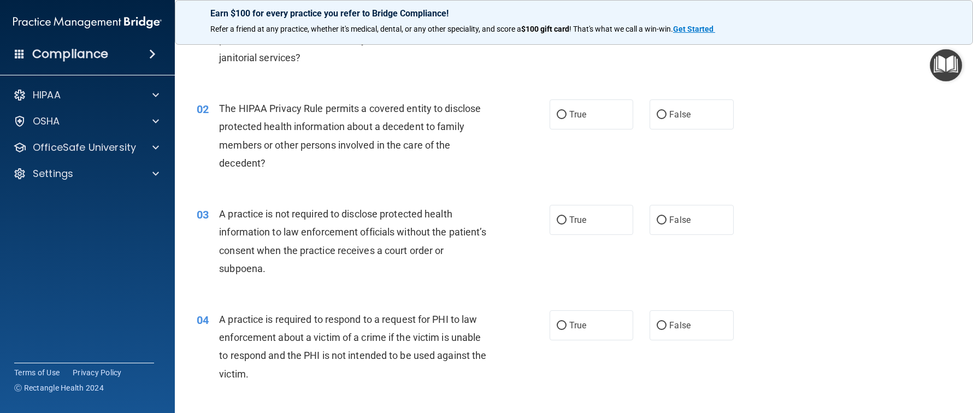
scroll to position [109, 0]
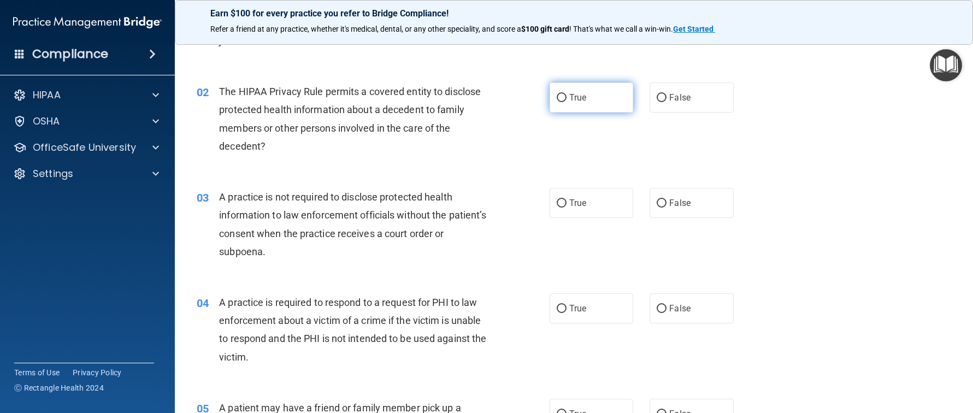
click at [571, 102] on span "True" at bounding box center [577, 97] width 17 height 10
click at [567, 102] on input "True" at bounding box center [562, 98] width 10 height 8
radio input "true"
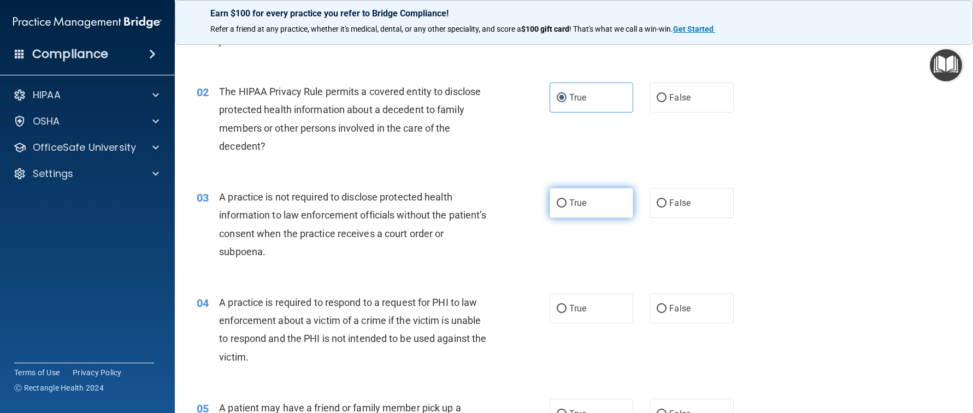
click at [581, 203] on span "True" at bounding box center [577, 203] width 17 height 10
click at [567, 203] on input "True" at bounding box center [562, 203] width 10 height 8
radio input "true"
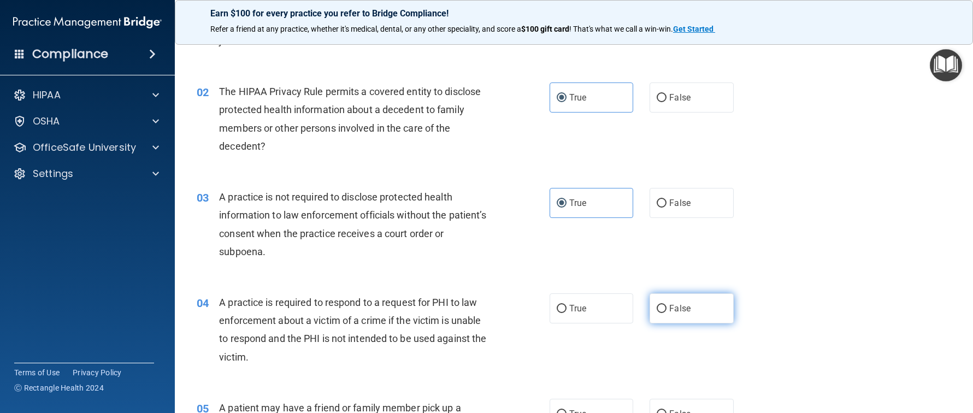
click at [669, 314] on label "False" at bounding box center [692, 308] width 84 height 30
click at [667, 313] on input "False" at bounding box center [662, 309] width 10 height 8
radio input "true"
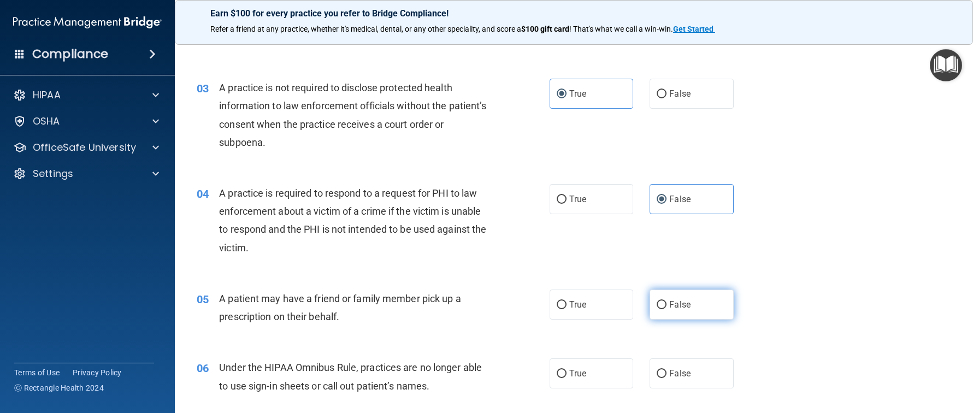
click at [671, 311] on label "False" at bounding box center [692, 305] width 84 height 30
click at [667, 309] on input "False" at bounding box center [662, 305] width 10 height 8
radio input "true"
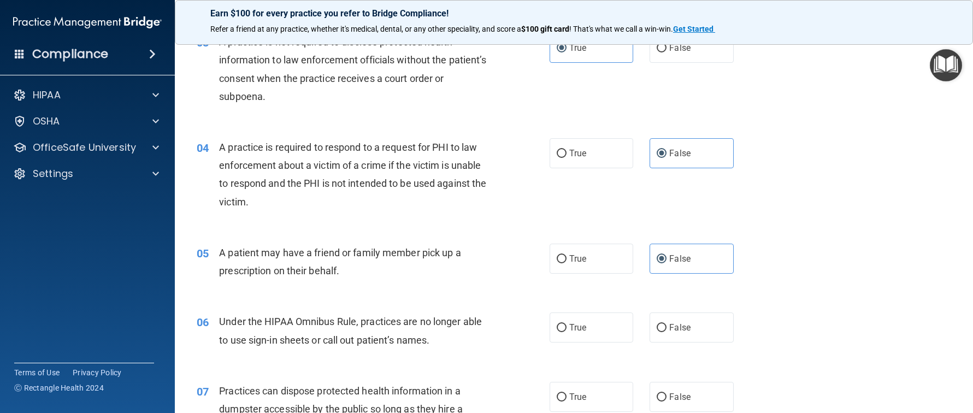
scroll to position [328, 0]
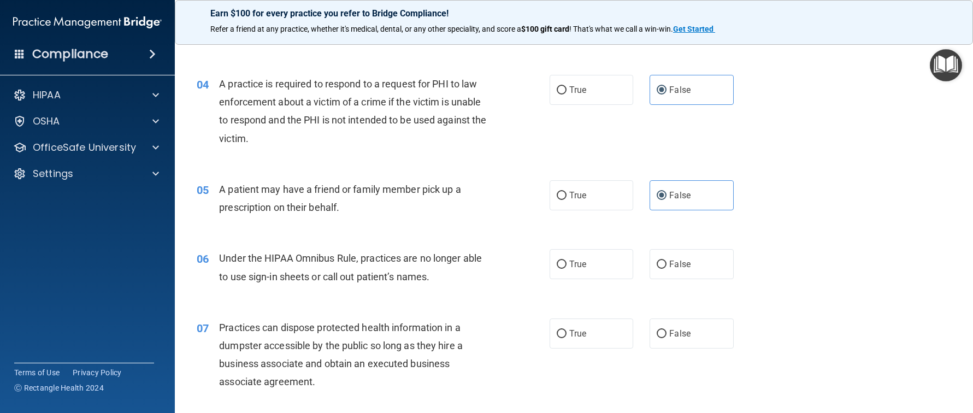
click at [585, 280] on div "06 Under the HIPAA Omnibus Rule, practices are no longer able to use sign-in sh…" at bounding box center [573, 269] width 771 height 69
click at [583, 323] on label "True" at bounding box center [592, 334] width 84 height 30
click at [567, 330] on input "True" at bounding box center [562, 334] width 10 height 8
radio input "true"
click at [583, 256] on label "True" at bounding box center [592, 264] width 84 height 30
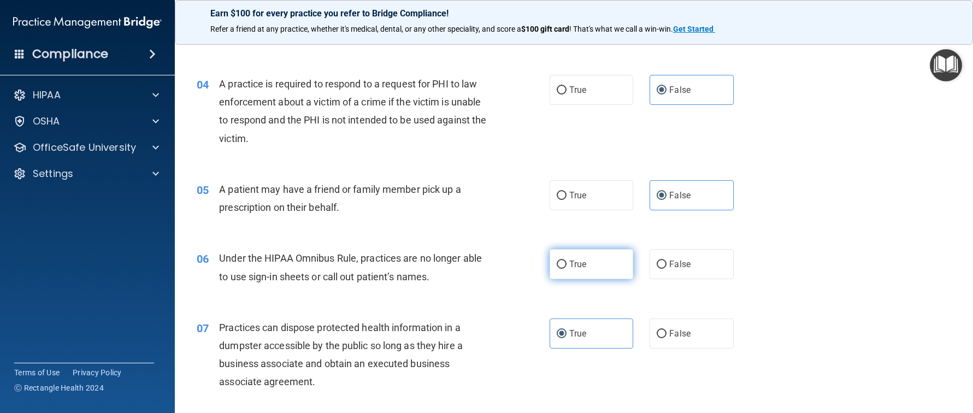
click at [567, 261] on input "True" at bounding box center [562, 265] width 10 height 8
radio input "true"
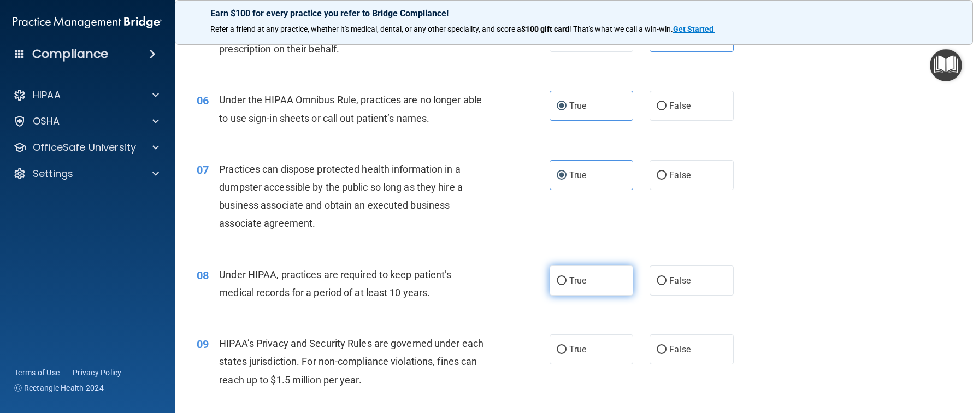
scroll to position [492, 0]
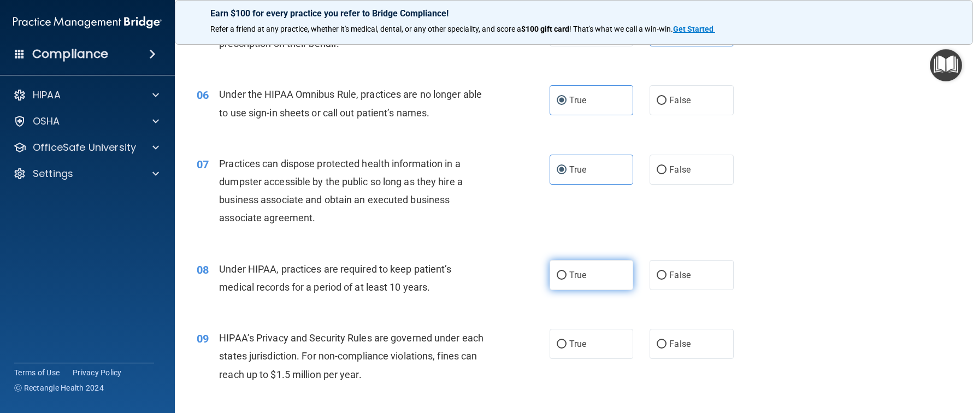
click at [605, 260] on label "True" at bounding box center [592, 275] width 84 height 30
click at [567, 272] on input "True" at bounding box center [562, 276] width 10 height 8
radio input "true"
click at [685, 347] on span "False" at bounding box center [679, 344] width 21 height 10
click at [667, 347] on input "False" at bounding box center [662, 344] width 10 height 8
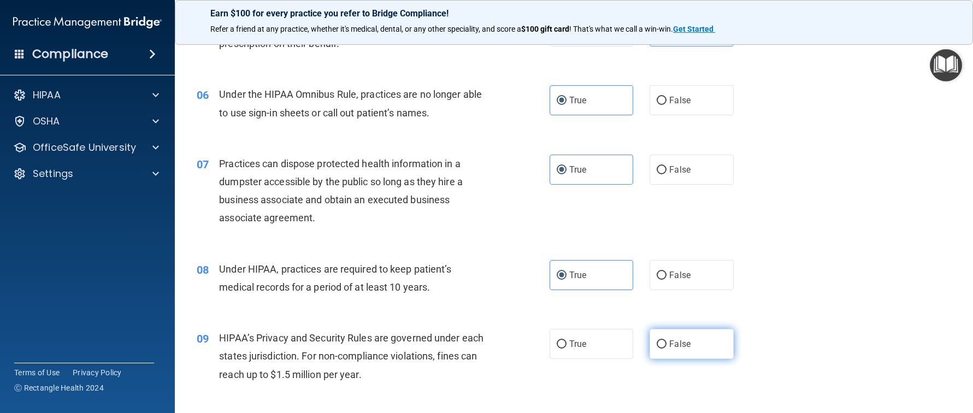
radio input "true"
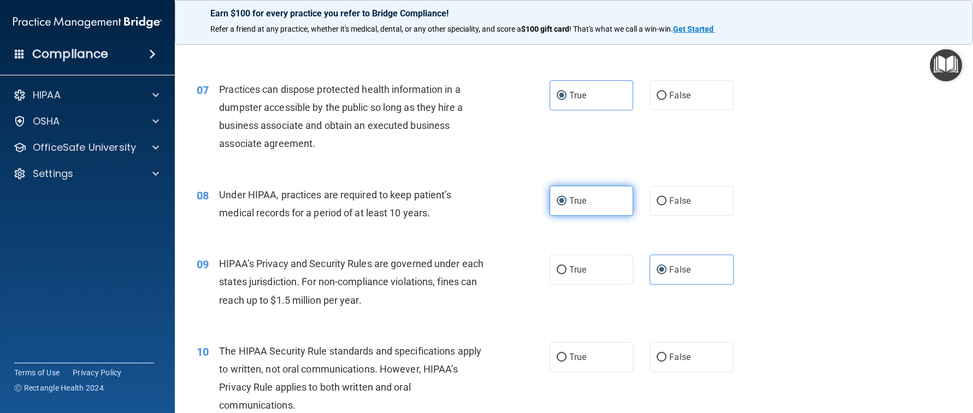
scroll to position [601, 0]
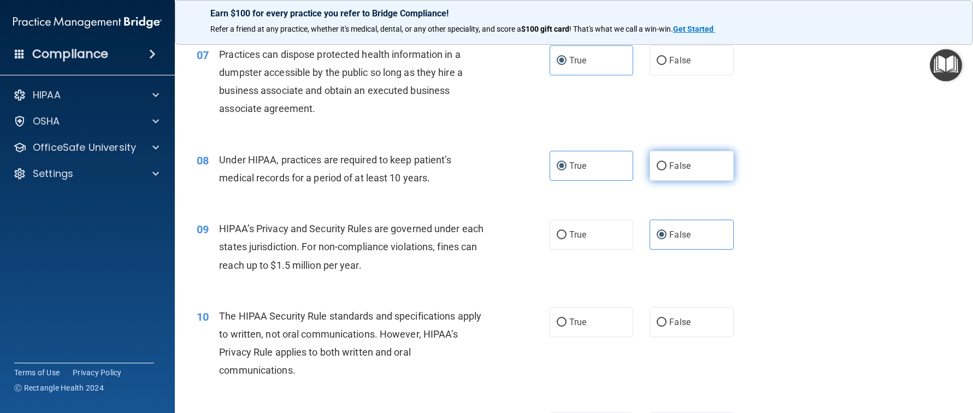
click at [718, 163] on label "False" at bounding box center [692, 166] width 84 height 30
click at [667, 163] on input "False" at bounding box center [662, 166] width 10 height 8
radio input "true"
radio input "false"
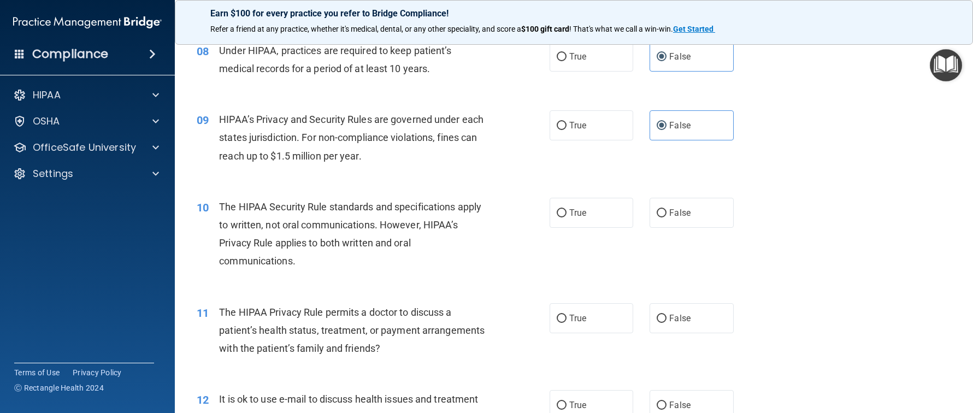
click at [575, 185] on div "10 The HIPAA Security Rule standards and specifications apply to written, not o…" at bounding box center [573, 236] width 771 height 105
click at [576, 199] on label "True" at bounding box center [592, 213] width 84 height 30
click at [567, 209] on input "True" at bounding box center [562, 213] width 10 height 8
radio input "true"
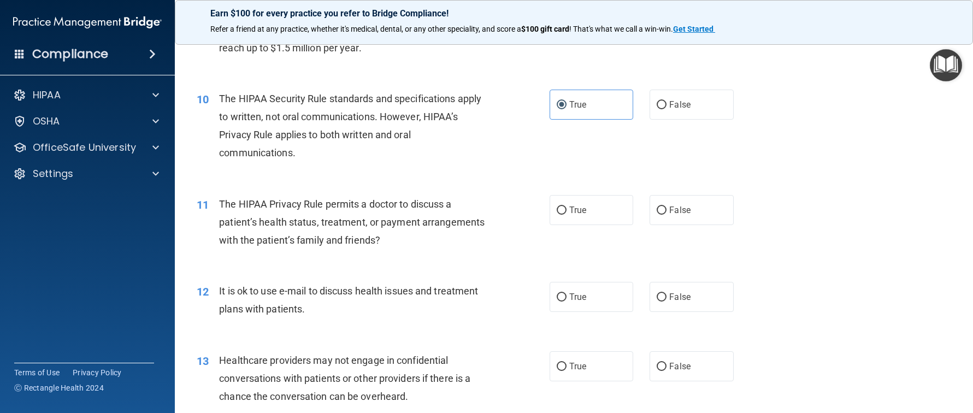
scroll to position [820, 0]
click at [582, 213] on label "True" at bounding box center [592, 209] width 84 height 30
click at [567, 213] on input "True" at bounding box center [562, 209] width 10 height 8
radio input "true"
click at [704, 308] on label "False" at bounding box center [692, 296] width 84 height 30
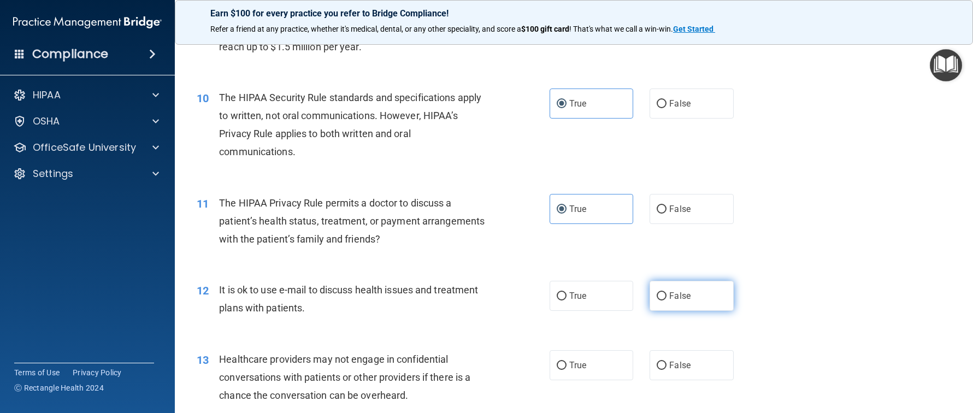
click at [667, 301] on input "False" at bounding box center [662, 296] width 10 height 8
radio input "true"
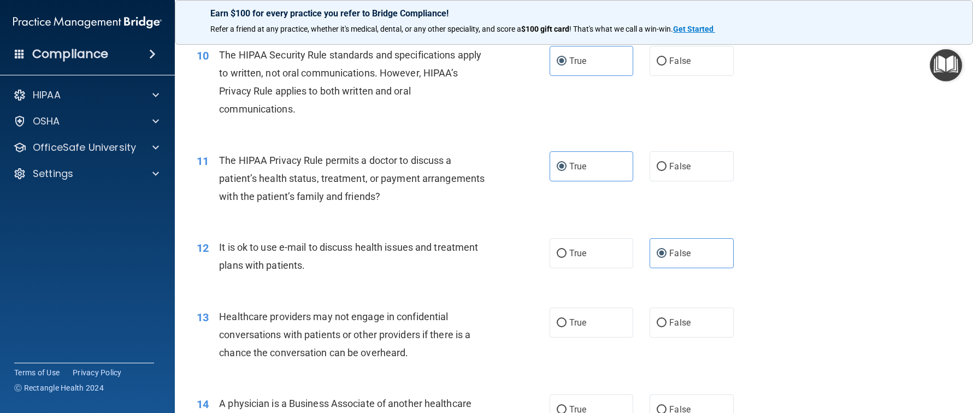
scroll to position [929, 0]
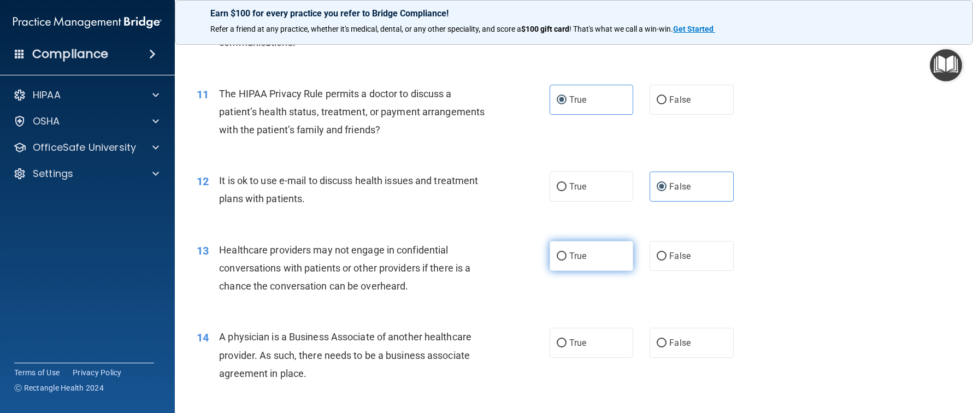
click at [597, 254] on label "True" at bounding box center [592, 256] width 84 height 30
click at [567, 254] on input "True" at bounding box center [562, 256] width 10 height 8
radio input "true"
click at [669, 343] on span "False" at bounding box center [679, 343] width 21 height 10
click at [667, 343] on input "False" at bounding box center [662, 343] width 10 height 8
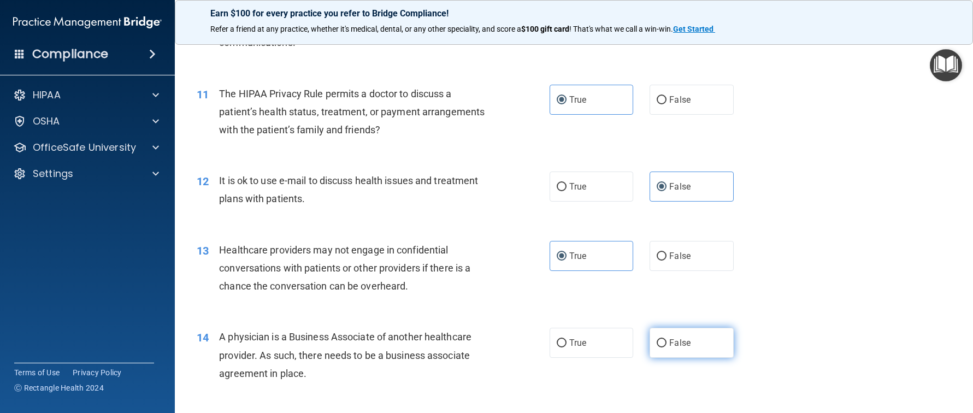
radio input "true"
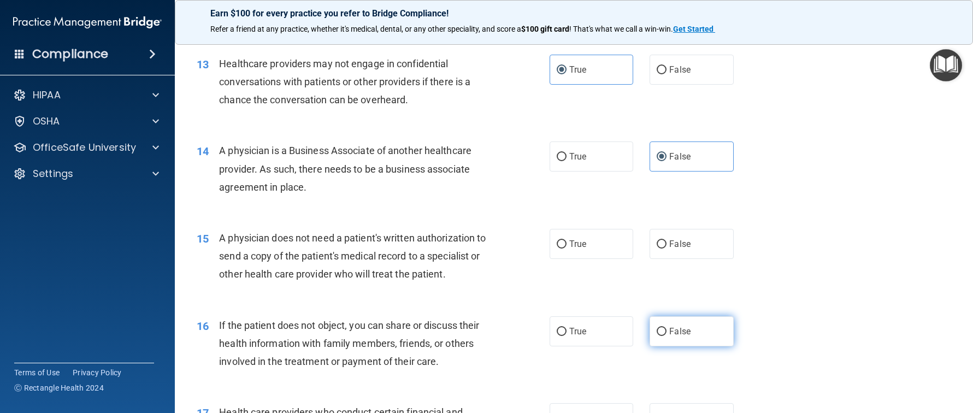
scroll to position [1147, 0]
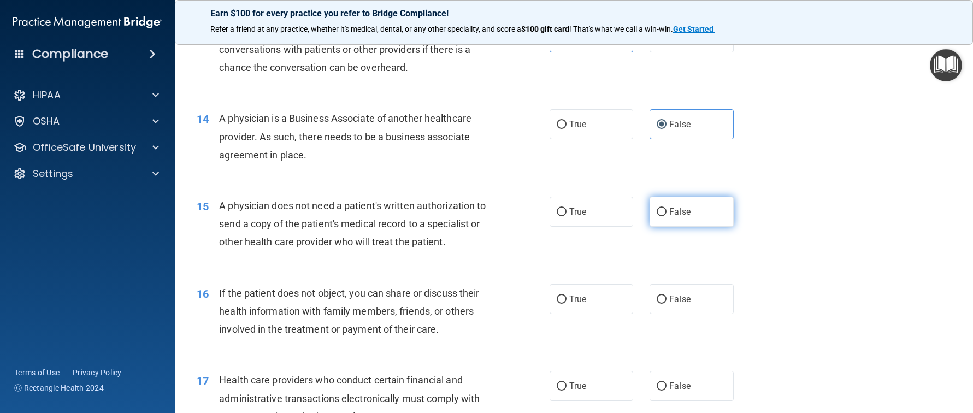
click at [669, 214] on span "False" at bounding box center [679, 212] width 21 height 10
click at [665, 214] on input "False" at bounding box center [662, 212] width 10 height 8
radio input "true"
click at [669, 295] on span "False" at bounding box center [679, 299] width 21 height 10
click at [667, 296] on input "False" at bounding box center [662, 300] width 10 height 8
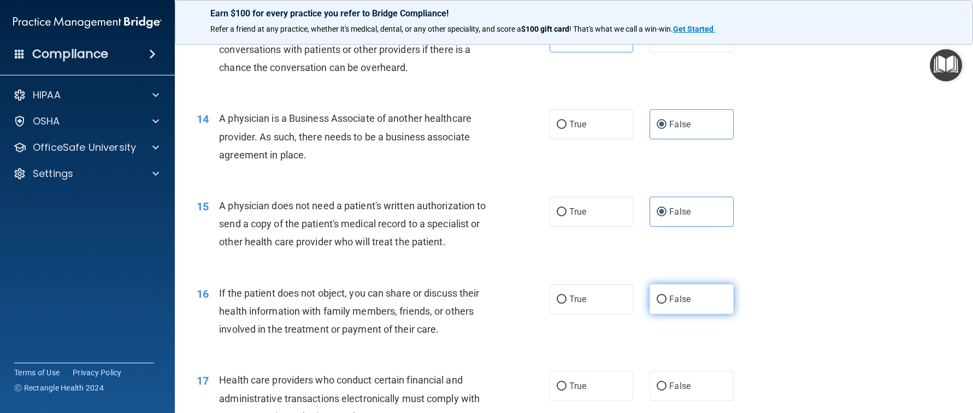
radio input "true"
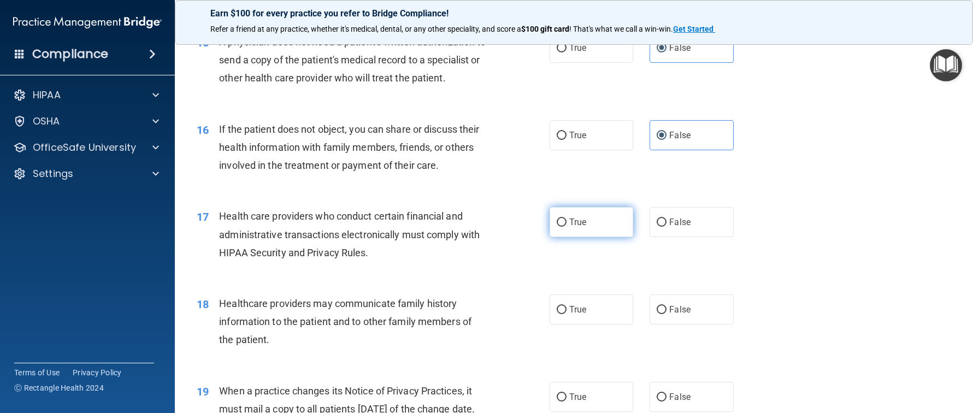
drag, startPoint x: 587, startPoint y: 208, endPoint x: 585, endPoint y: 233, distance: 25.2
click at [586, 213] on label "True" at bounding box center [592, 222] width 84 height 30
click at [567, 219] on input "True" at bounding box center [562, 223] width 10 height 8
radio input "true"
click at [574, 325] on div "18 Healthcare providers may communicate family history information to the patie…" at bounding box center [573, 324] width 771 height 87
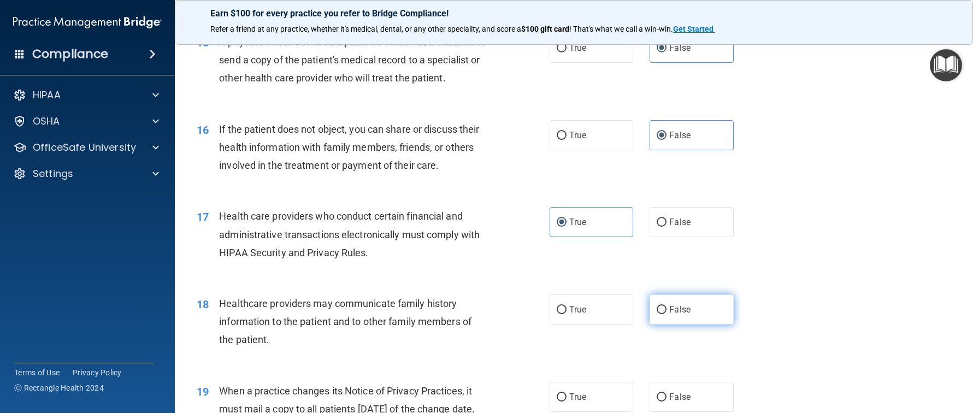
click at [659, 306] on input "False" at bounding box center [662, 310] width 10 height 8
radio input "true"
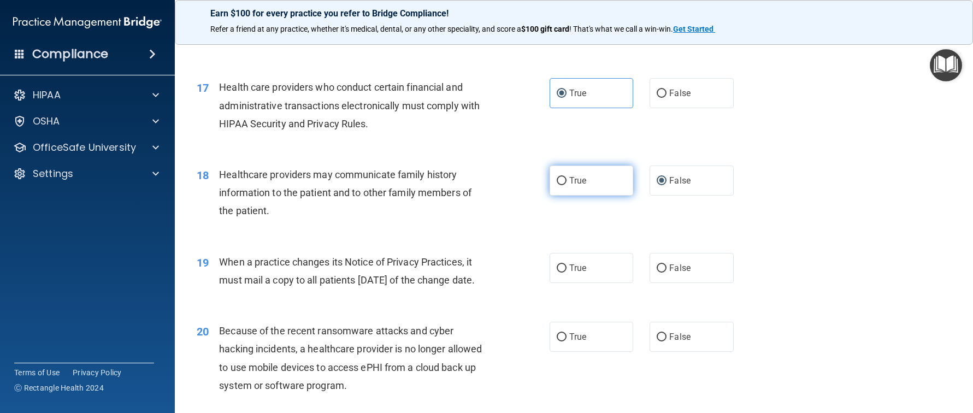
scroll to position [1475, 0]
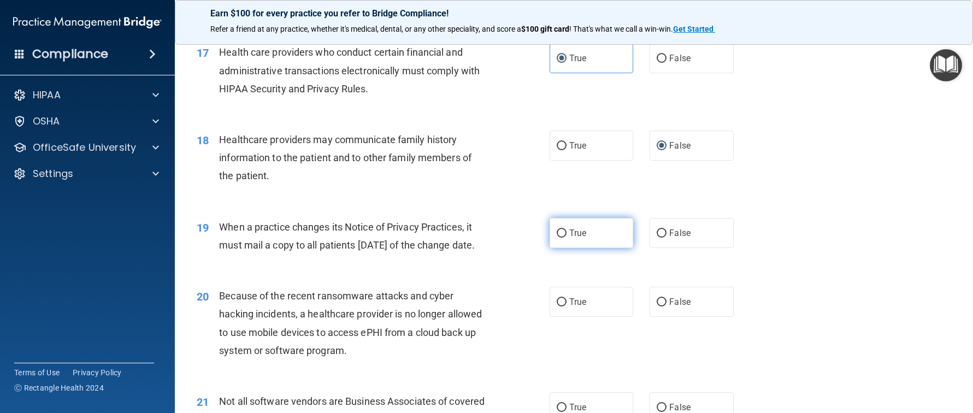
click at [565, 222] on label "True" at bounding box center [592, 233] width 84 height 30
click at [565, 229] on input "True" at bounding box center [562, 233] width 10 height 8
radio input "true"
click at [569, 307] on span "True" at bounding box center [577, 302] width 17 height 10
click at [565, 307] on input "True" at bounding box center [562, 302] width 10 height 8
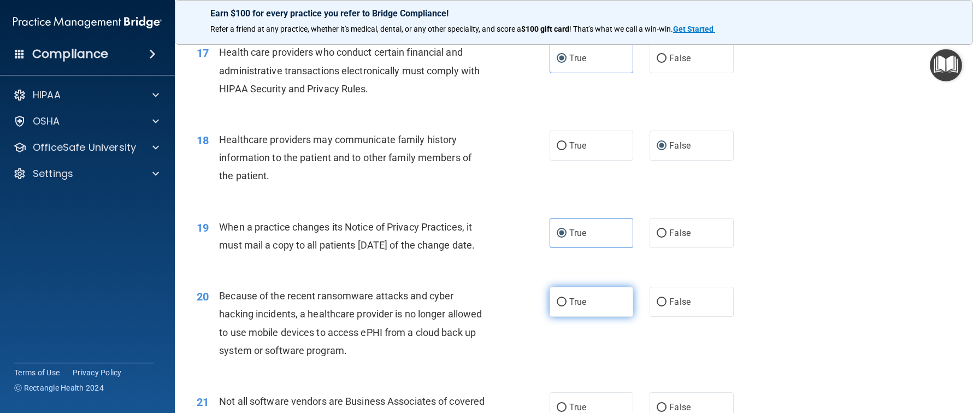
radio input "true"
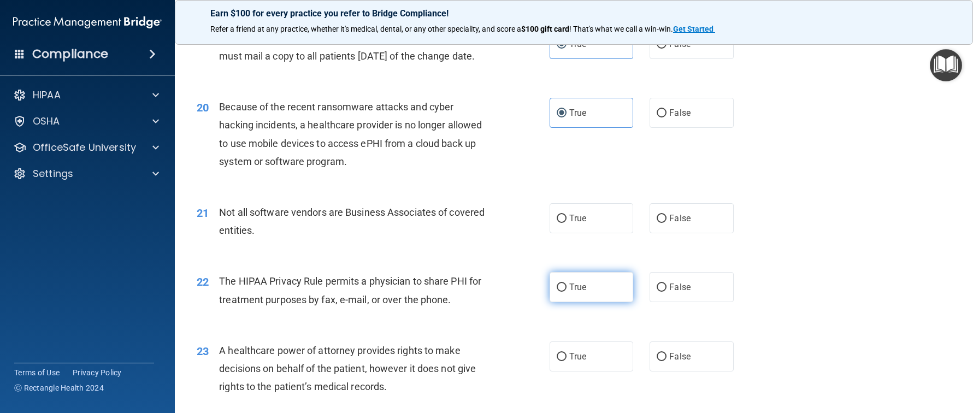
scroll to position [1694, 0]
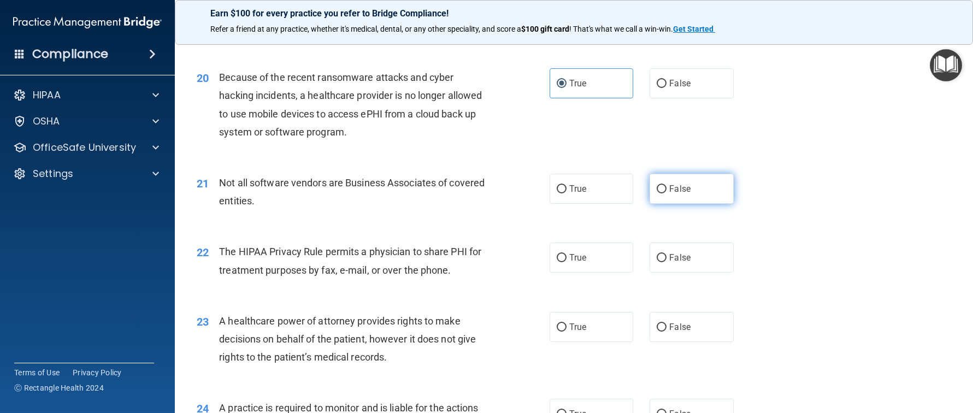
click at [679, 196] on label "False" at bounding box center [692, 189] width 84 height 30
click at [667, 193] on input "False" at bounding box center [662, 189] width 10 height 8
radio input "true"
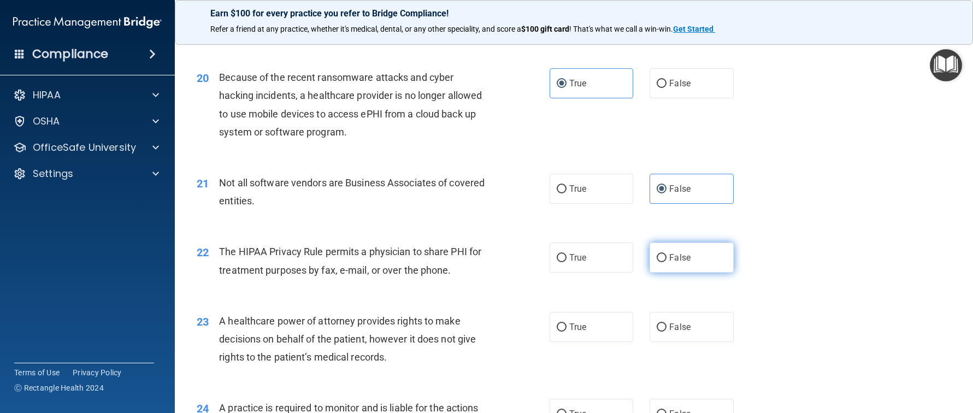
click at [669, 273] on label "False" at bounding box center [692, 258] width 84 height 30
click at [667, 262] on input "False" at bounding box center [662, 258] width 10 height 8
radio input "true"
click at [575, 332] on span "True" at bounding box center [577, 327] width 17 height 10
click at [567, 332] on input "True" at bounding box center [562, 327] width 10 height 8
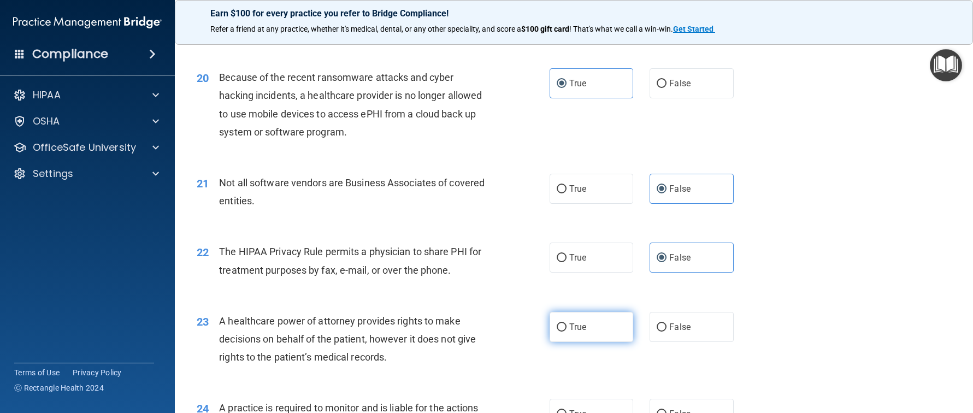
radio input "true"
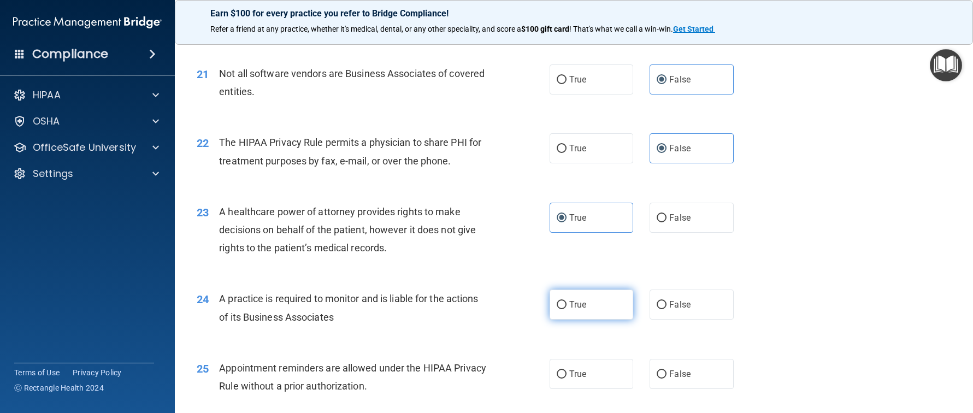
click at [576, 310] on span "True" at bounding box center [577, 304] width 17 height 10
click at [567, 309] on input "True" at bounding box center [562, 305] width 10 height 8
radio input "true"
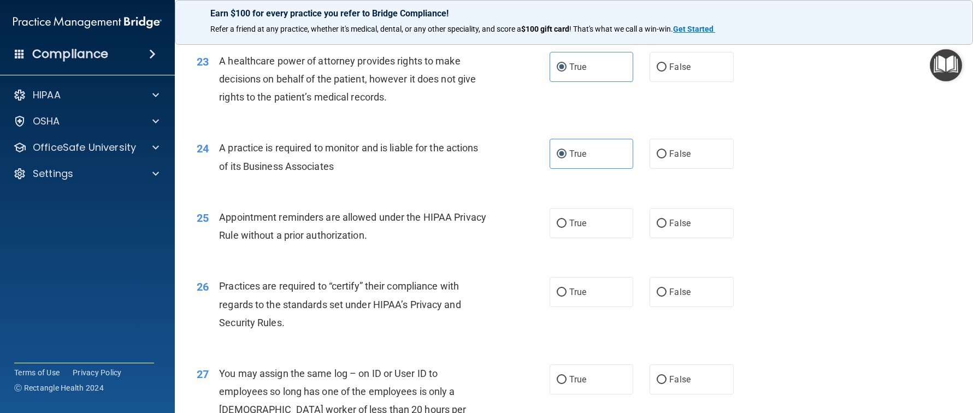
scroll to position [1967, 0]
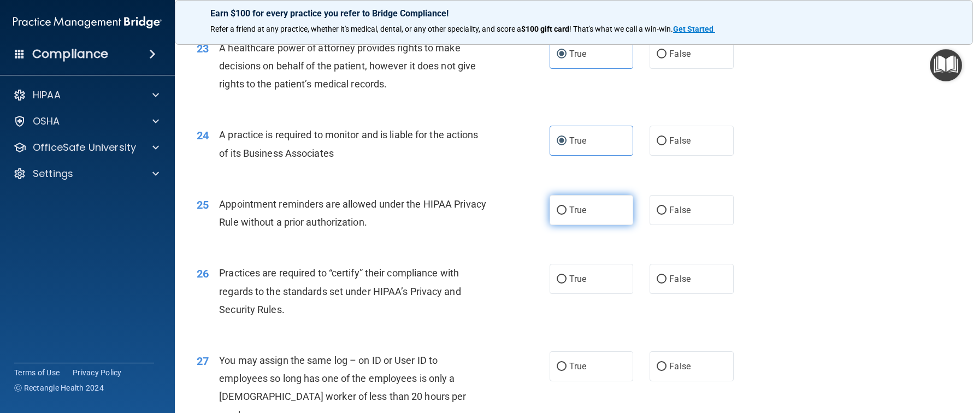
click at [582, 225] on label "True" at bounding box center [592, 210] width 84 height 30
click at [567, 215] on input "True" at bounding box center [562, 211] width 10 height 8
radio input "true"
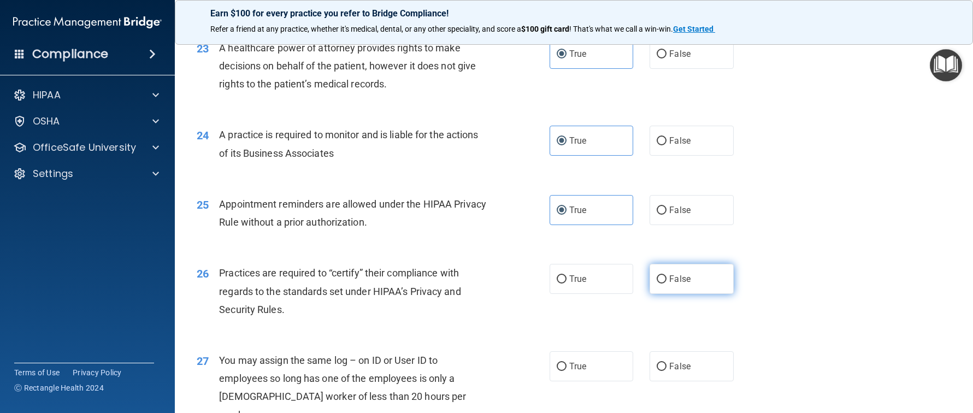
click at [668, 288] on label "False" at bounding box center [692, 279] width 84 height 30
click at [667, 284] on input "False" at bounding box center [662, 279] width 10 height 8
radio input "true"
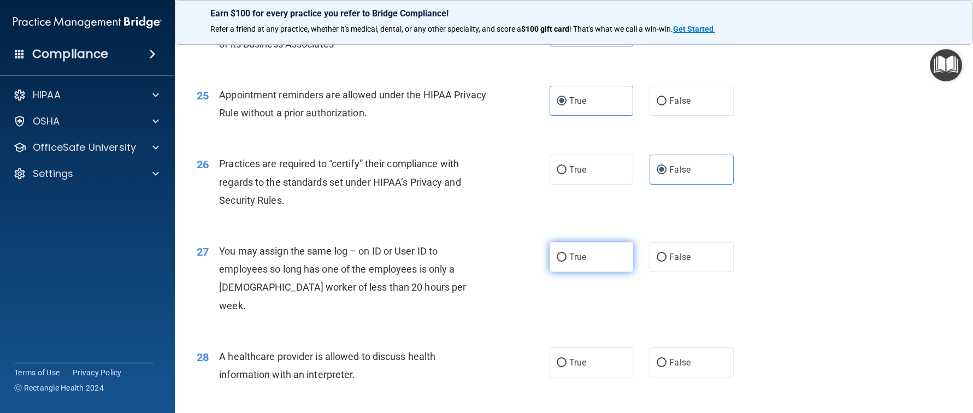
click at [599, 272] on label "True" at bounding box center [592, 257] width 84 height 30
click at [567, 262] on input "True" at bounding box center [562, 258] width 10 height 8
radio input "true"
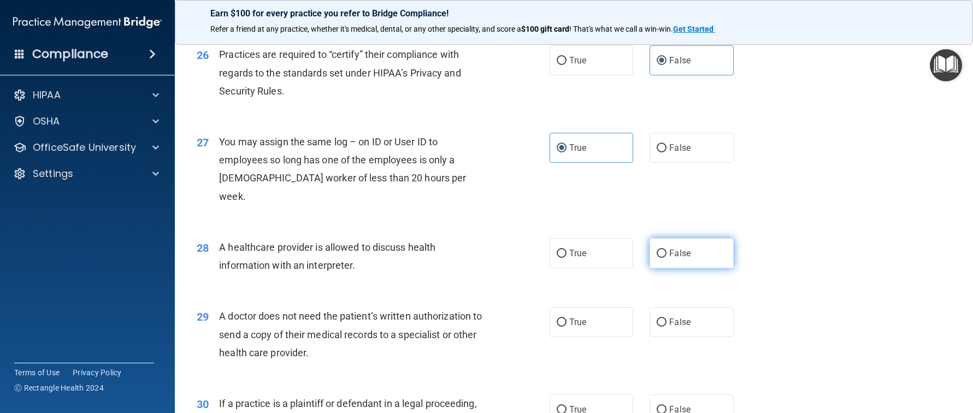
click at [679, 263] on label "False" at bounding box center [692, 253] width 84 height 30
click at [667, 258] on input "False" at bounding box center [662, 254] width 10 height 8
radio input "true"
click at [657, 322] on input "False" at bounding box center [662, 323] width 10 height 8
radio input "true"
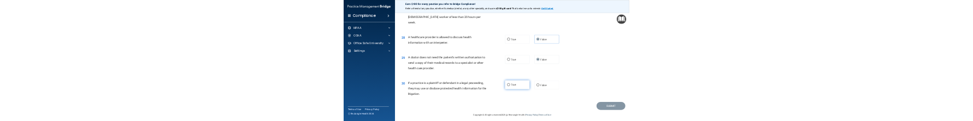
scroll to position [2312, 0]
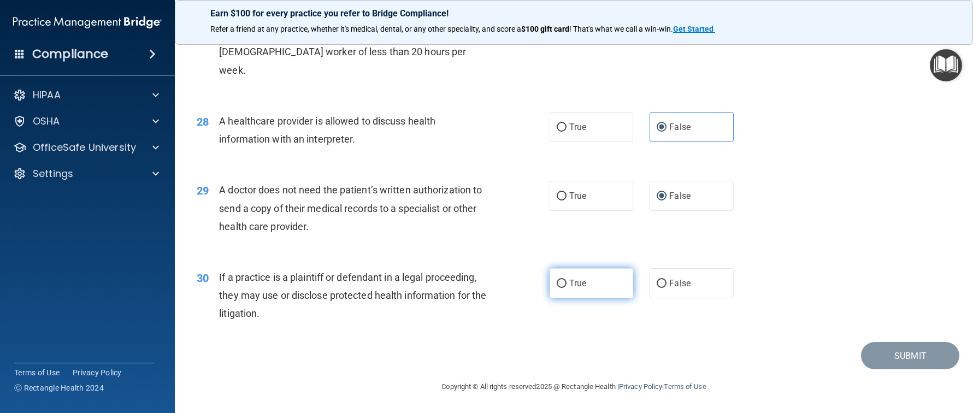
drag, startPoint x: 573, startPoint y: 282, endPoint x: 594, endPoint y: 283, distance: 21.3
click at [574, 282] on span "True" at bounding box center [577, 283] width 17 height 10
click at [567, 282] on input "True" at bounding box center [562, 284] width 10 height 8
radio input "true"
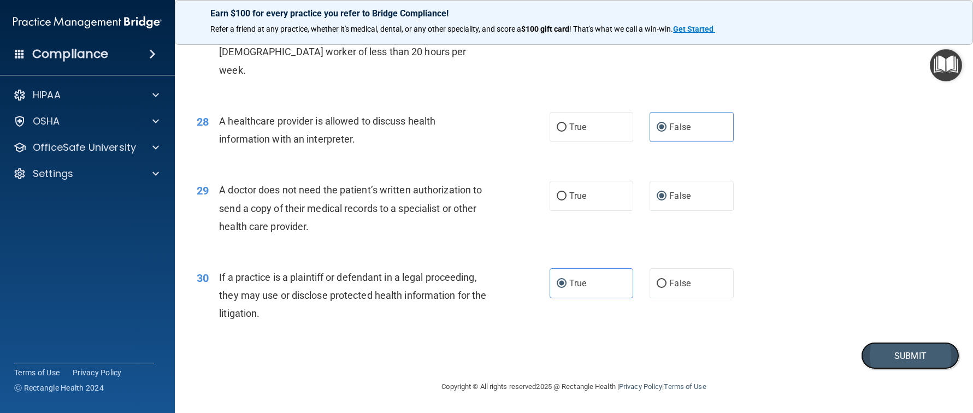
click at [927, 357] on button "Submit" at bounding box center [910, 356] width 98 height 28
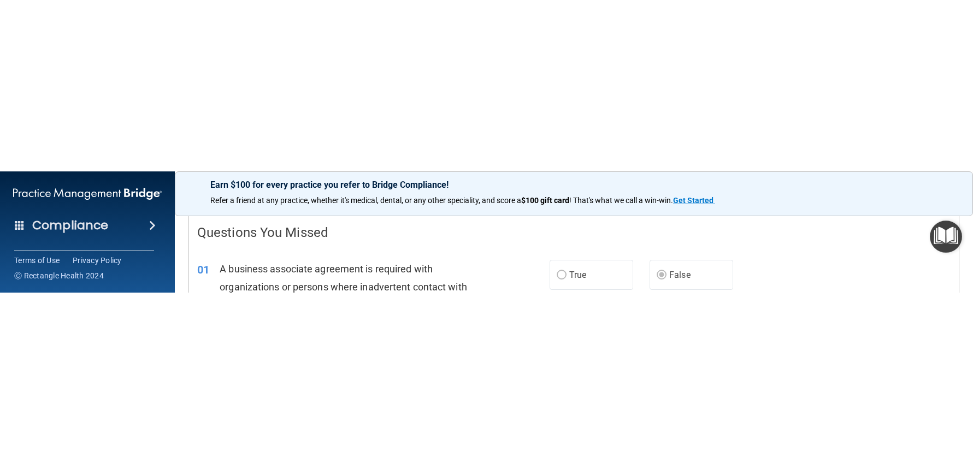
scroll to position [164, 0]
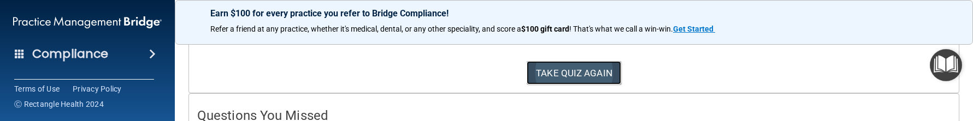
click at [553, 69] on button "TAKE QUIZ AGAIN" at bounding box center [574, 73] width 95 height 24
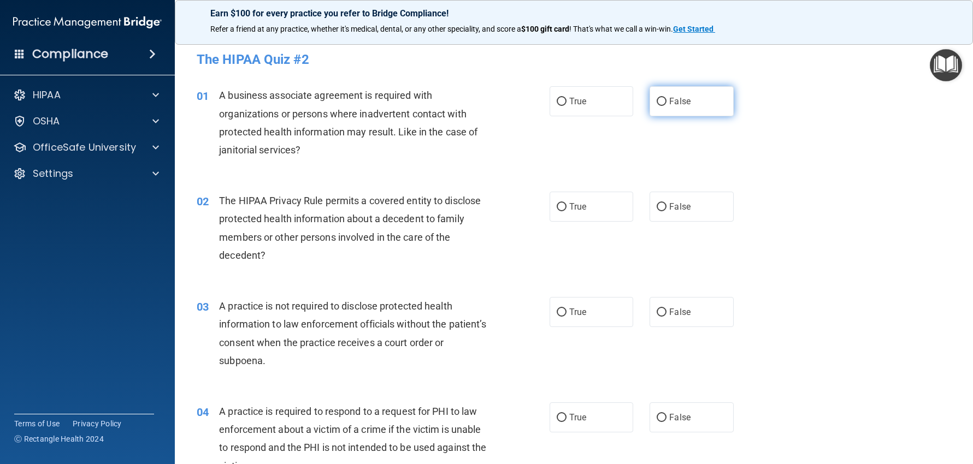
click at [696, 112] on label "False" at bounding box center [692, 101] width 84 height 30
click at [667, 106] on input "False" at bounding box center [662, 102] width 10 height 8
radio input "true"
click at [670, 304] on label "False" at bounding box center [692, 312] width 84 height 30
click at [667, 309] on input "False" at bounding box center [662, 313] width 10 height 8
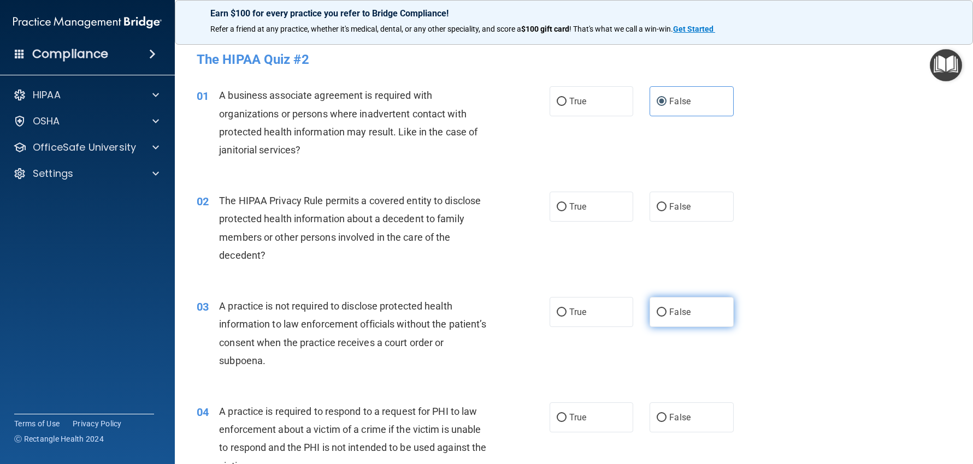
radio input "true"
click at [557, 414] on input "True" at bounding box center [562, 418] width 10 height 8
radio input "true"
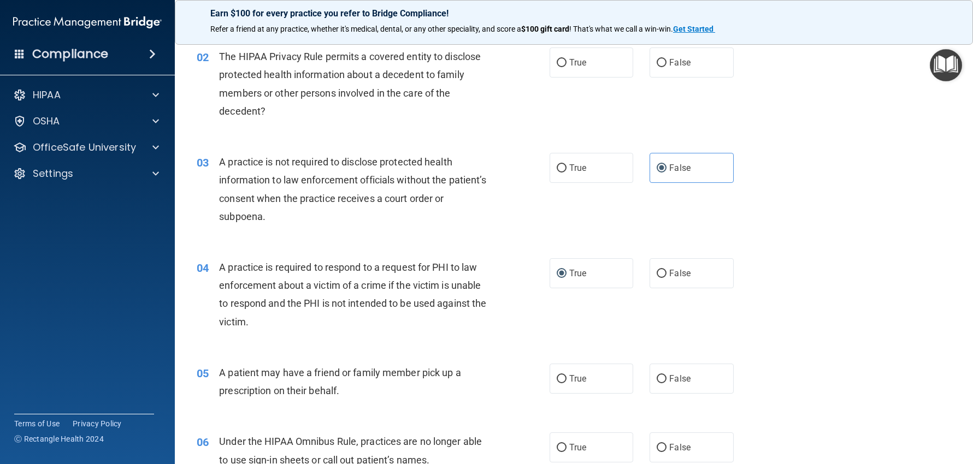
scroll to position [164, 0]
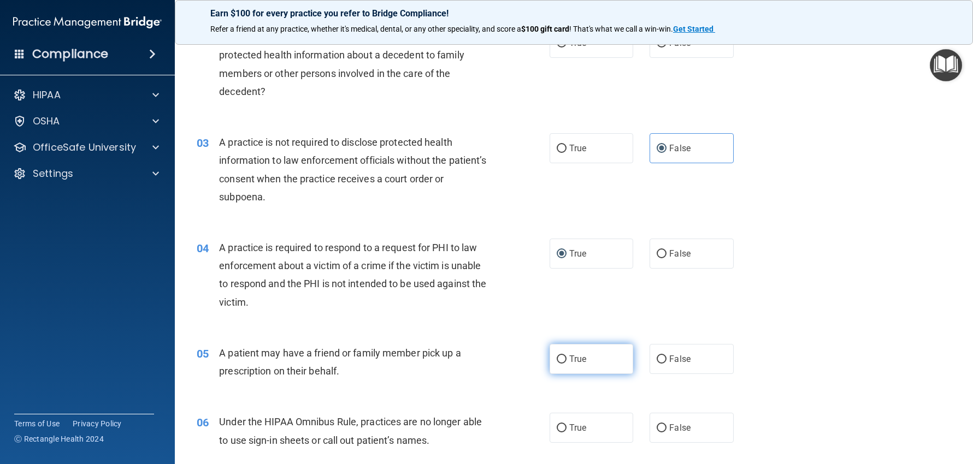
click at [592, 350] on label "True" at bounding box center [592, 359] width 84 height 30
click at [567, 356] on input "True" at bounding box center [562, 360] width 10 height 8
radio input "true"
click at [690, 421] on label "False" at bounding box center [692, 428] width 84 height 30
click at [667, 425] on input "False" at bounding box center [662, 429] width 10 height 8
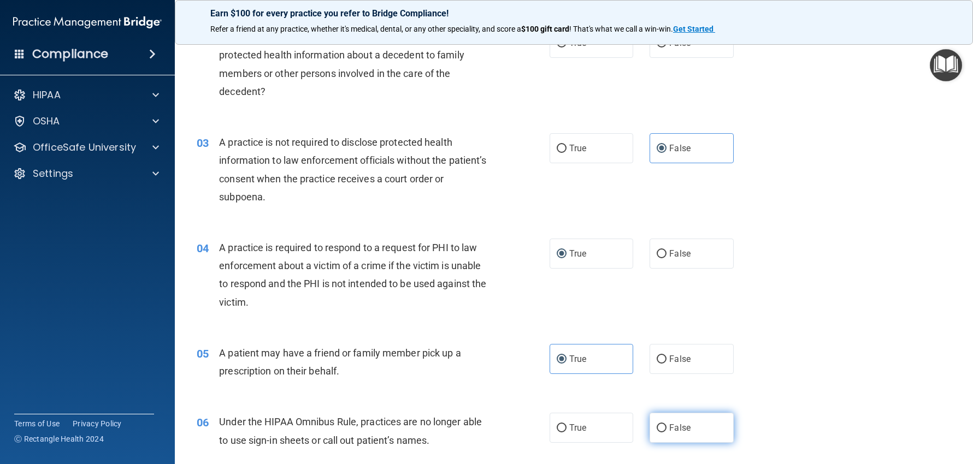
radio input "true"
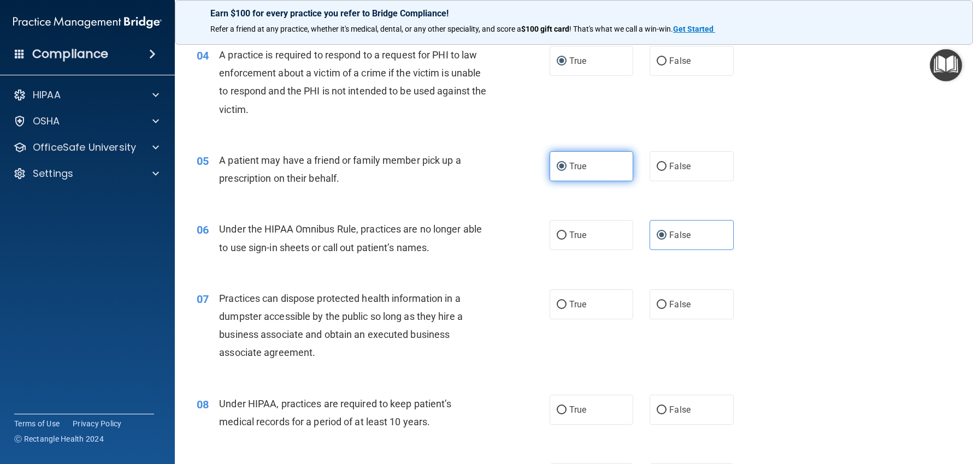
scroll to position [382, 0]
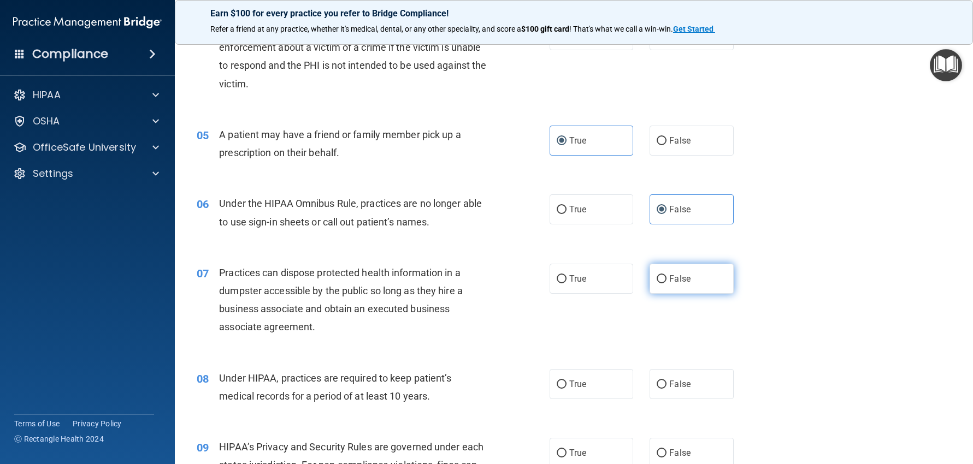
click at [714, 284] on label "False" at bounding box center [692, 279] width 84 height 30
click at [667, 284] on input "False" at bounding box center [662, 279] width 10 height 8
radio input "true"
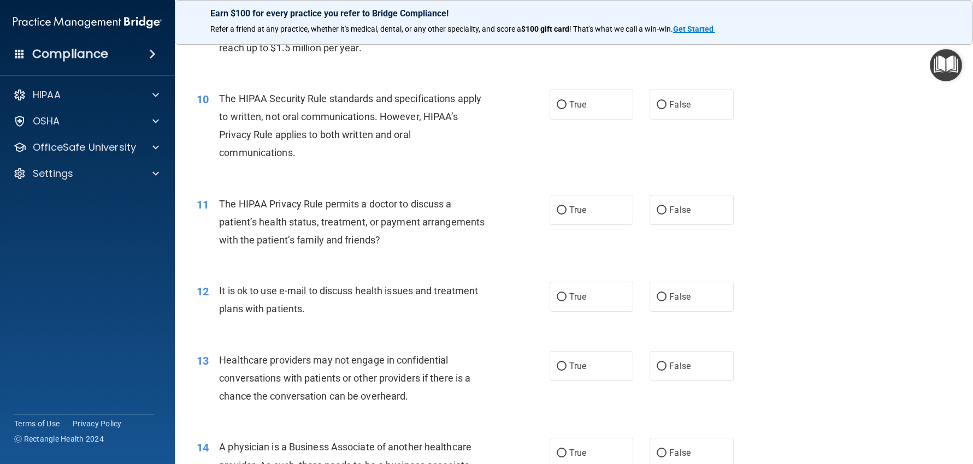
scroll to position [820, 0]
click at [584, 295] on label "True" at bounding box center [592, 296] width 84 height 30
click at [567, 295] on input "True" at bounding box center [562, 296] width 10 height 8
radio input "true"
click at [657, 373] on label "False" at bounding box center [692, 365] width 84 height 30
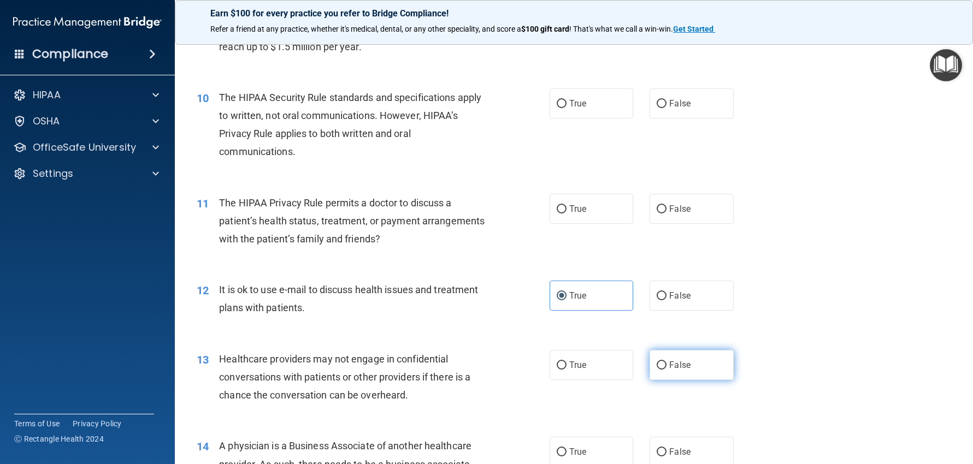
click at [657, 370] on input "False" at bounding box center [662, 366] width 10 height 8
radio input "true"
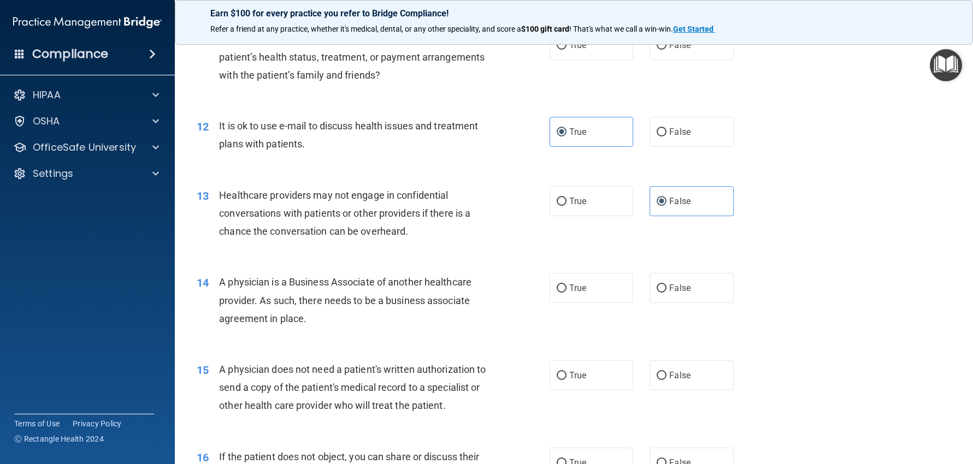
scroll to position [1038, 0]
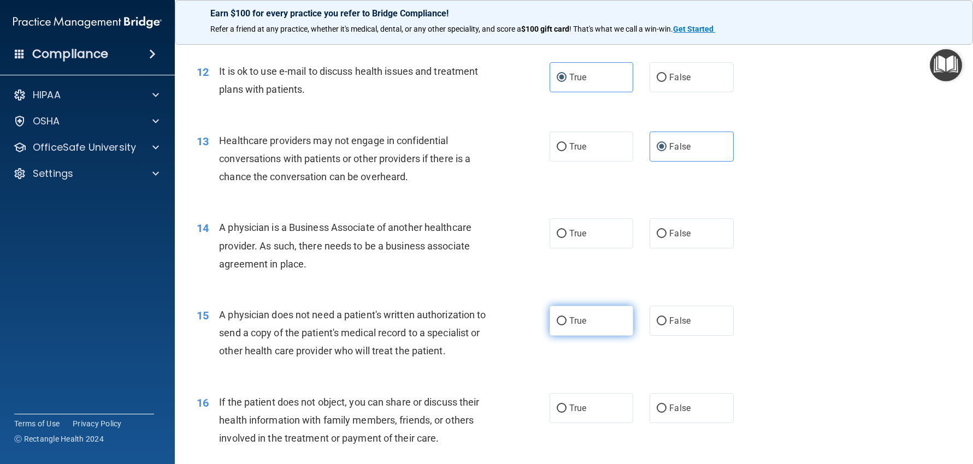
click at [591, 327] on label "True" at bounding box center [592, 321] width 84 height 30
click at [567, 326] on input "True" at bounding box center [562, 321] width 10 height 8
radio input "true"
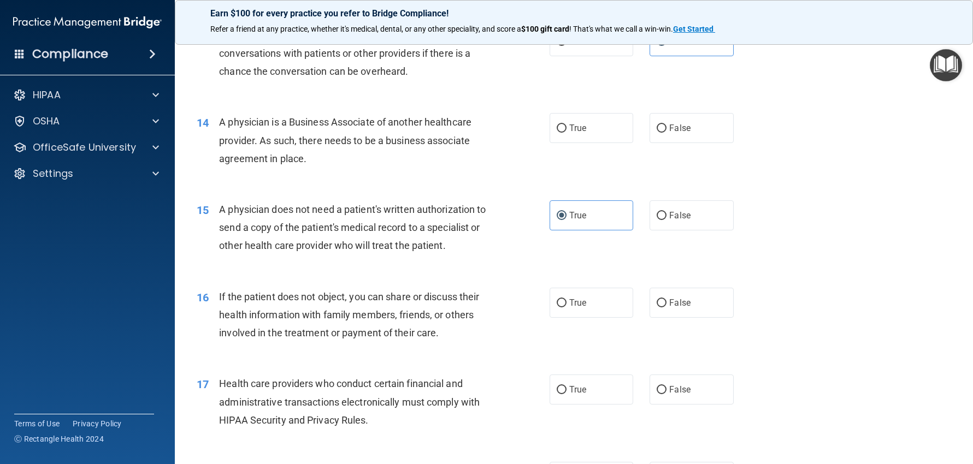
scroll to position [1147, 0]
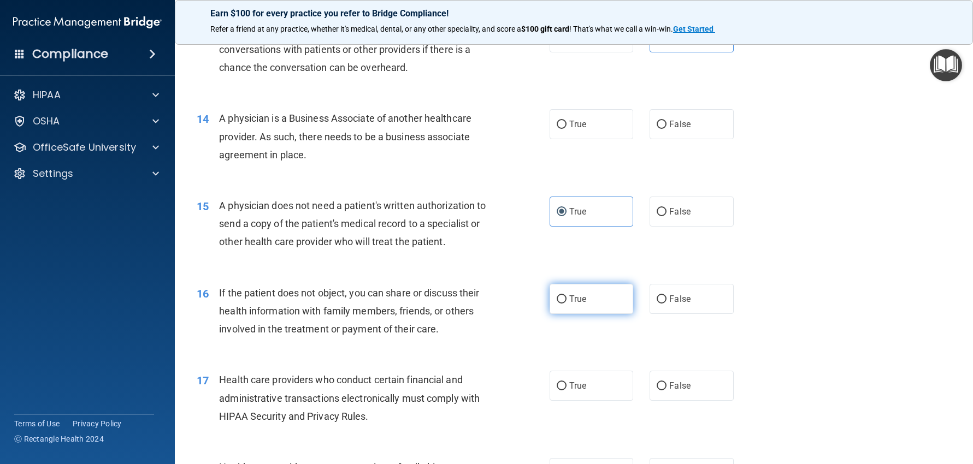
click at [584, 294] on label "True" at bounding box center [592, 299] width 84 height 30
click at [567, 296] on input "True" at bounding box center [562, 300] width 10 height 8
radio input "true"
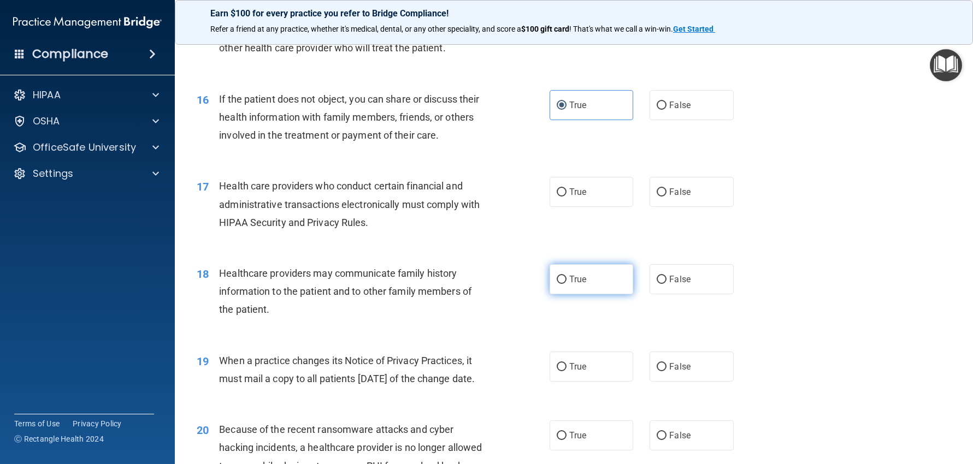
scroll to position [1421, 0]
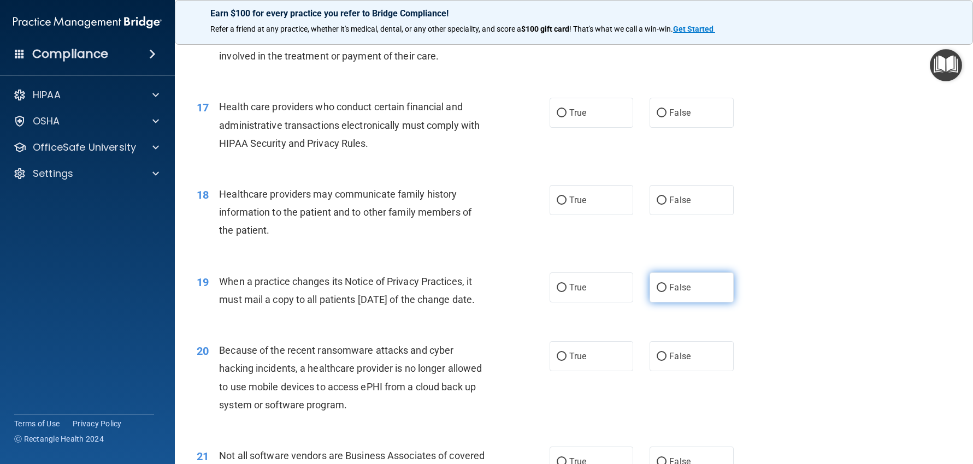
click at [688, 280] on label "False" at bounding box center [692, 288] width 84 height 30
click at [667, 284] on input "False" at bounding box center [662, 288] width 10 height 8
radio input "true"
click at [662, 367] on label "False" at bounding box center [692, 356] width 84 height 30
click at [662, 361] on input "False" at bounding box center [662, 357] width 10 height 8
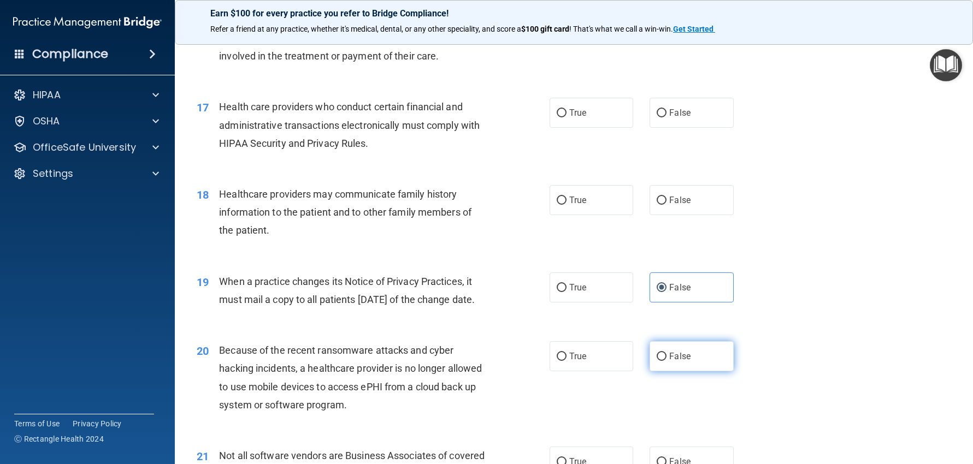
radio input "true"
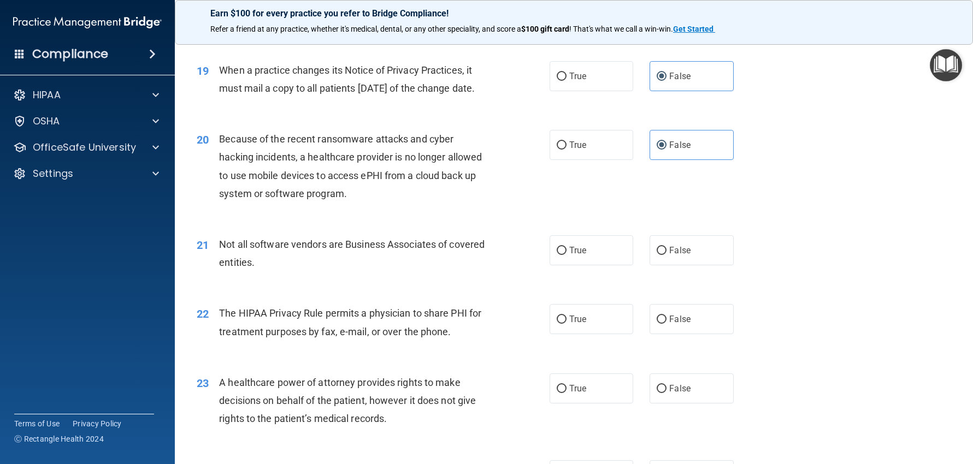
scroll to position [1639, 0]
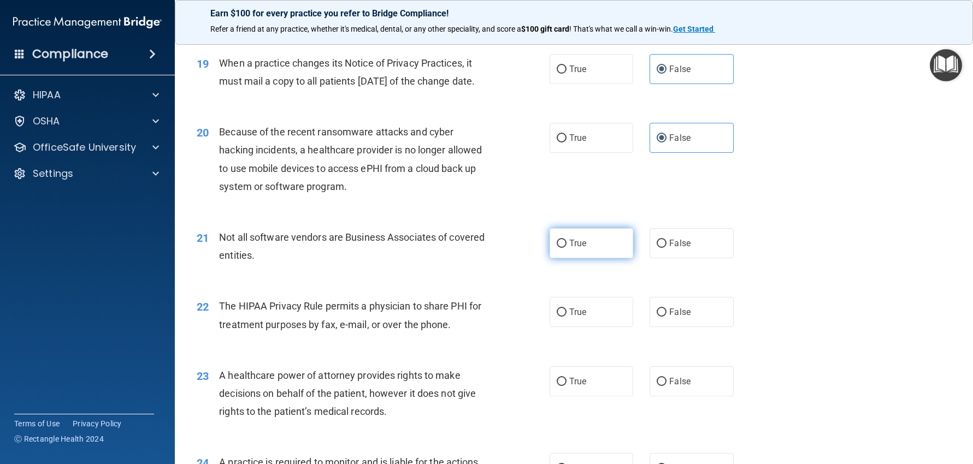
click at [576, 258] on label "True" at bounding box center [592, 243] width 84 height 30
click at [567, 248] on input "True" at bounding box center [562, 244] width 10 height 8
radio input "true"
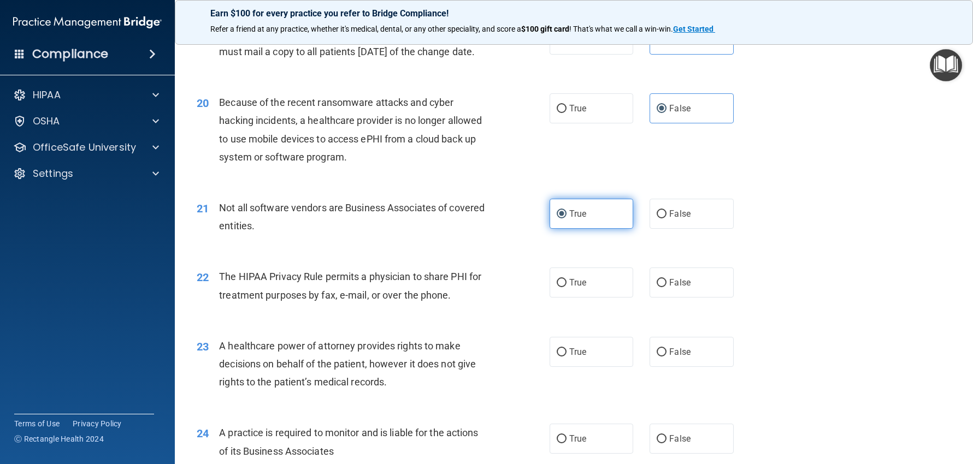
scroll to position [1694, 0]
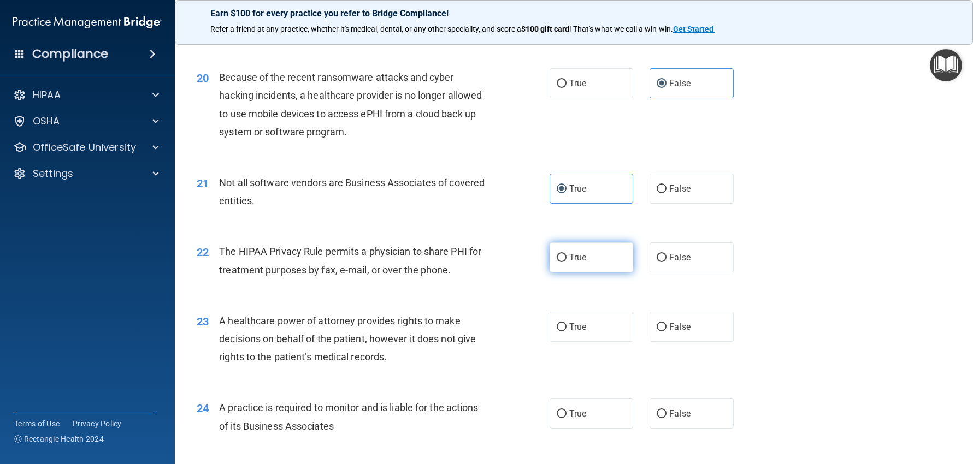
click at [582, 270] on label "True" at bounding box center [592, 258] width 84 height 30
click at [567, 262] on input "True" at bounding box center [562, 258] width 10 height 8
radio input "true"
click at [675, 332] on span "False" at bounding box center [679, 327] width 21 height 10
click at [667, 332] on input "False" at bounding box center [662, 327] width 10 height 8
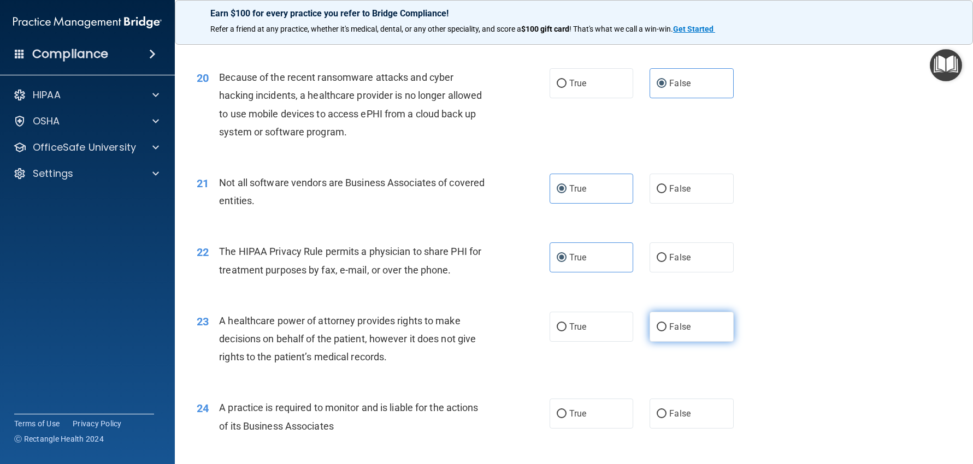
radio input "true"
click at [671, 419] on span "False" at bounding box center [679, 414] width 21 height 10
click at [667, 419] on input "False" at bounding box center [662, 414] width 10 height 8
radio input "true"
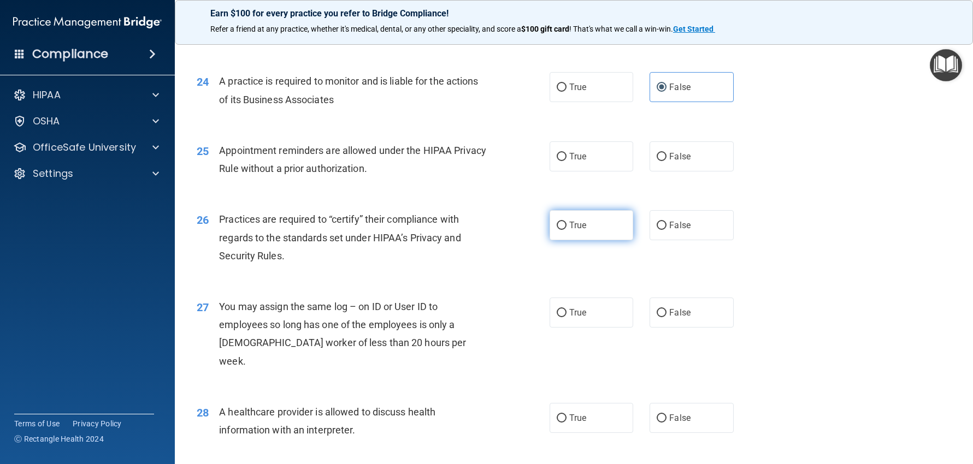
scroll to position [2022, 0]
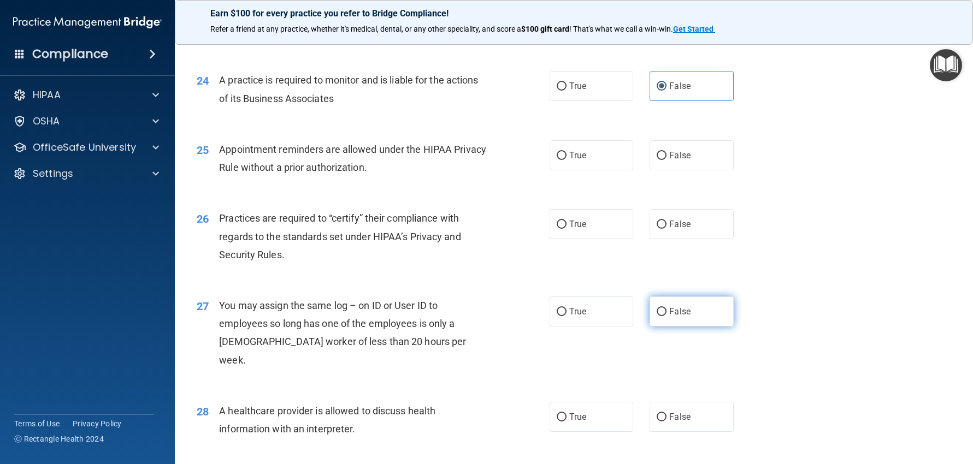
click at [657, 316] on input "False" at bounding box center [662, 312] width 10 height 8
radio input "true"
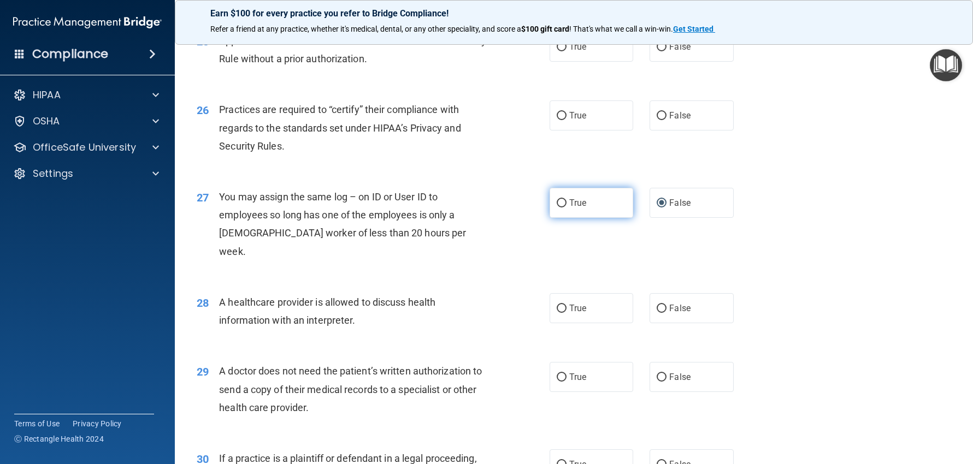
scroll to position [2131, 0]
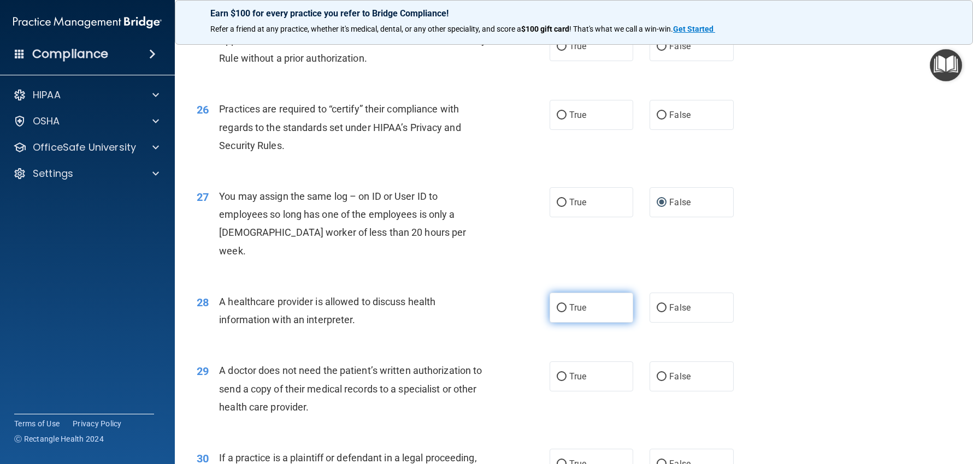
click at [578, 318] on label "True" at bounding box center [592, 308] width 84 height 30
click at [567, 313] on input "True" at bounding box center [562, 308] width 10 height 8
radio input "true"
click at [558, 373] on input "True" at bounding box center [562, 377] width 10 height 8
radio input "true"
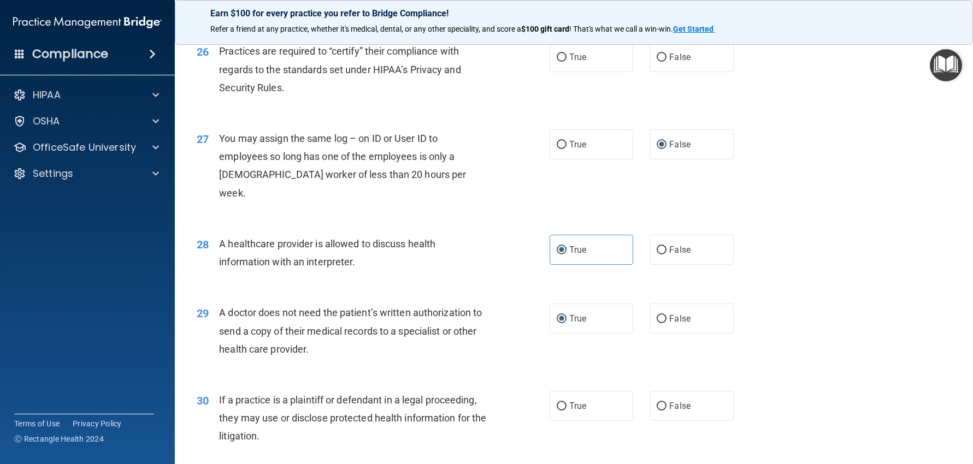
scroll to position [2260, 0]
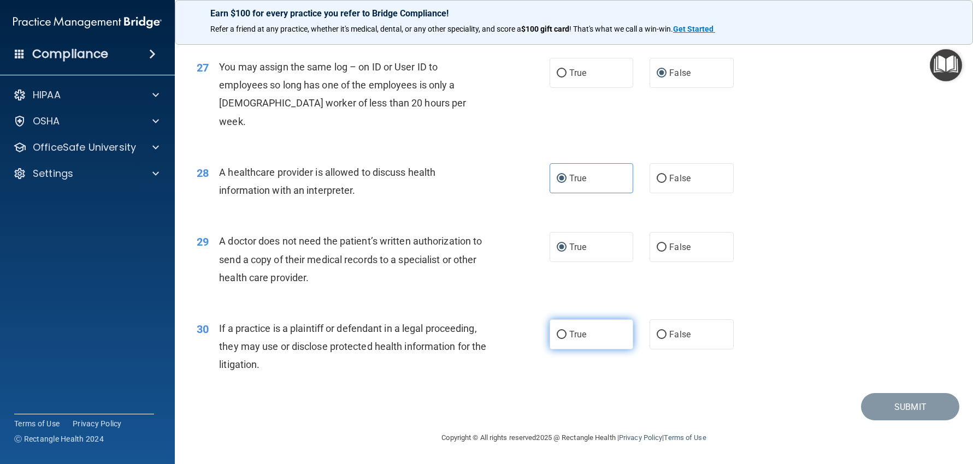
click at [621, 335] on label "True" at bounding box center [592, 335] width 84 height 30
click at [567, 335] on input "True" at bounding box center [562, 335] width 10 height 8
radio input "true"
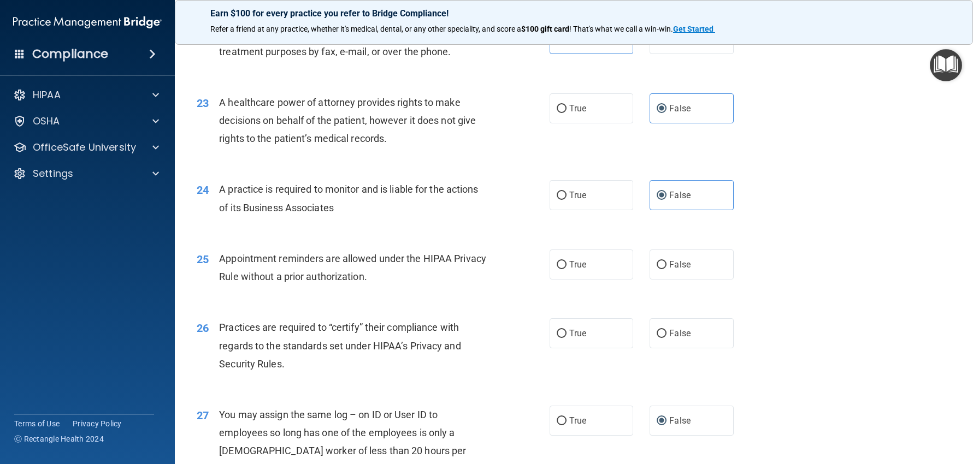
scroll to position [1878, 0]
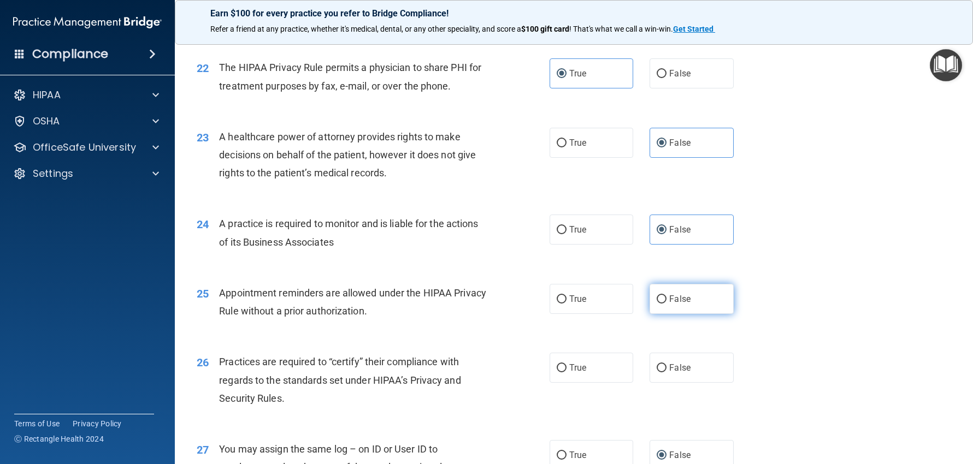
click at [677, 304] on span "False" at bounding box center [679, 299] width 21 height 10
click at [667, 304] on input "False" at bounding box center [662, 300] width 10 height 8
radio input "true"
click at [589, 383] on label "True" at bounding box center [592, 368] width 84 height 30
click at [567, 373] on input "True" at bounding box center [562, 368] width 10 height 8
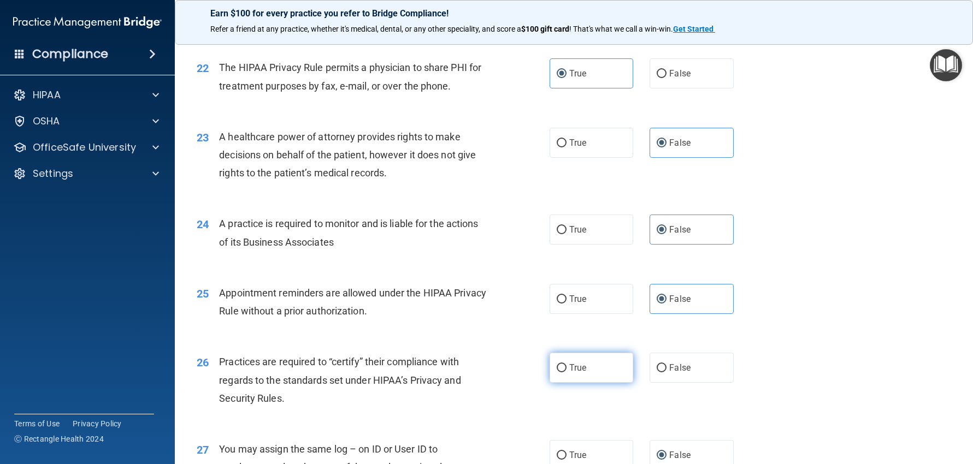
radio input "true"
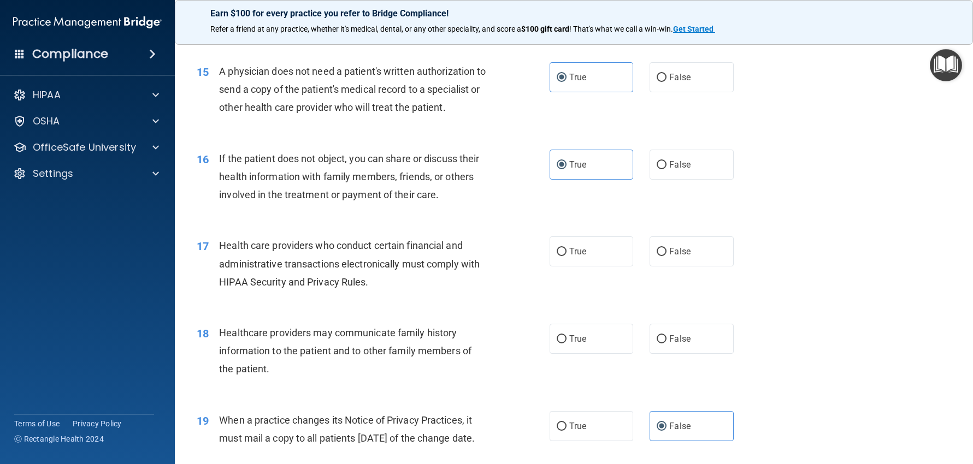
scroll to position [1277, 0]
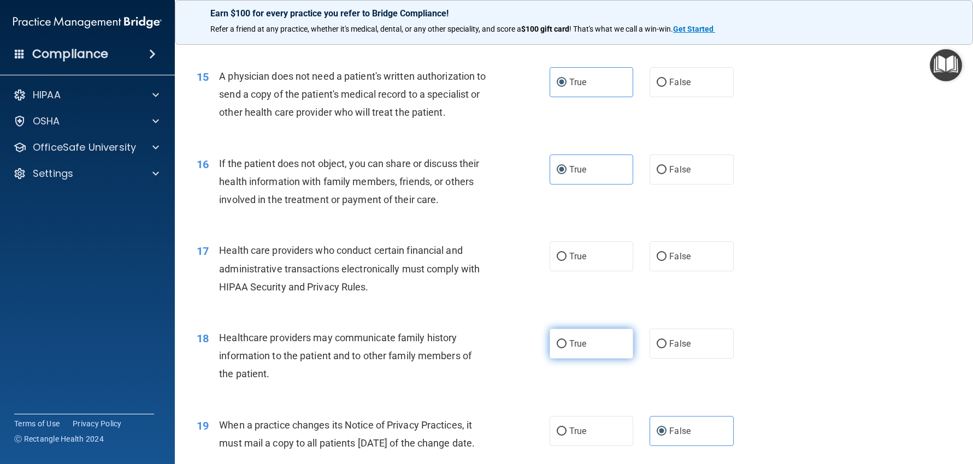
click at [588, 333] on label "True" at bounding box center [592, 344] width 84 height 30
click at [567, 340] on input "True" at bounding box center [562, 344] width 10 height 8
radio input "true"
click at [663, 263] on label "False" at bounding box center [692, 256] width 84 height 30
click at [663, 261] on input "False" at bounding box center [662, 257] width 10 height 8
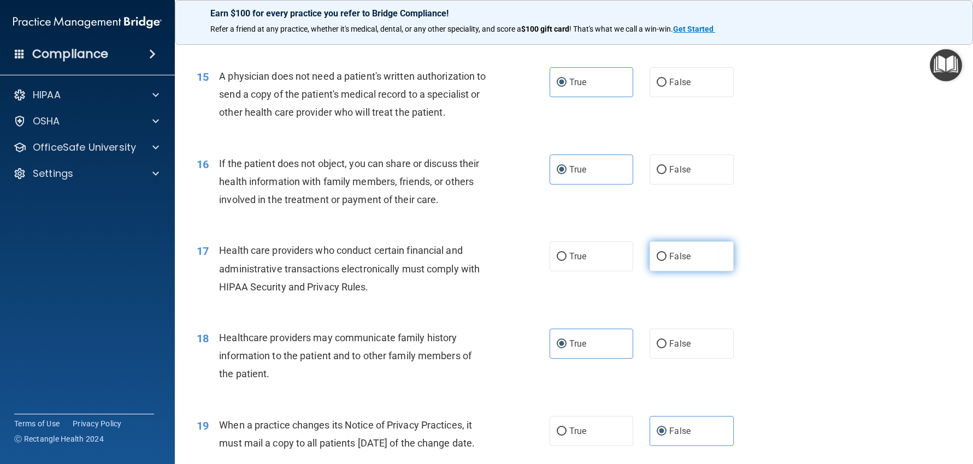
radio input "true"
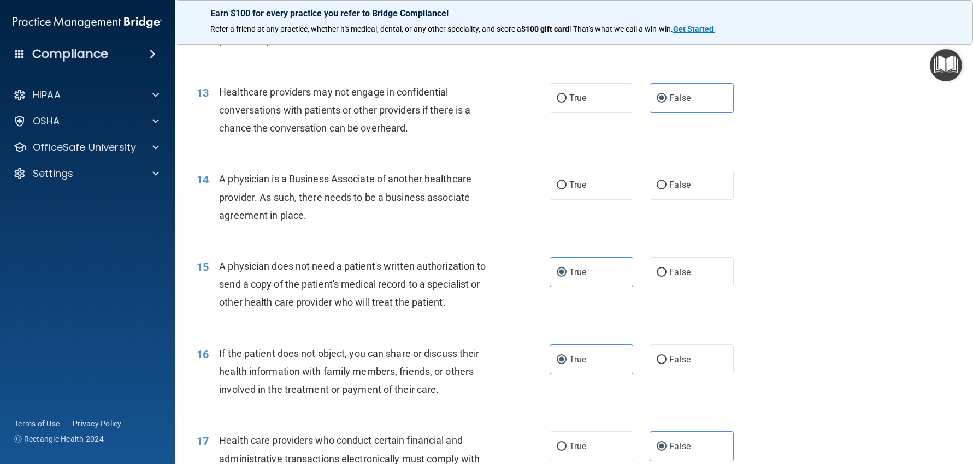
scroll to position [1058, 0]
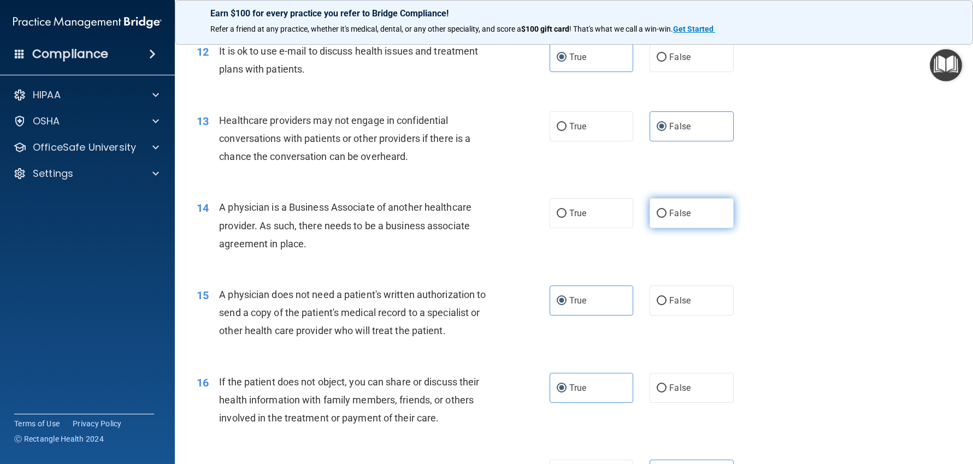
click at [662, 222] on label "False" at bounding box center [692, 213] width 84 height 30
click at [662, 218] on input "False" at bounding box center [662, 214] width 10 height 8
radio input "true"
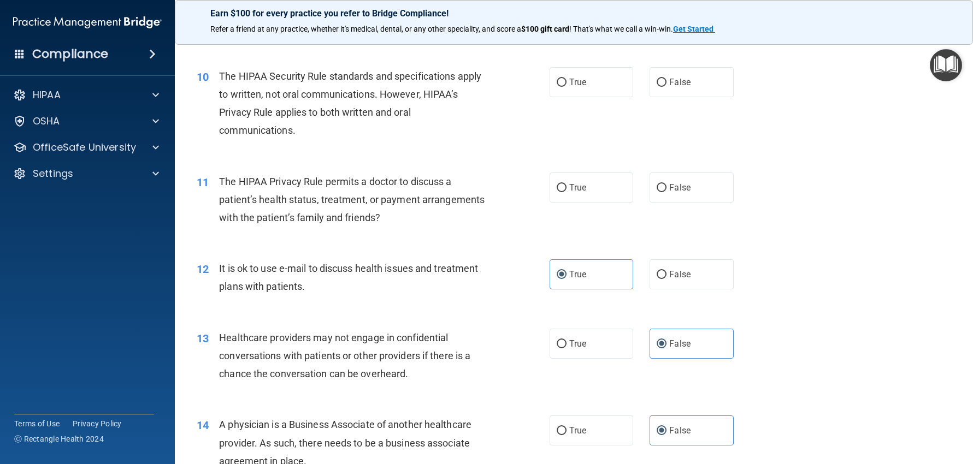
scroll to position [840, 0]
click at [600, 198] on label "True" at bounding box center [592, 189] width 84 height 30
click at [567, 193] on input "True" at bounding box center [562, 189] width 10 height 8
radio input "true"
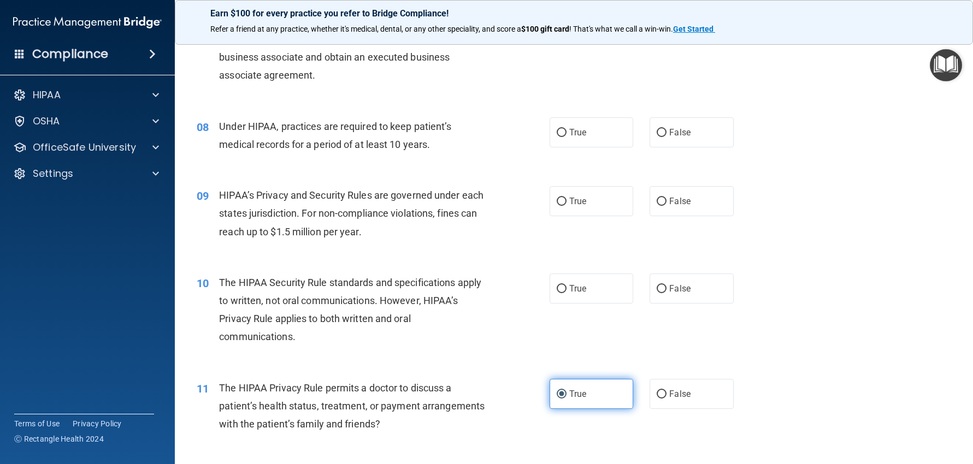
scroll to position [621, 0]
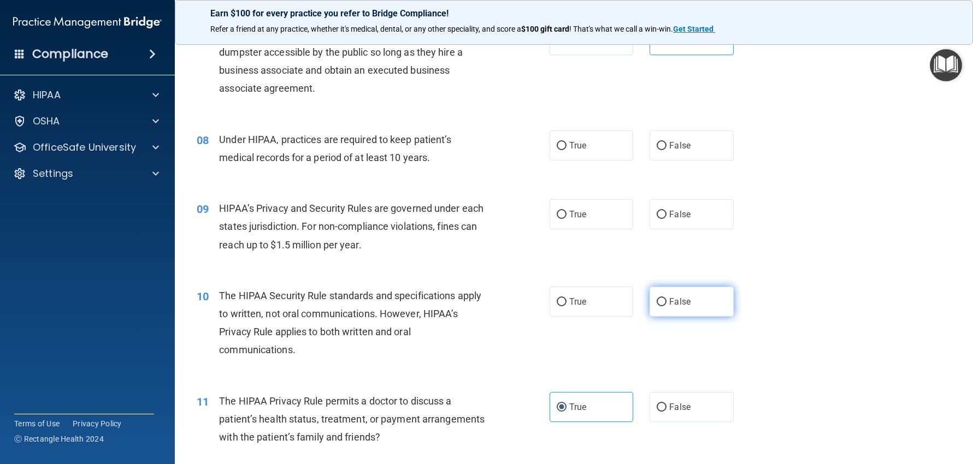
click at [694, 300] on label "False" at bounding box center [692, 302] width 84 height 30
click at [667, 300] on input "False" at bounding box center [662, 302] width 10 height 8
radio input "true"
click at [677, 233] on div "09 HIPAA’s Privacy and Security Rules are governed under each states jurisdicti…" at bounding box center [573, 229] width 771 height 87
click at [667, 203] on label "False" at bounding box center [692, 214] width 84 height 30
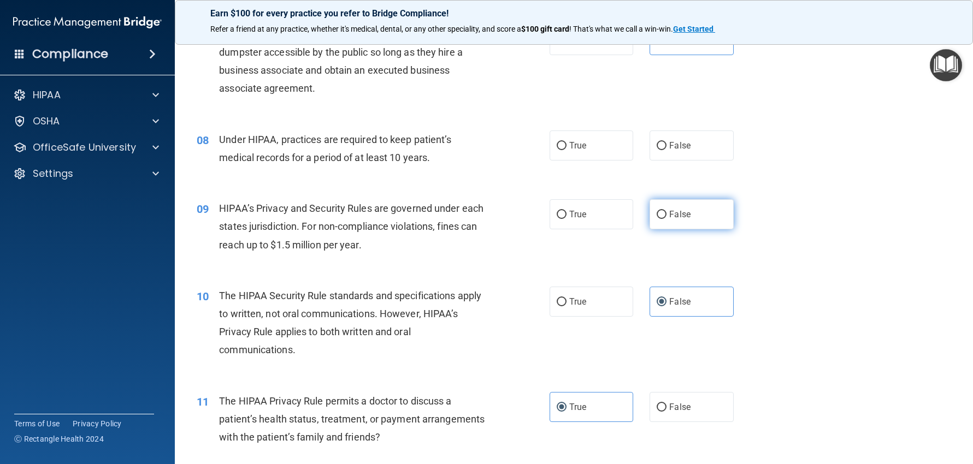
click at [667, 211] on input "False" at bounding box center [662, 215] width 10 height 8
radio input "true"
click at [669, 148] on span "False" at bounding box center [679, 145] width 21 height 10
click at [667, 148] on input "False" at bounding box center [662, 146] width 10 height 8
radio input "true"
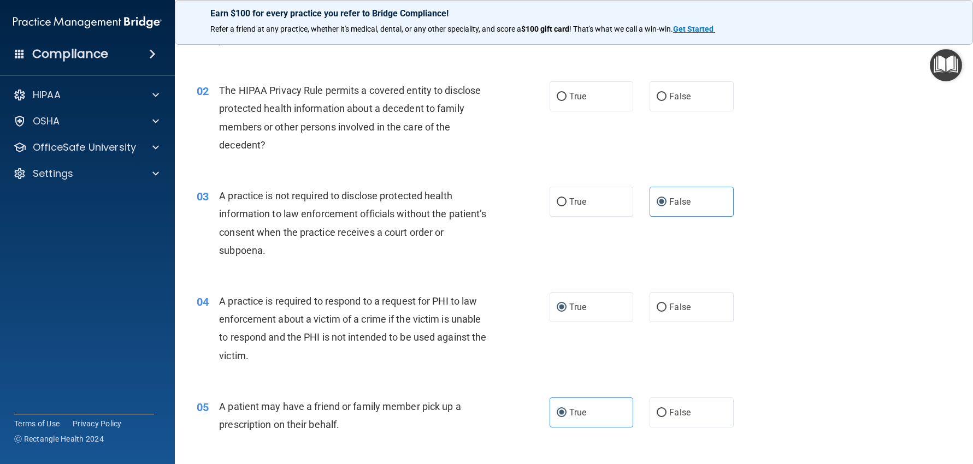
scroll to position [75, 0]
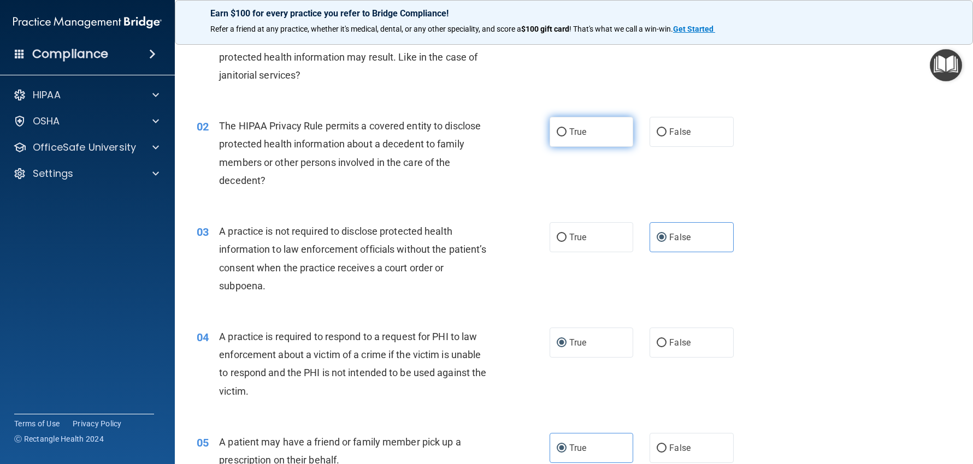
click at [617, 128] on label "True" at bounding box center [592, 132] width 84 height 30
click at [567, 128] on input "True" at bounding box center [562, 132] width 10 height 8
radio input "true"
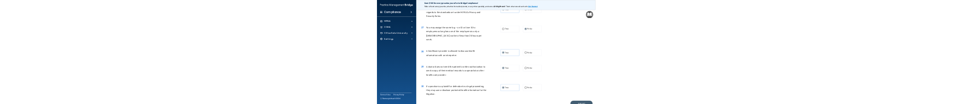
scroll to position [2260, 0]
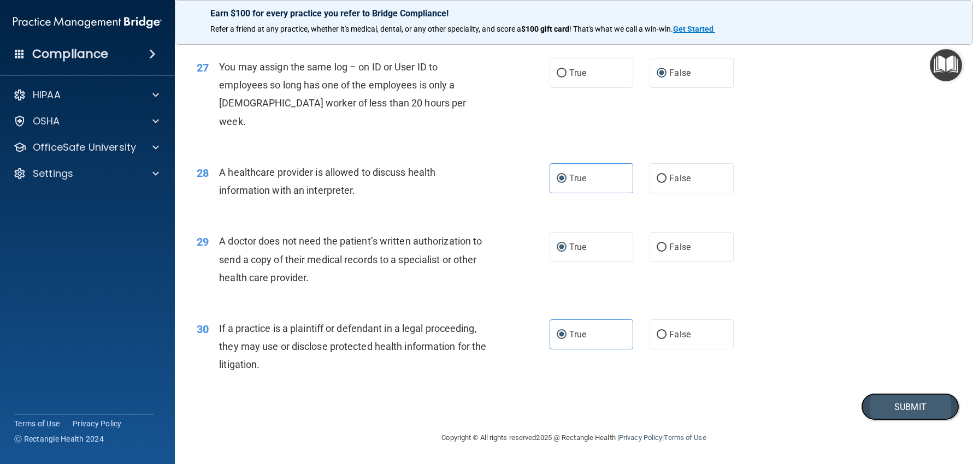
click at [909, 406] on button "Submit" at bounding box center [910, 407] width 98 height 28
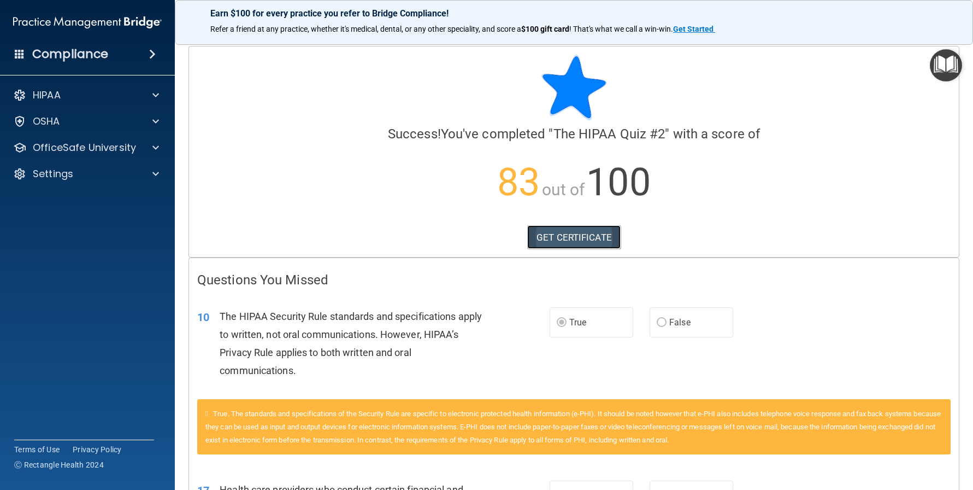
click at [593, 235] on link "GET CERTIFICATE" at bounding box center [573, 237] width 93 height 24
click at [61, 143] on p "OfficeSafe University" at bounding box center [84, 147] width 103 height 13
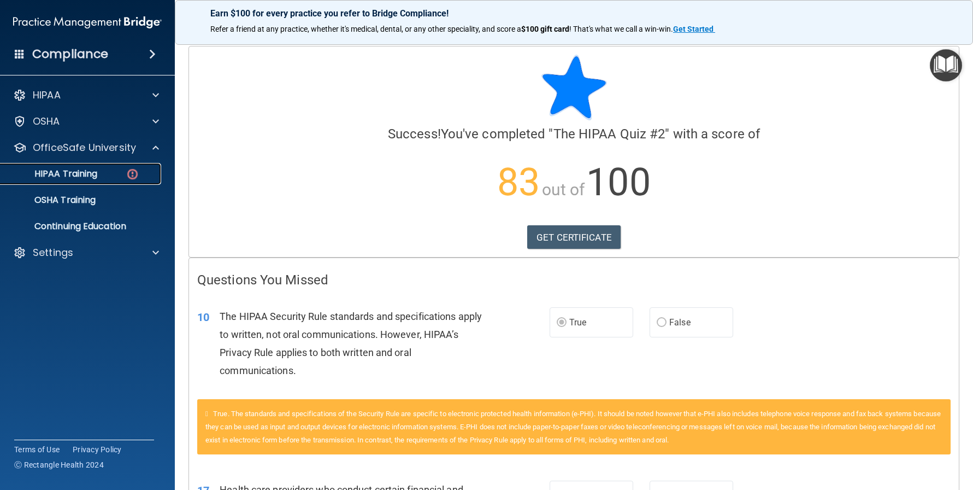
click at [79, 181] on link "HIPAA Training" at bounding box center [75, 174] width 172 height 22
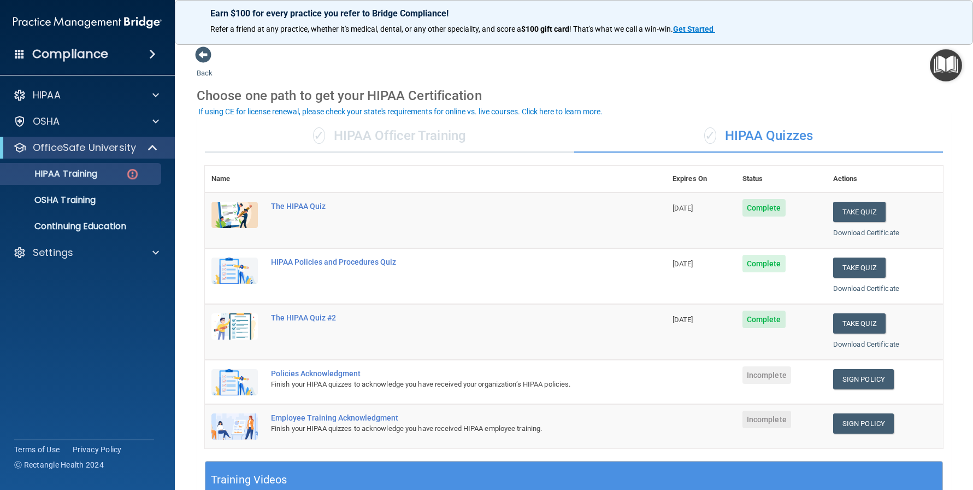
click at [409, 142] on div "✓ HIPAA Officer Training" at bounding box center [389, 136] width 369 height 33
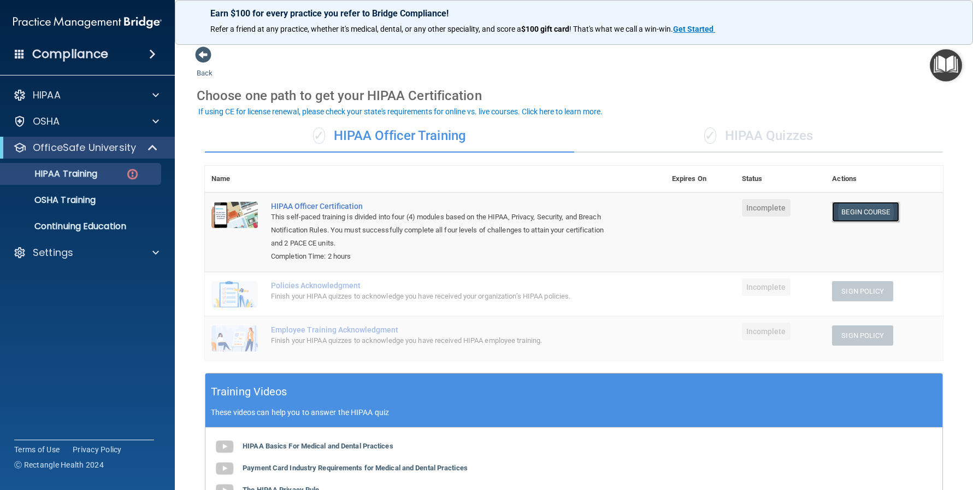
click at [832, 209] on link "Begin Course" at bounding box center [865, 212] width 67 height 20
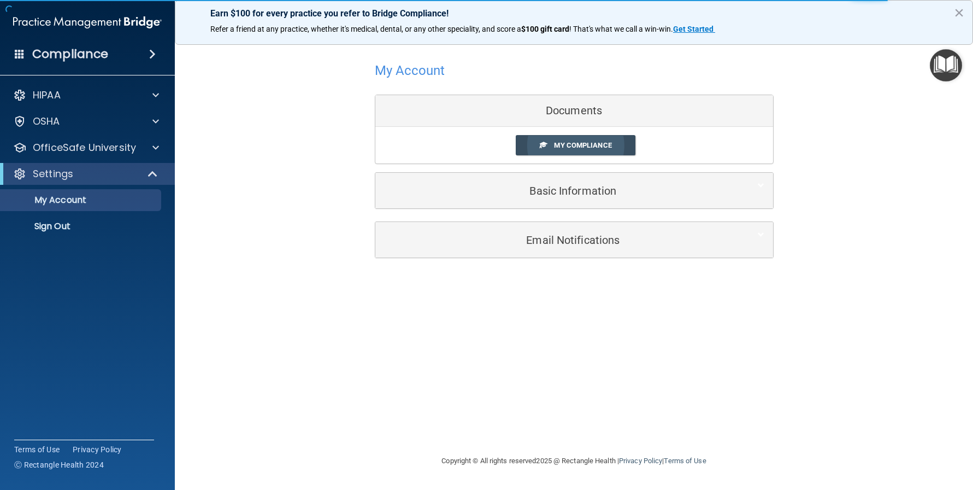
click at [606, 145] on span "My Compliance" at bounding box center [582, 145] width 57 height 8
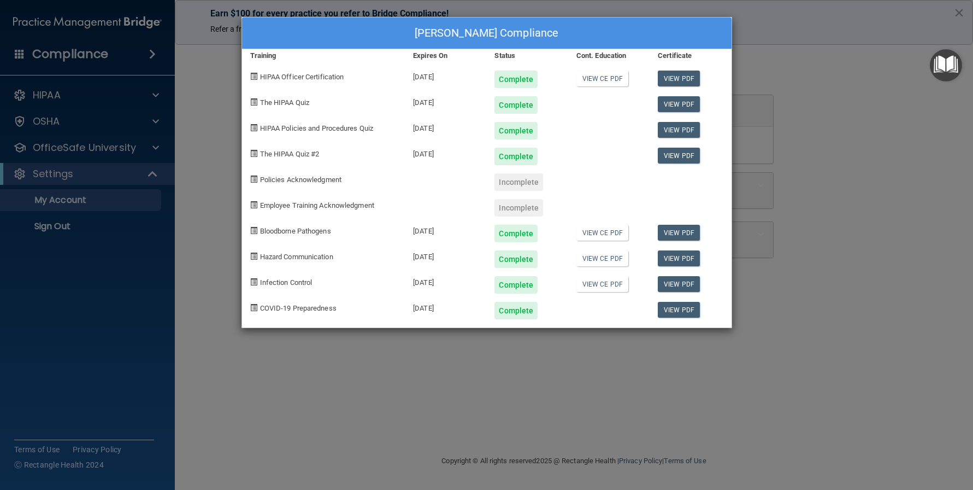
click at [796, 181] on div "Hanna Garvey's Compliance Training Expires On Status Cont. Education Certificat…" at bounding box center [486, 245] width 973 height 490
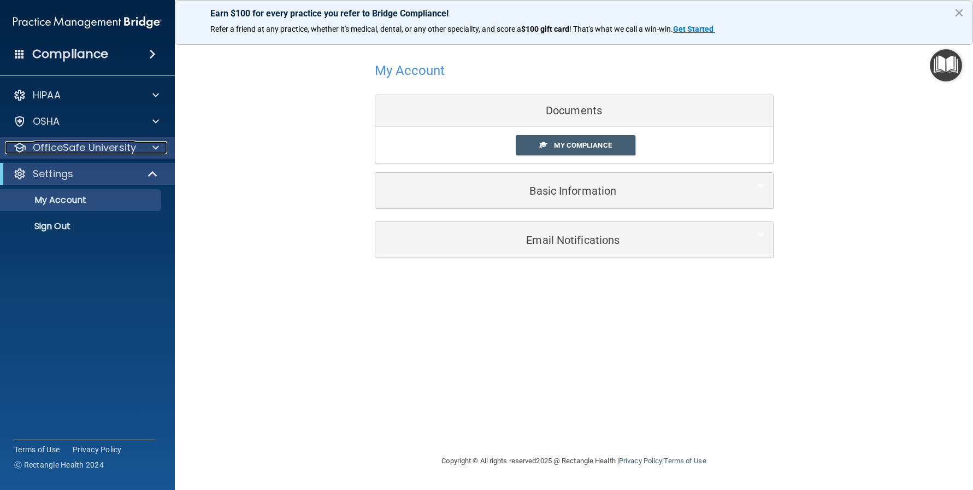
click at [155, 144] on span at bounding box center [155, 147] width 7 height 13
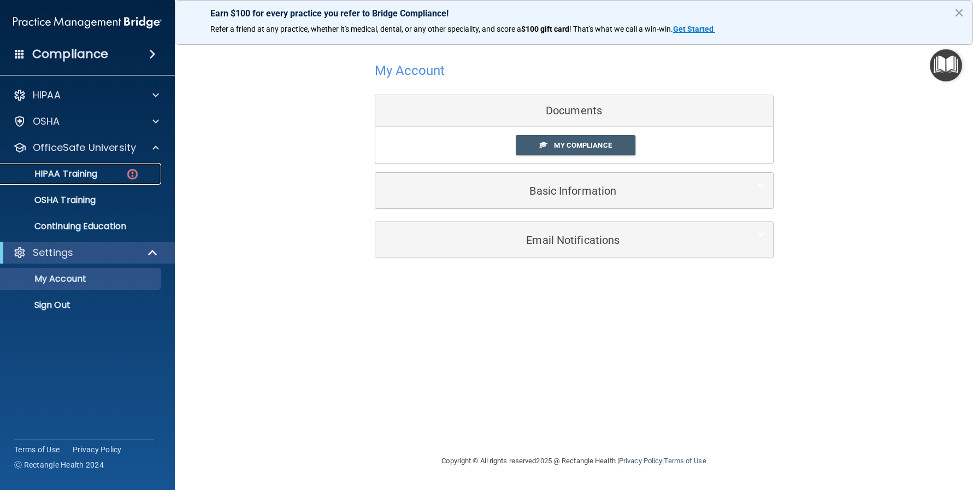
click at [126, 180] on img at bounding box center [133, 174] width 14 height 14
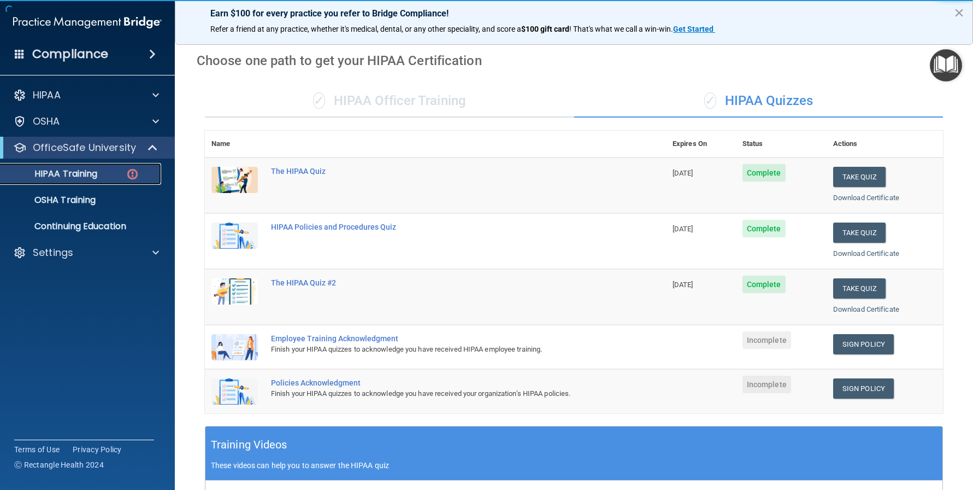
scroll to position [164, 0]
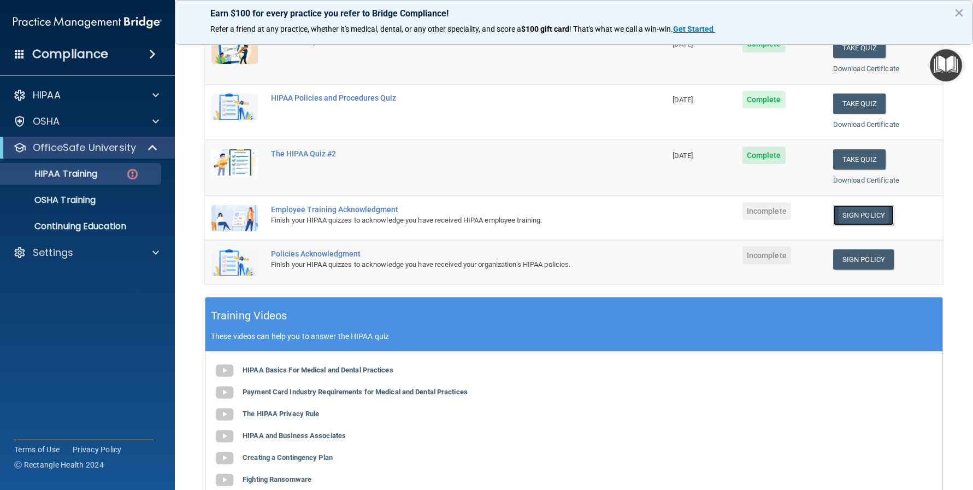
click at [872, 217] on link "Sign Policy" at bounding box center [863, 215] width 61 height 20
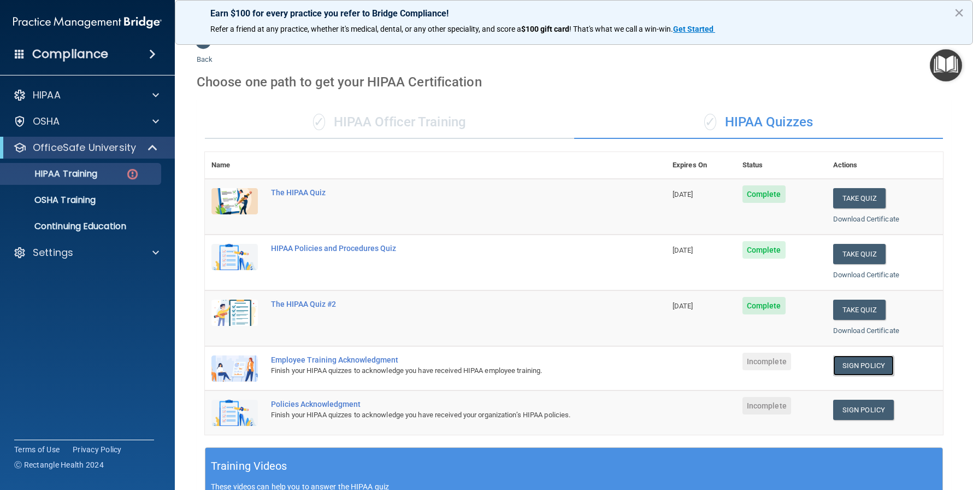
scroll to position [0, 0]
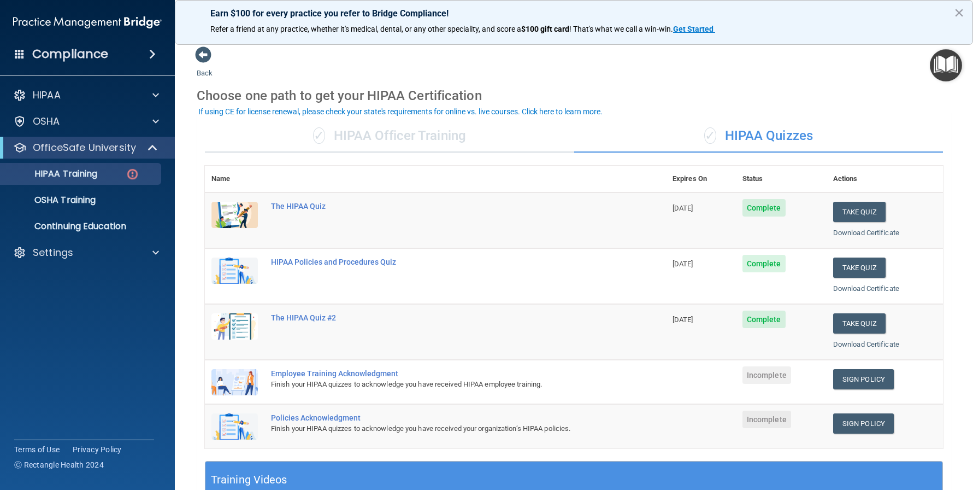
click at [956, 8] on button "×" at bounding box center [959, 12] width 10 height 17
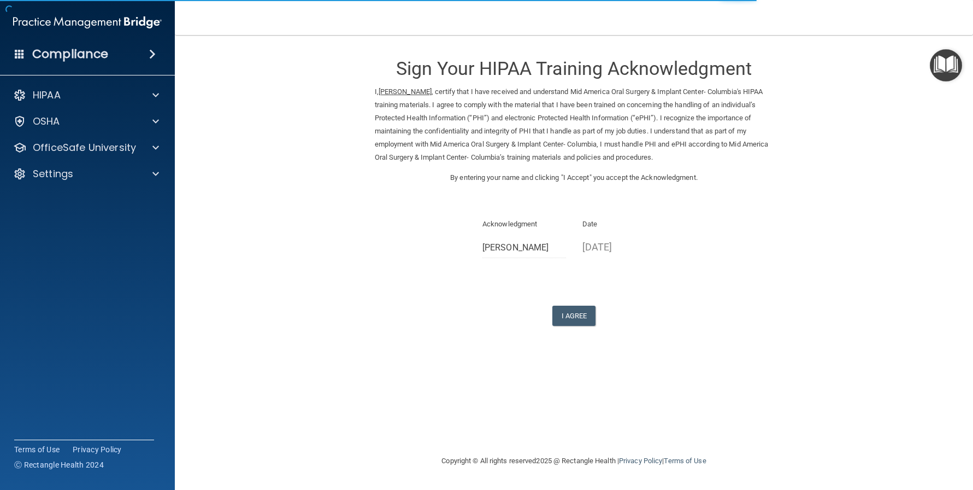
click at [598, 246] on p "[DATE]" at bounding box center [624, 247] width 84 height 18
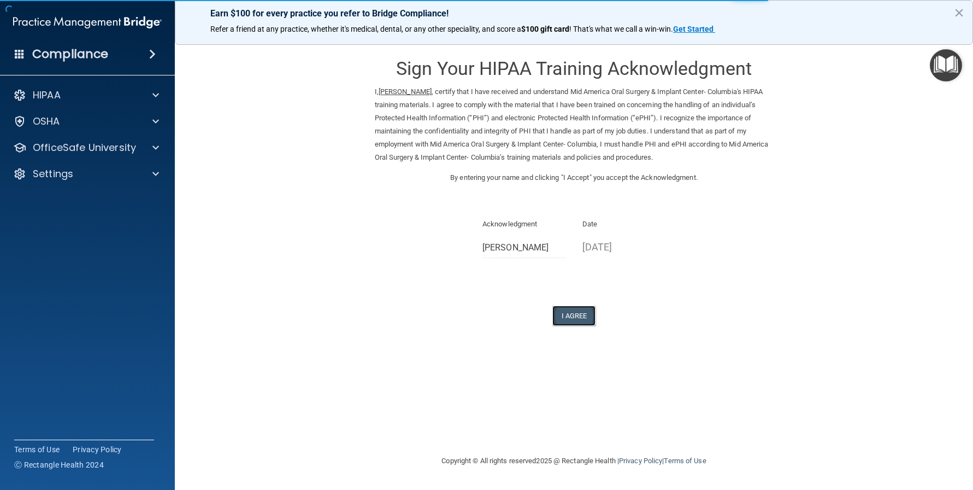
click at [579, 319] on button "I Agree" at bounding box center [574, 315] width 44 height 20
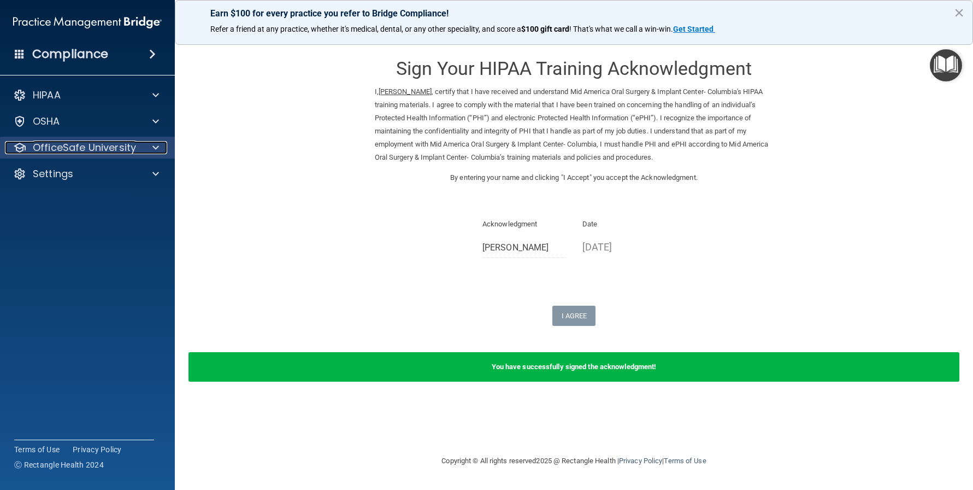
click at [133, 148] on p "OfficeSafe University" at bounding box center [84, 147] width 103 height 13
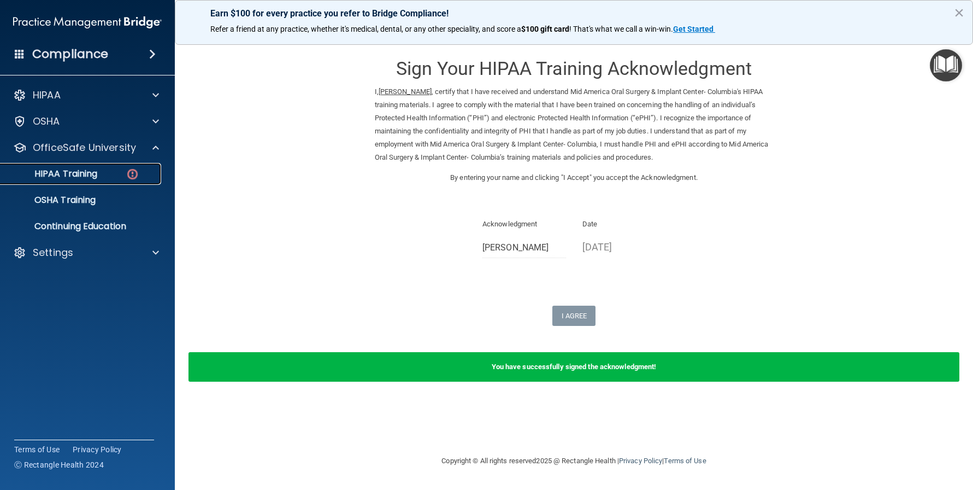
click at [132, 173] on img at bounding box center [133, 174] width 14 height 14
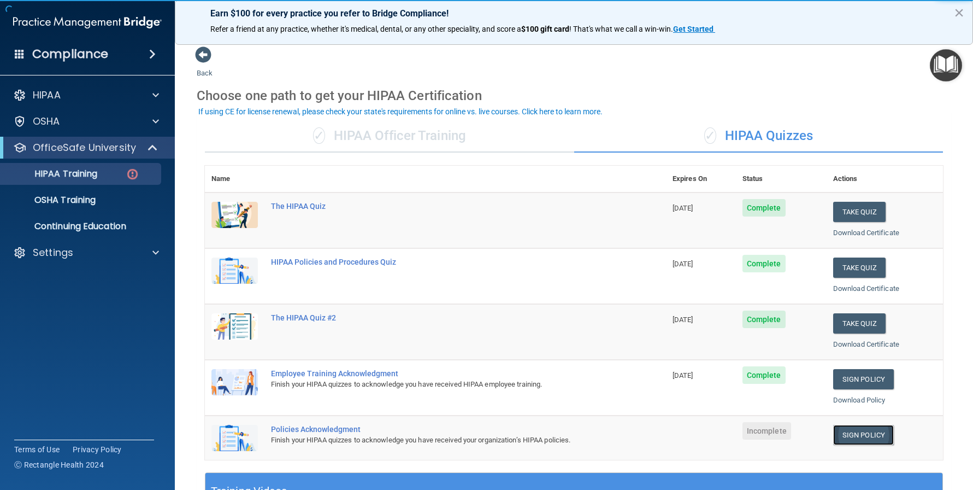
click at [869, 437] on link "Sign Policy" at bounding box center [863, 435] width 61 height 20
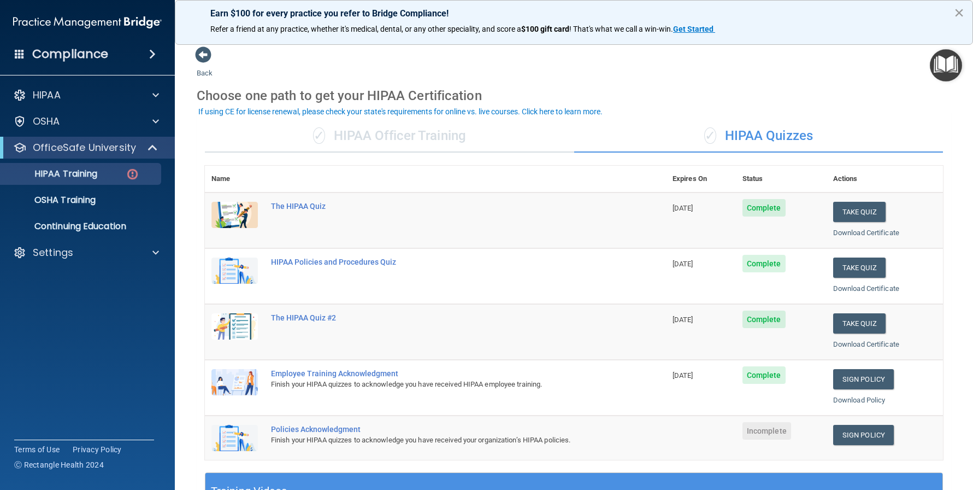
click at [960, 10] on button "×" at bounding box center [959, 12] width 10 height 17
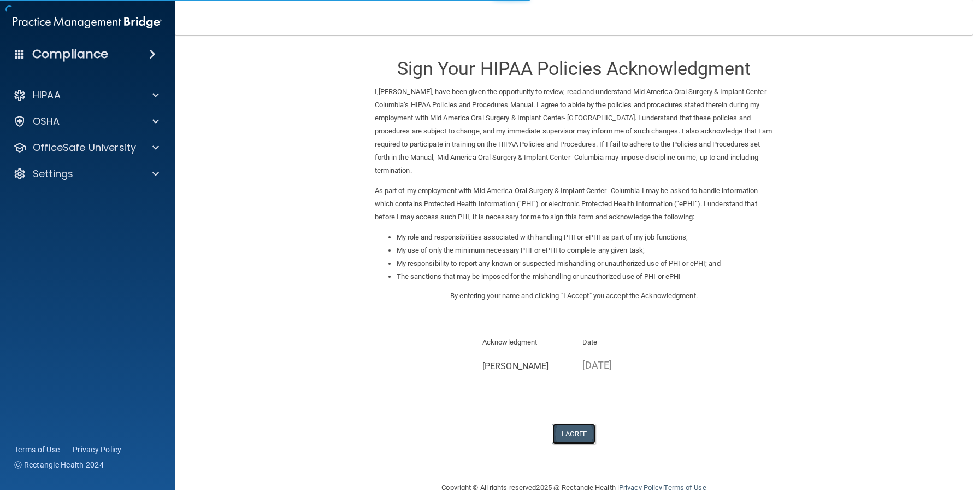
click at [575, 423] on button "I Agree" at bounding box center [574, 433] width 44 height 20
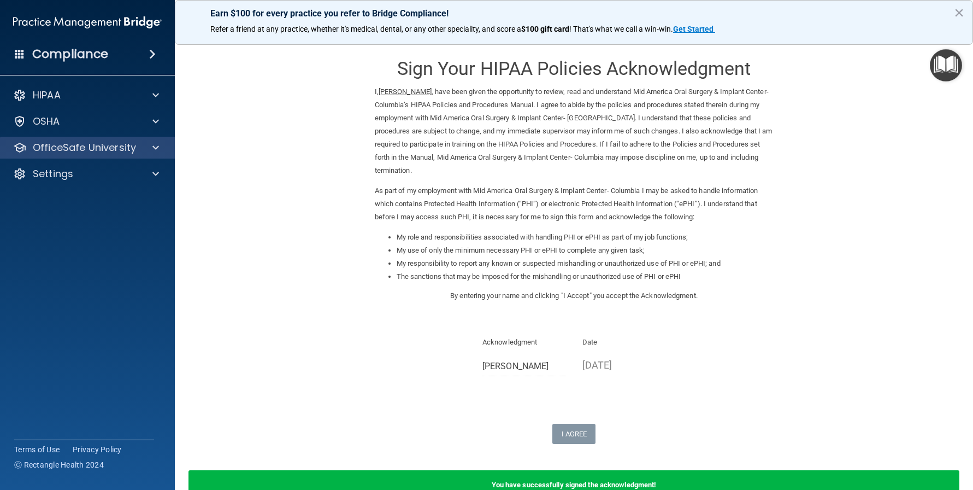
click at [127, 138] on div "OfficeSafe University" at bounding box center [87, 148] width 175 height 22
click at [144, 142] on div at bounding box center [153, 147] width 27 height 13
click at [84, 154] on p "OfficeSafe University" at bounding box center [84, 147] width 103 height 13
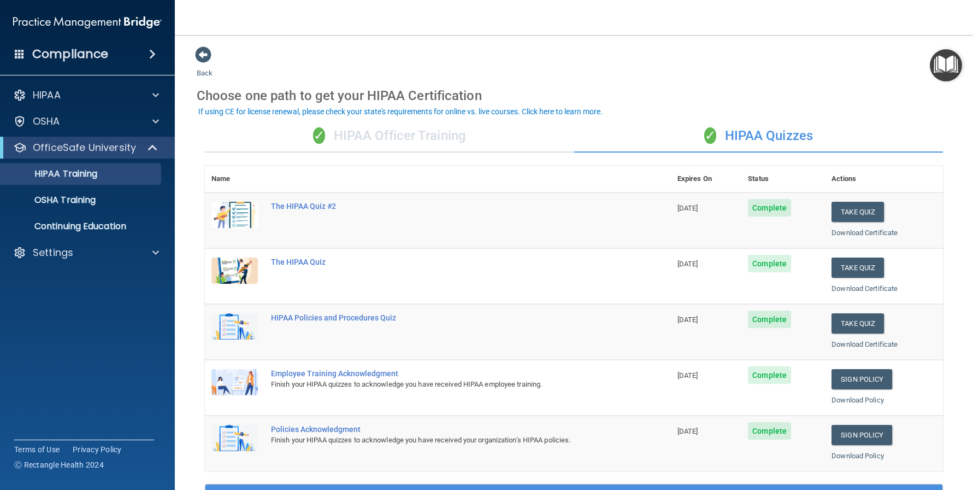
click at [333, 129] on div "✓ HIPAA Officer Training" at bounding box center [389, 136] width 369 height 33
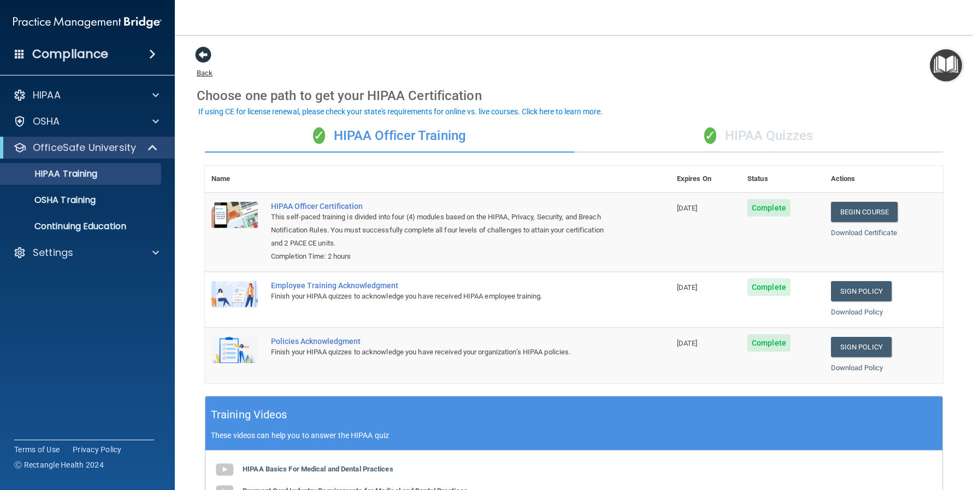
click at [202, 51] on span at bounding box center [203, 54] width 16 height 16
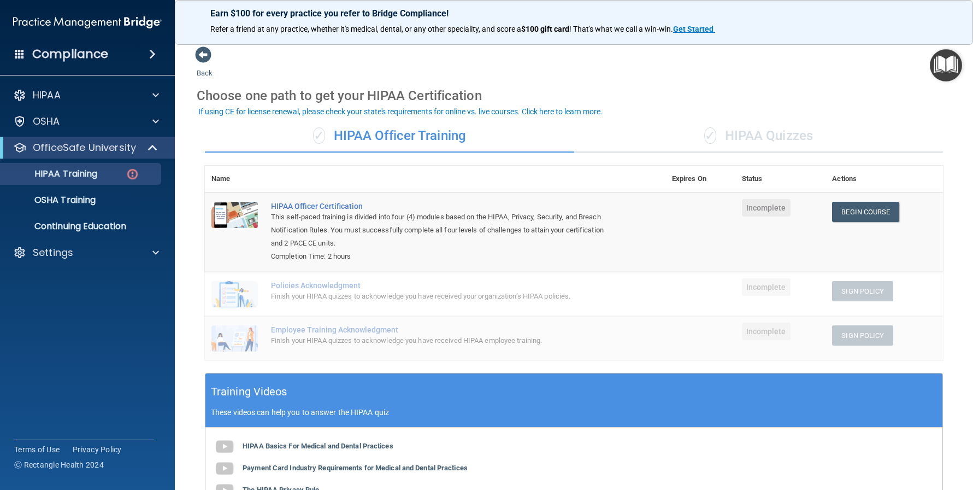
click at [110, 240] on div "HIPAA Documents and Policies Report an Incident Business Associates Emergency P…" at bounding box center [87, 176] width 175 height 192
click at [106, 256] on div "Settings" at bounding box center [72, 252] width 135 height 13
click at [76, 299] on link "Sign Out" at bounding box center [75, 305] width 172 height 22
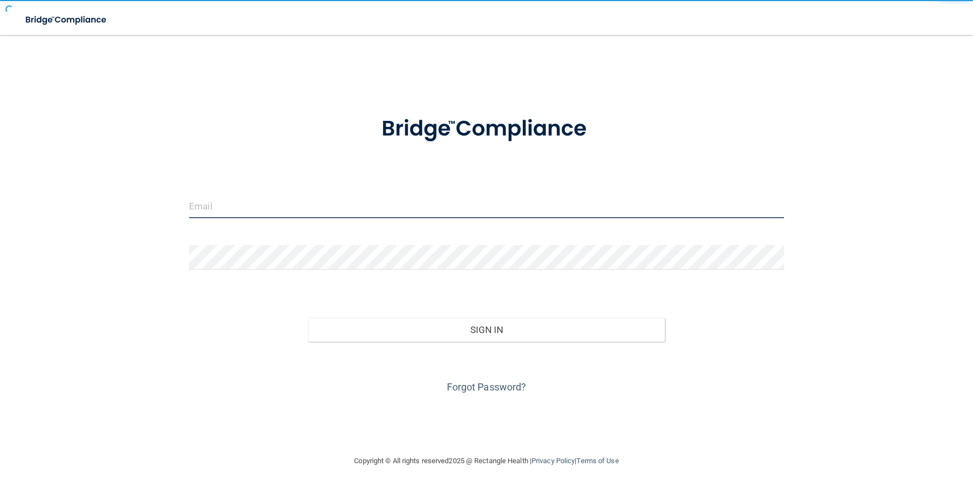
type input "[PERSON_NAME][EMAIL_ADDRESS][DOMAIN_NAME]"
